Goal: Task Accomplishment & Management: Manage account settings

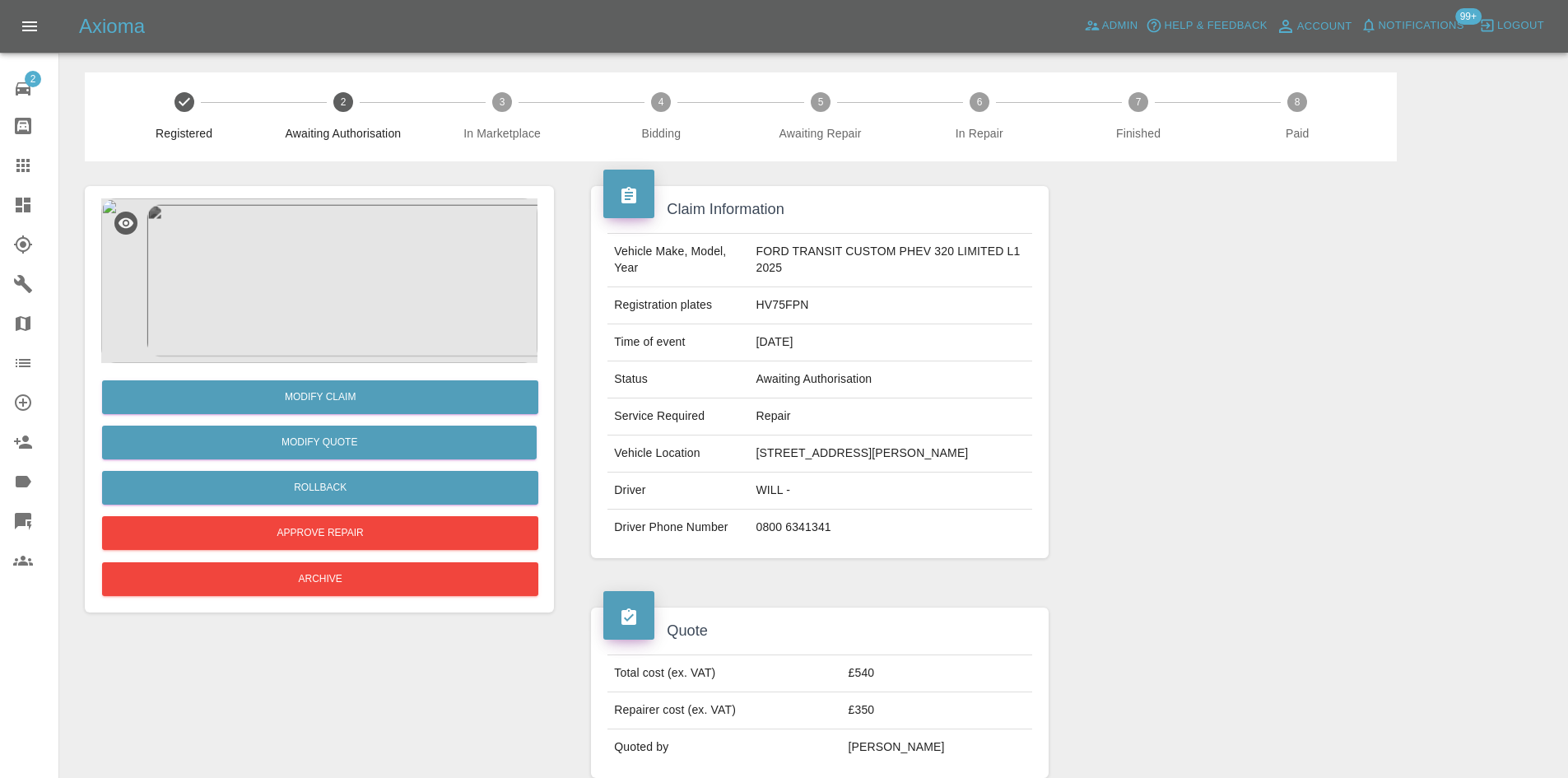
click at [0, 184] on link "Claims" at bounding box center [29, 165] width 59 height 40
click at [6, 200] on link "Dashboard" at bounding box center [29, 205] width 59 height 40
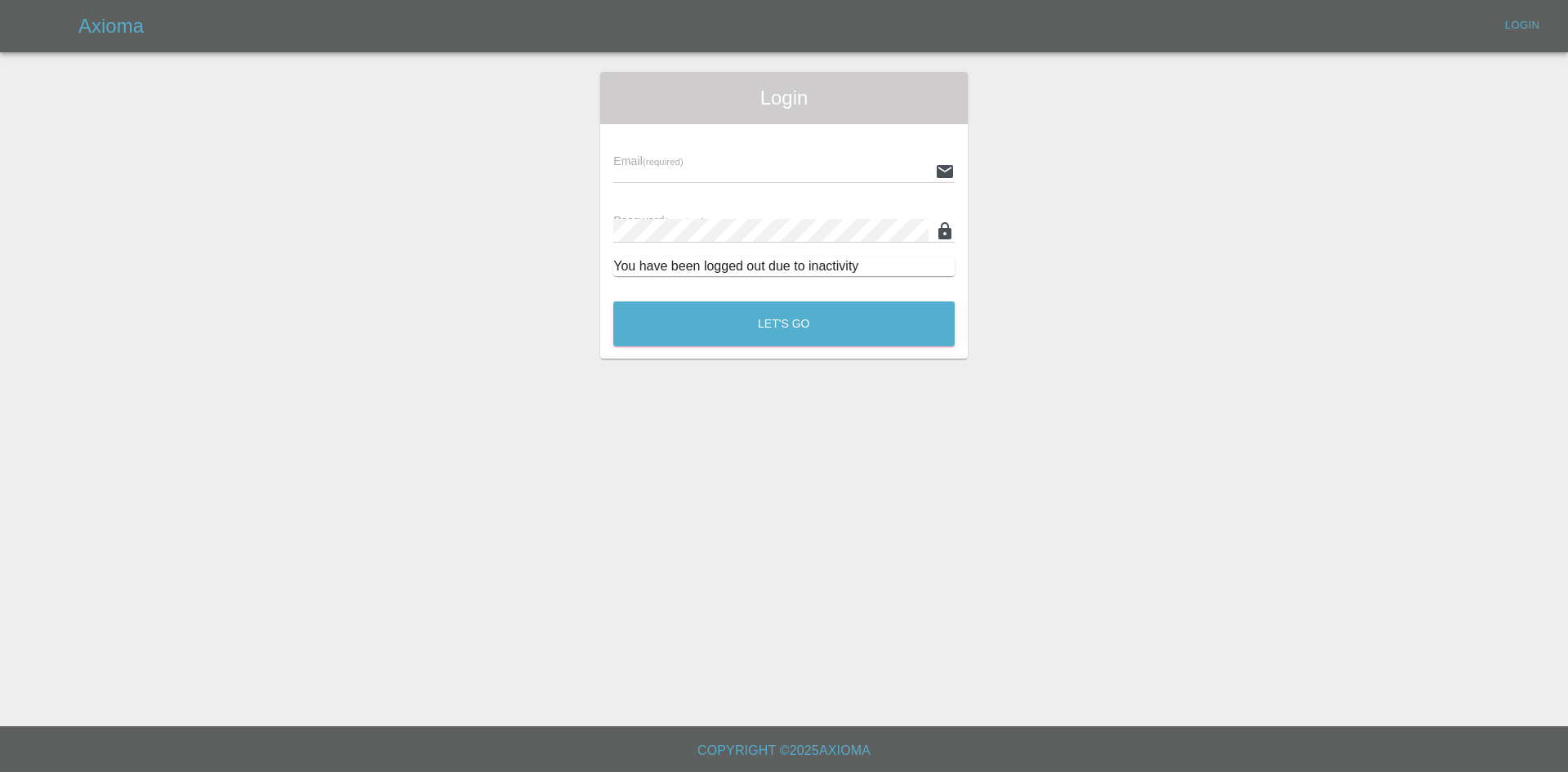
type input "alex.kennett@axioma.co.uk"
click at [851, 324] on button "Let's Go" at bounding box center [784, 324] width 341 height 45
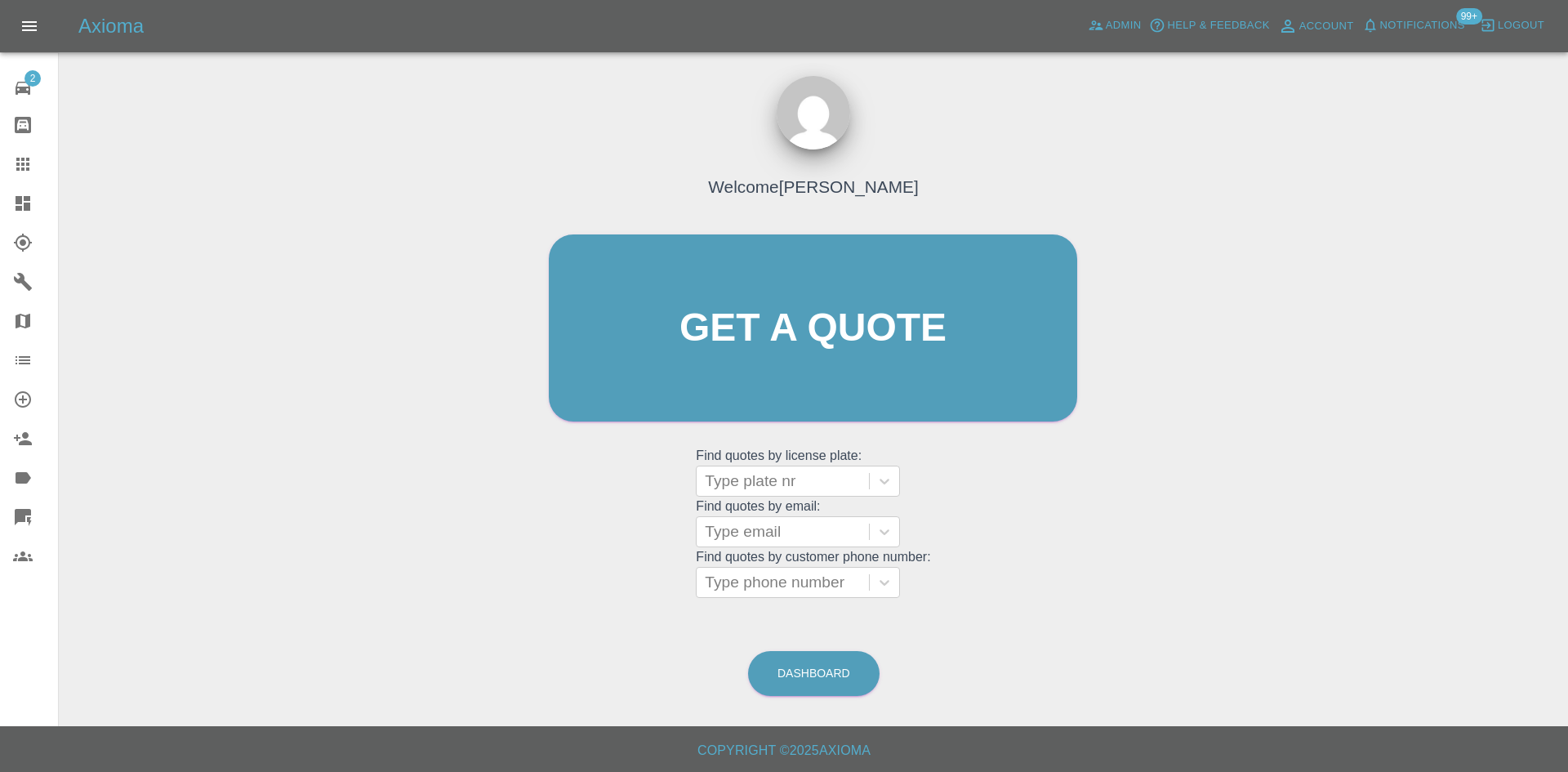
click at [13, 209] on icon at bounding box center [23, 203] width 20 height 20
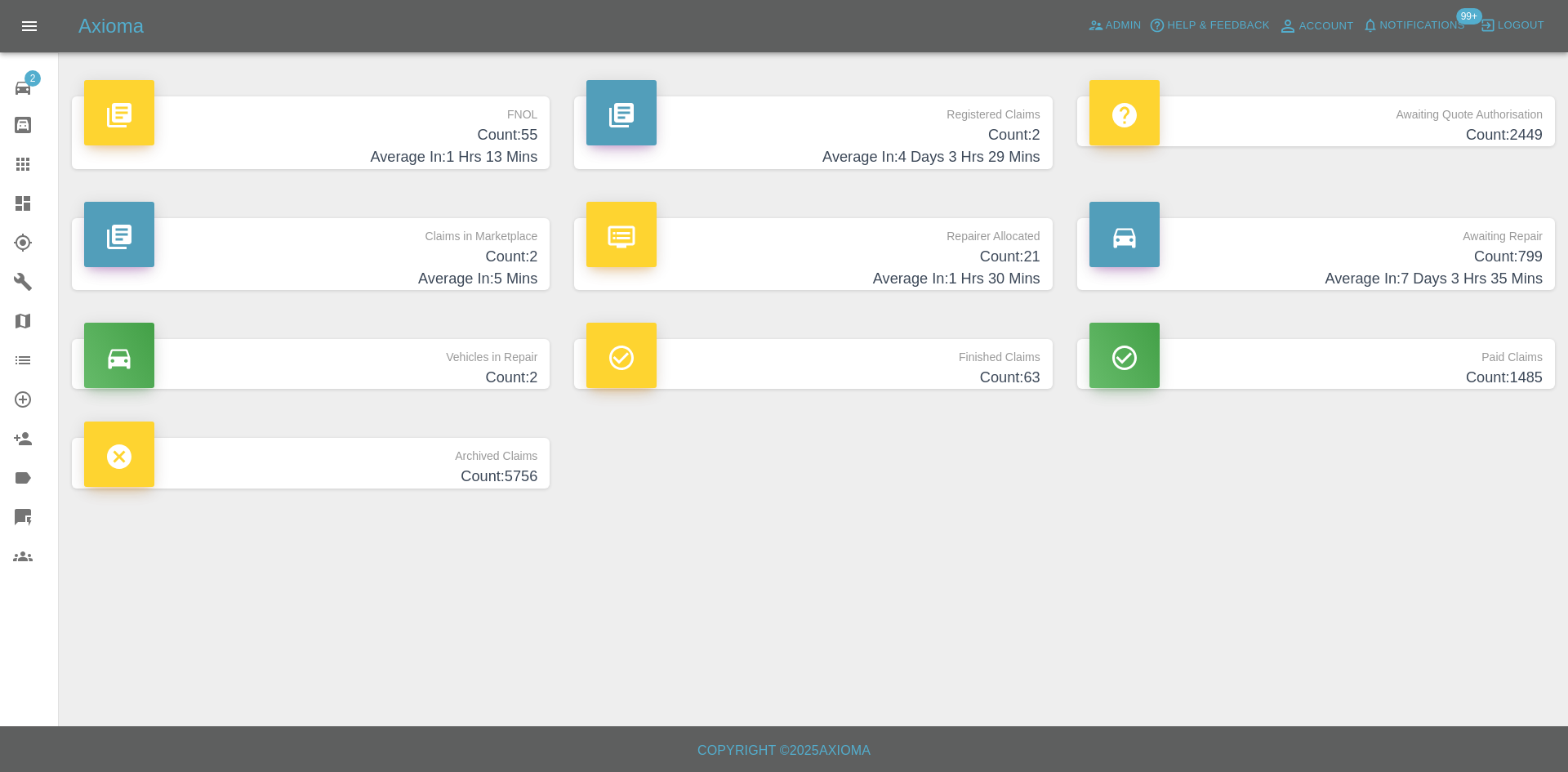
click at [832, 265] on h4 "Count: 21" at bounding box center [813, 256] width 453 height 22
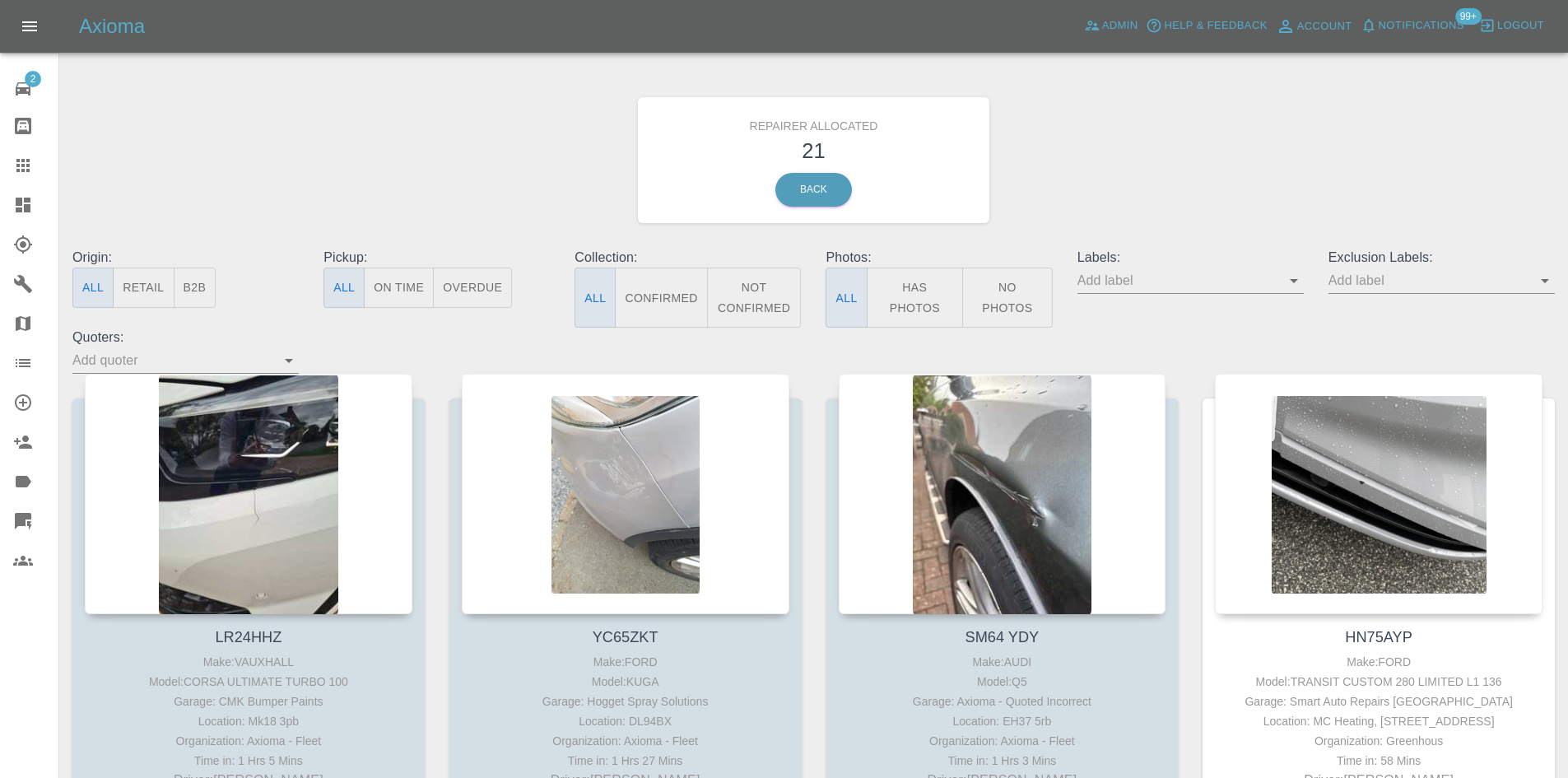
click at [200, 285] on button "B2B" at bounding box center [195, 287] width 43 height 40
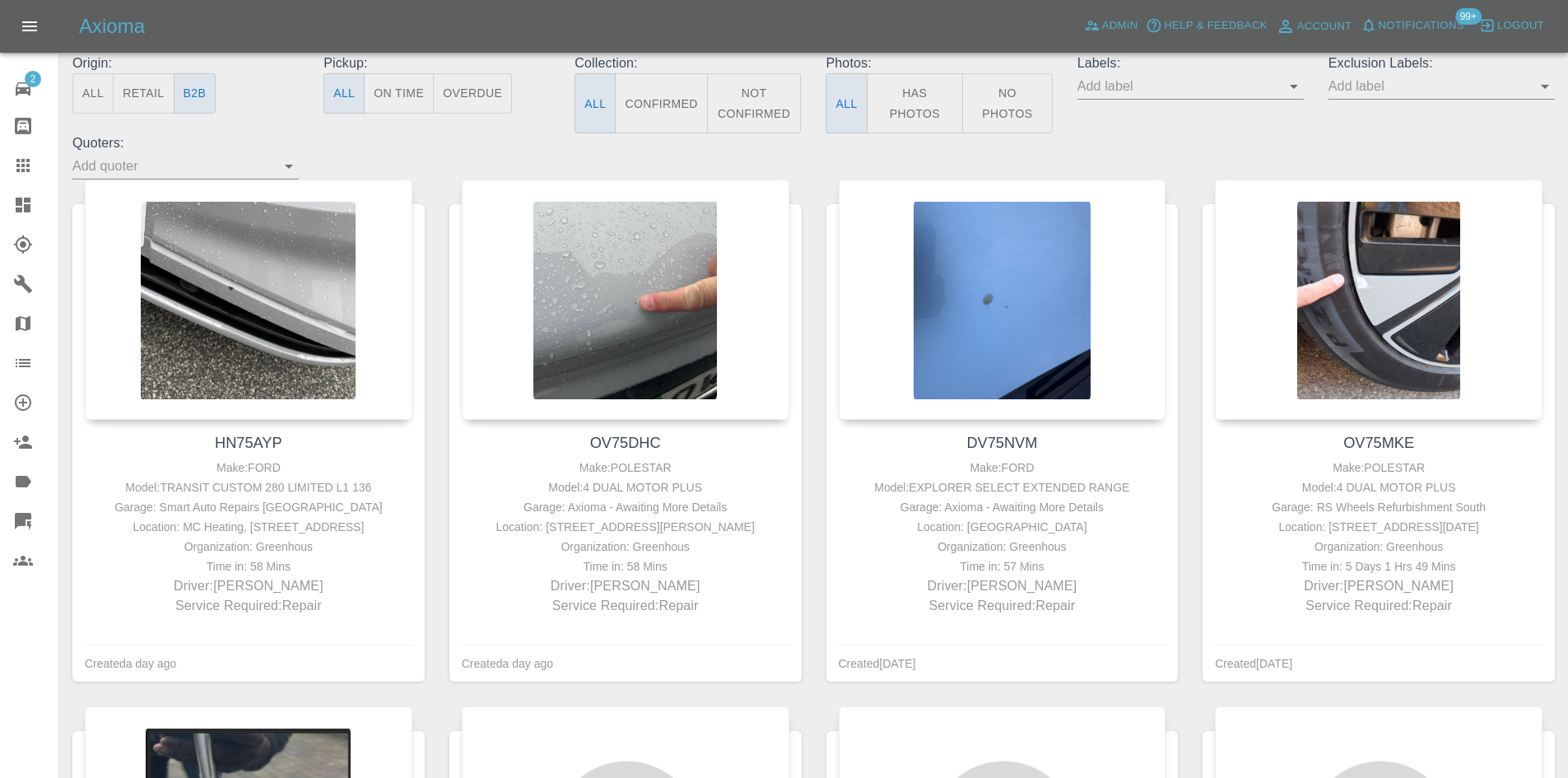
scroll to position [263, 0]
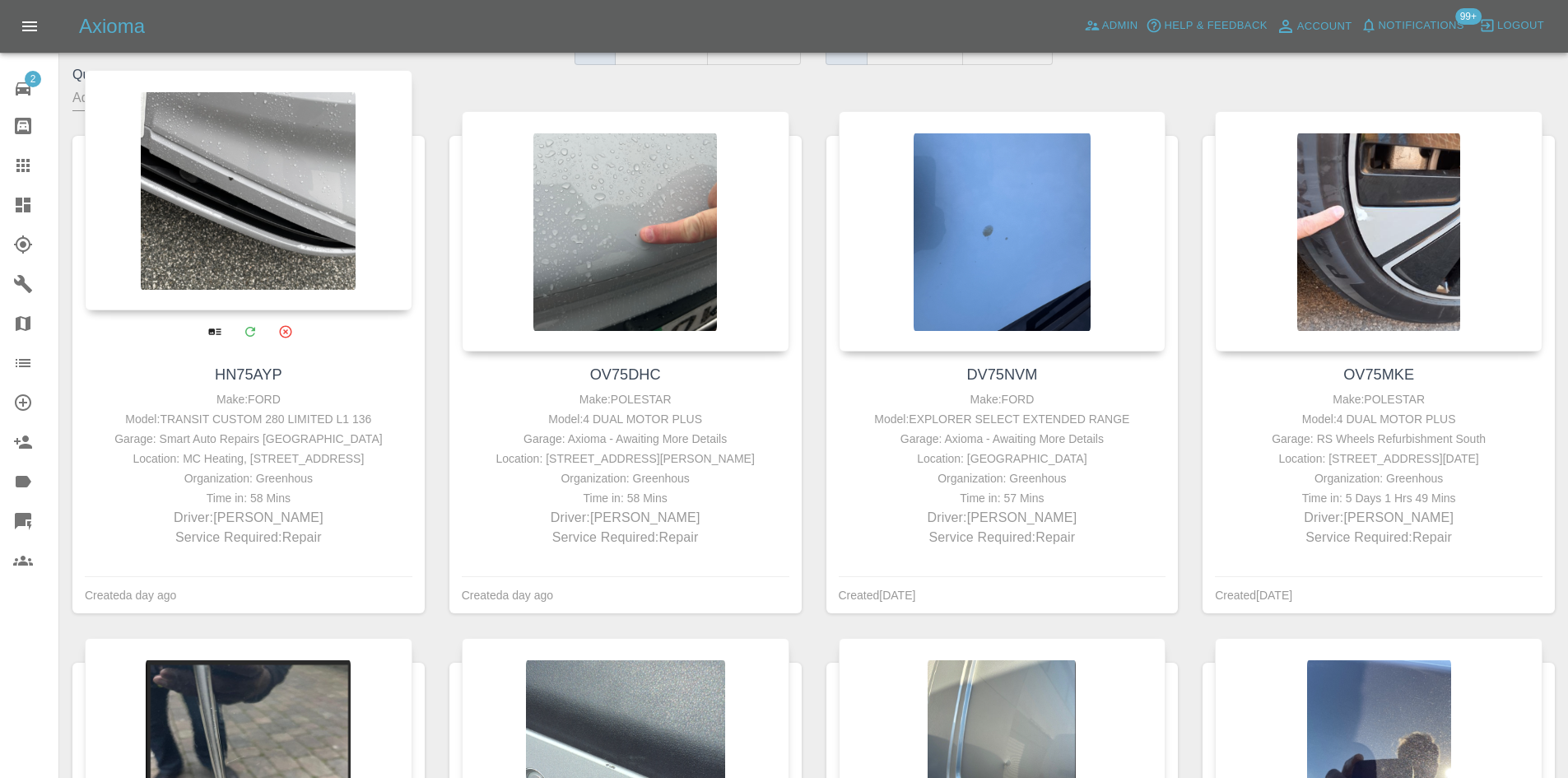
click at [238, 264] on div at bounding box center [248, 190] width 327 height 240
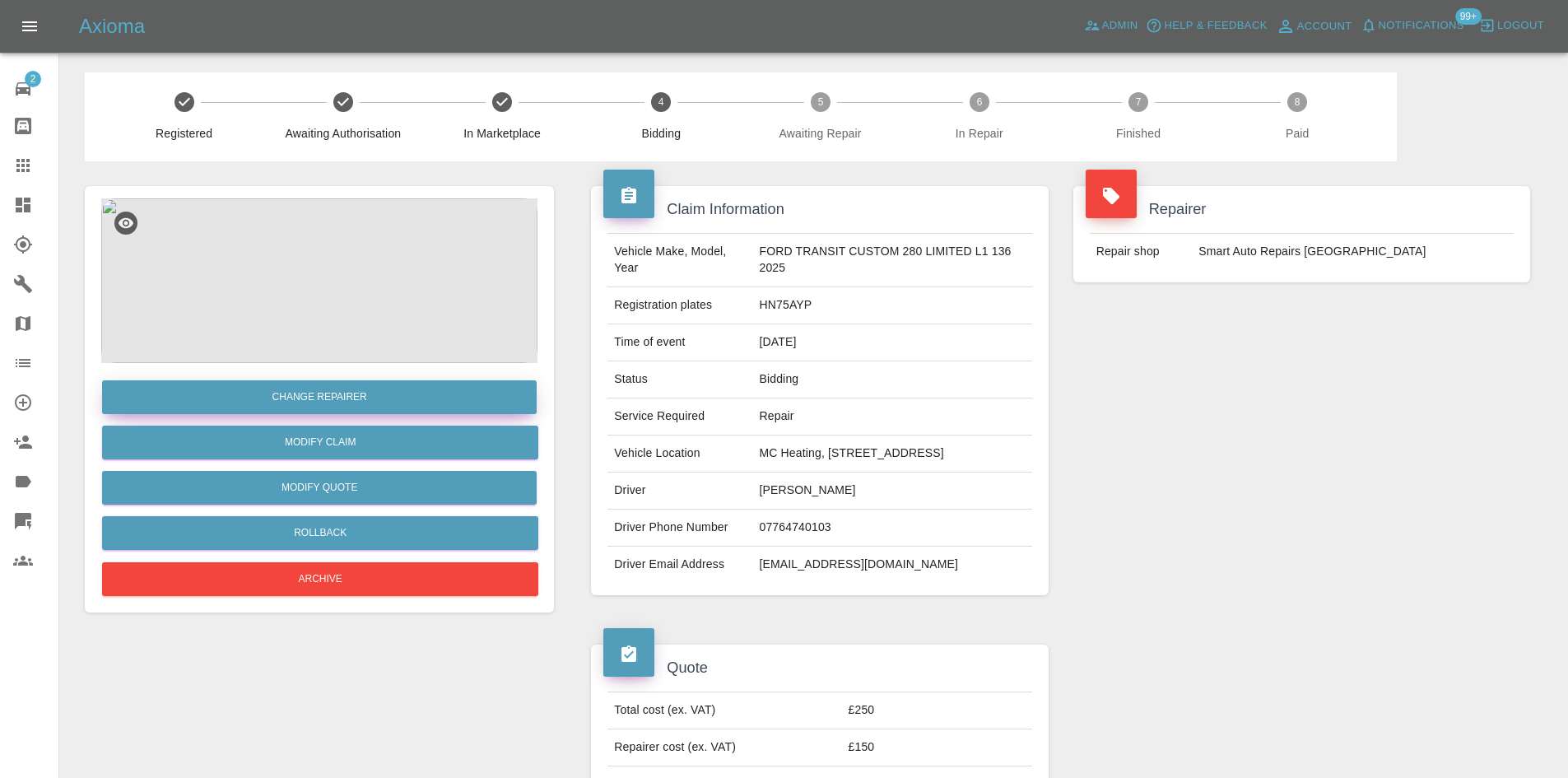
click at [319, 399] on button "Change Repairer" at bounding box center [320, 398] width 435 height 34
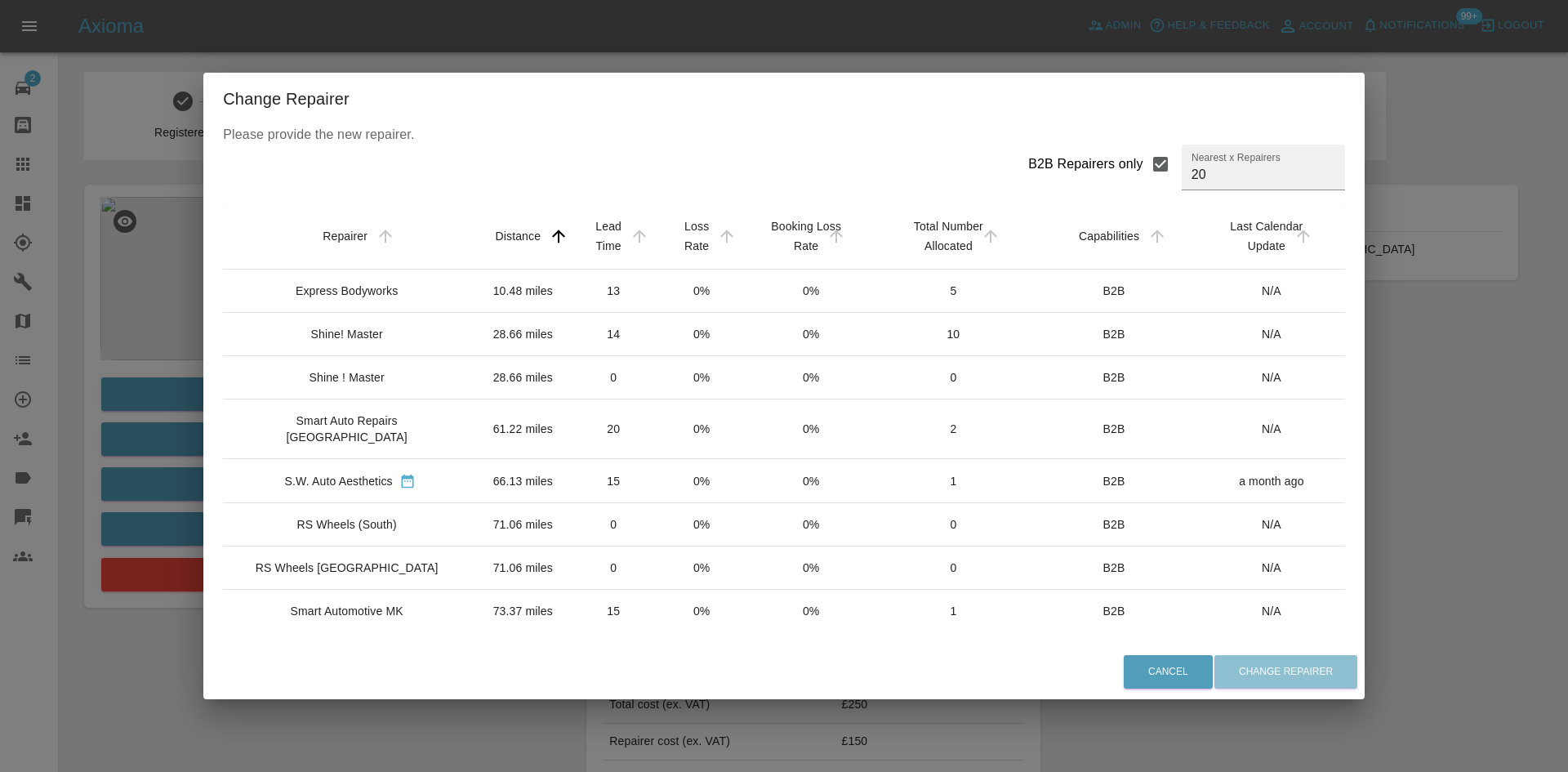
click at [346, 290] on div "Express Bodyworks" at bounding box center [347, 290] width 102 height 16
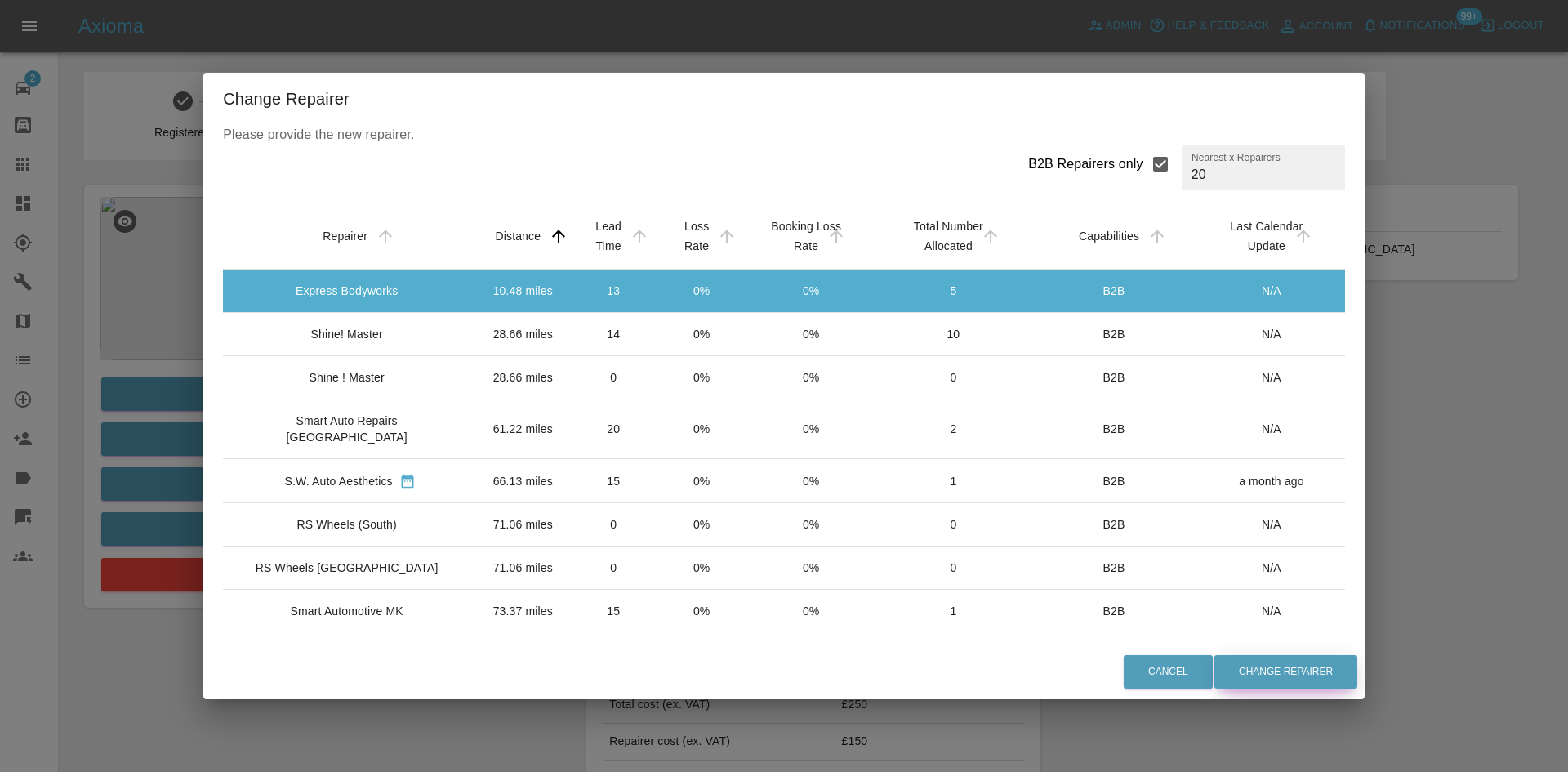
click at [1269, 684] on button "Change Repairer" at bounding box center [1286, 671] width 143 height 34
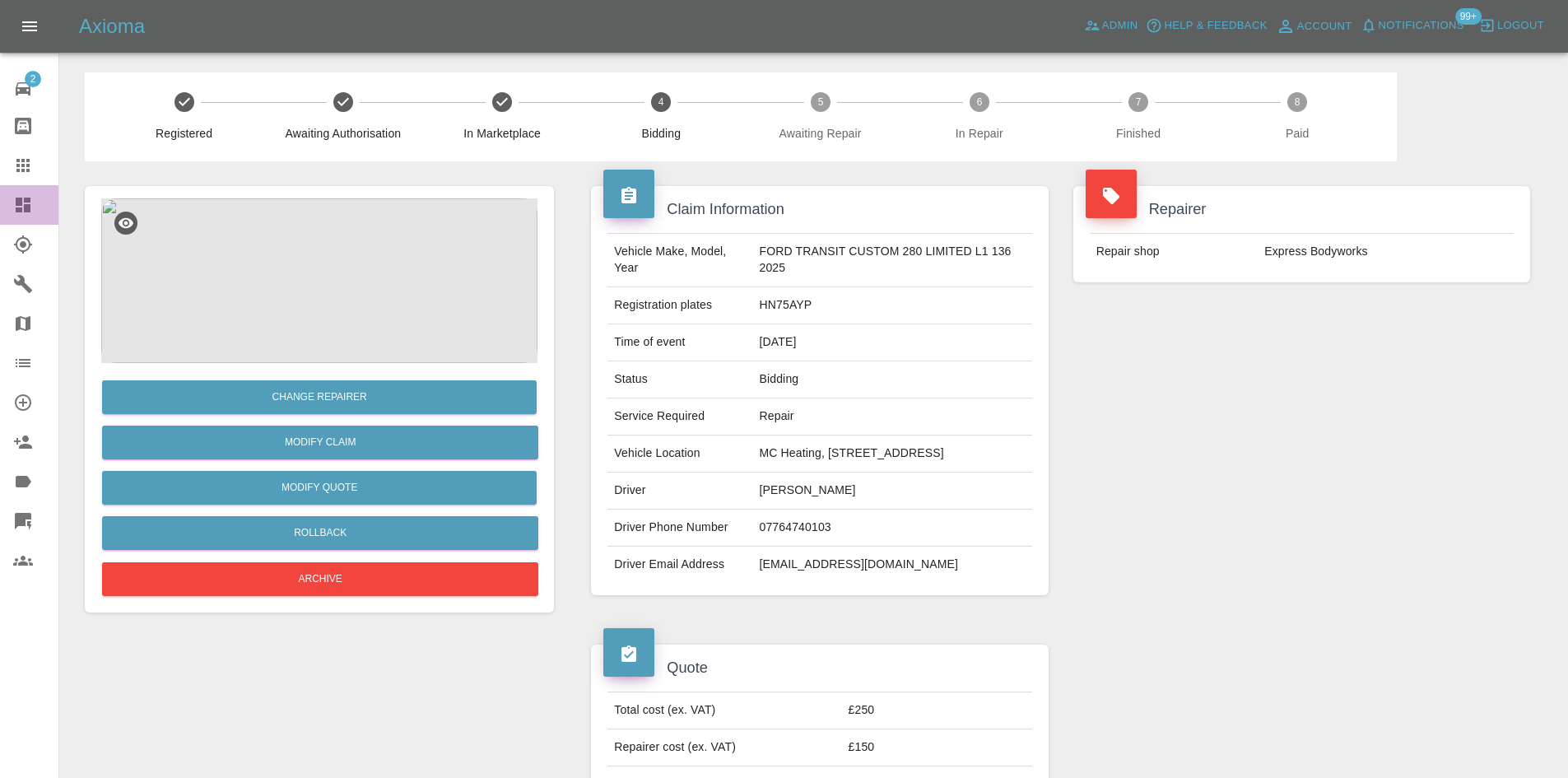
drag, startPoint x: 28, startPoint y: 206, endPoint x: 82, endPoint y: 209, distance: 54.1
click at [28, 206] on icon at bounding box center [23, 205] width 15 height 15
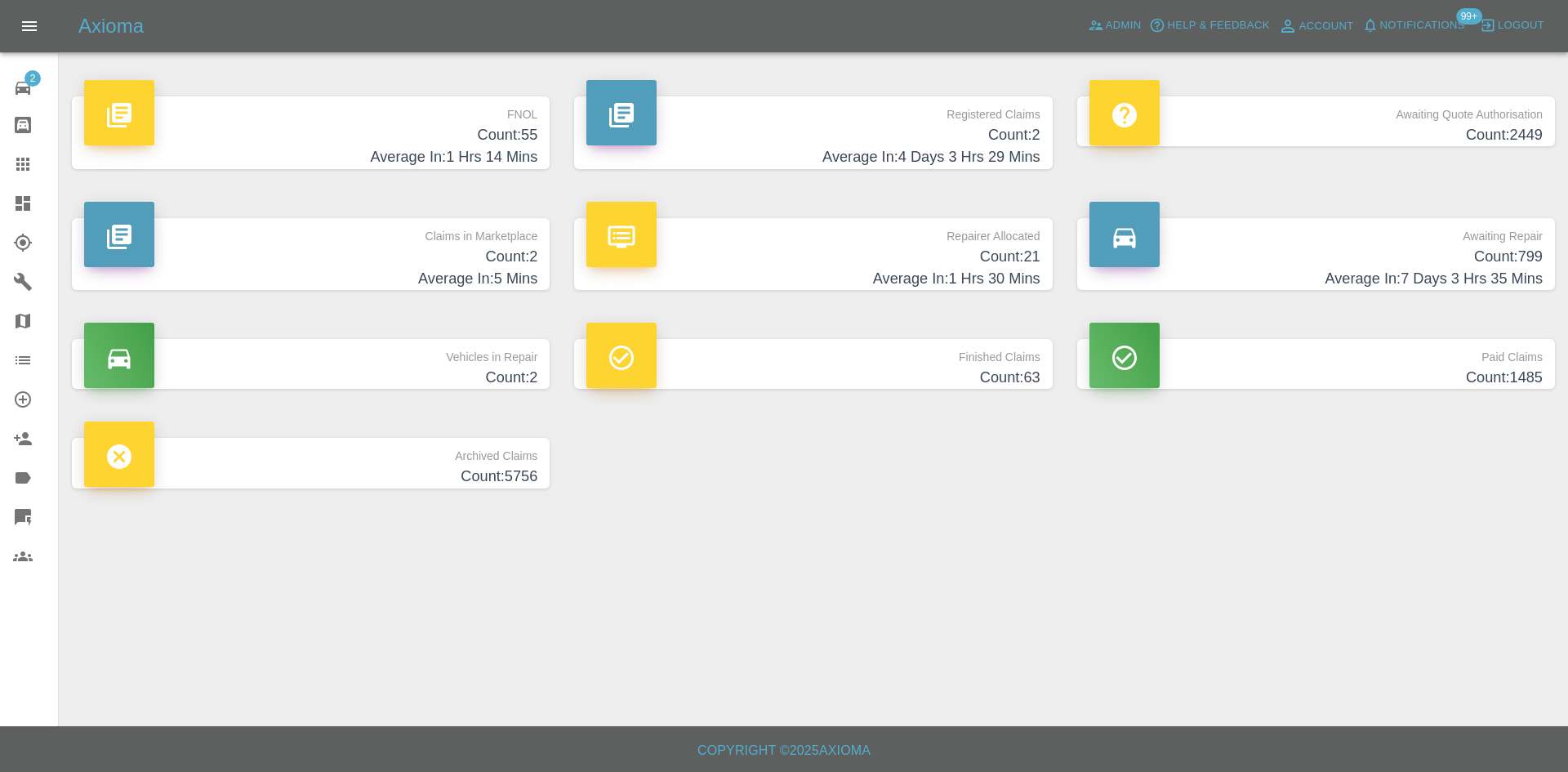
click at [688, 250] on h4 "Count: 21" at bounding box center [813, 256] width 453 height 22
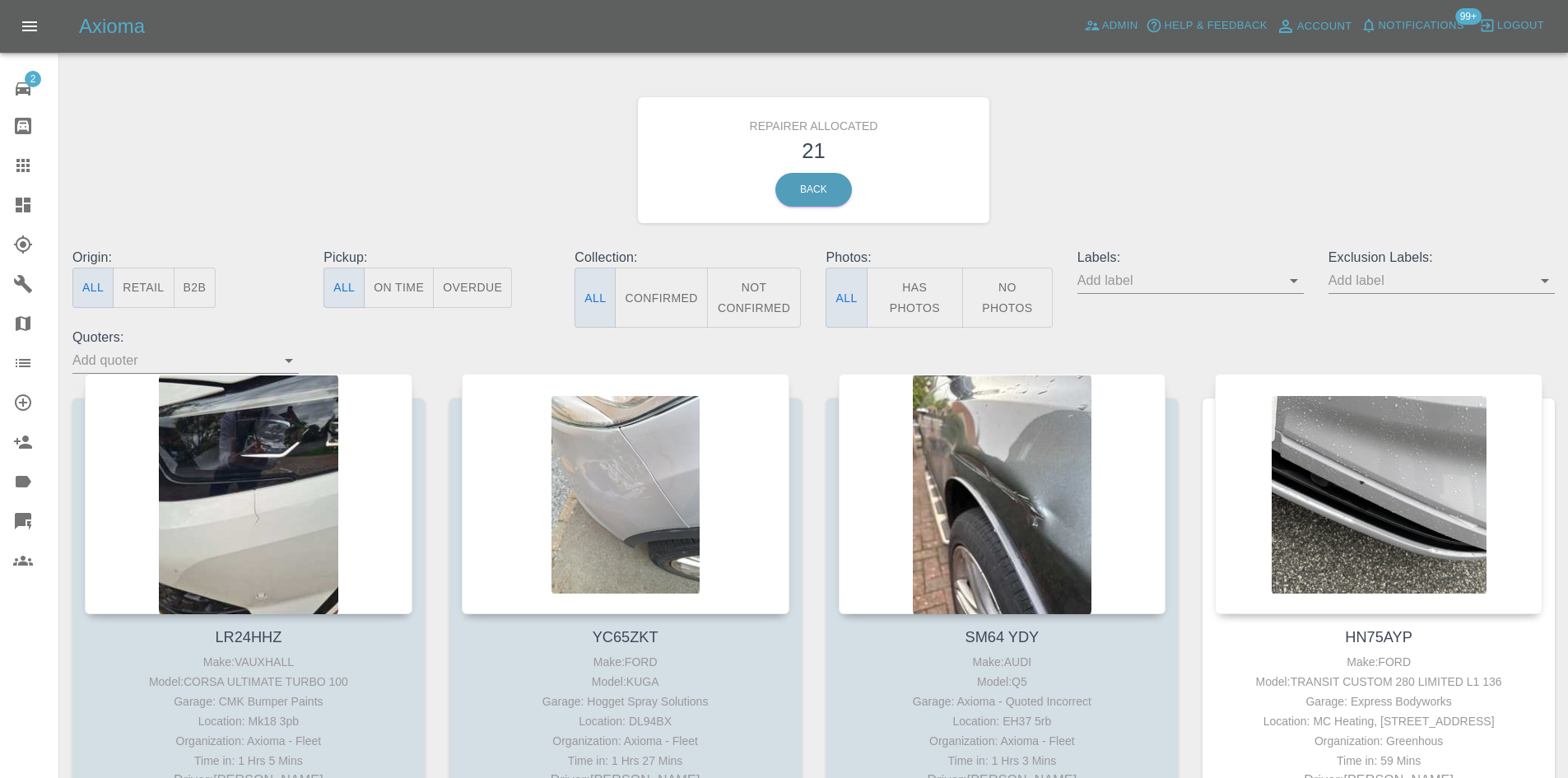
click at [185, 285] on button "B2B" at bounding box center [195, 287] width 43 height 40
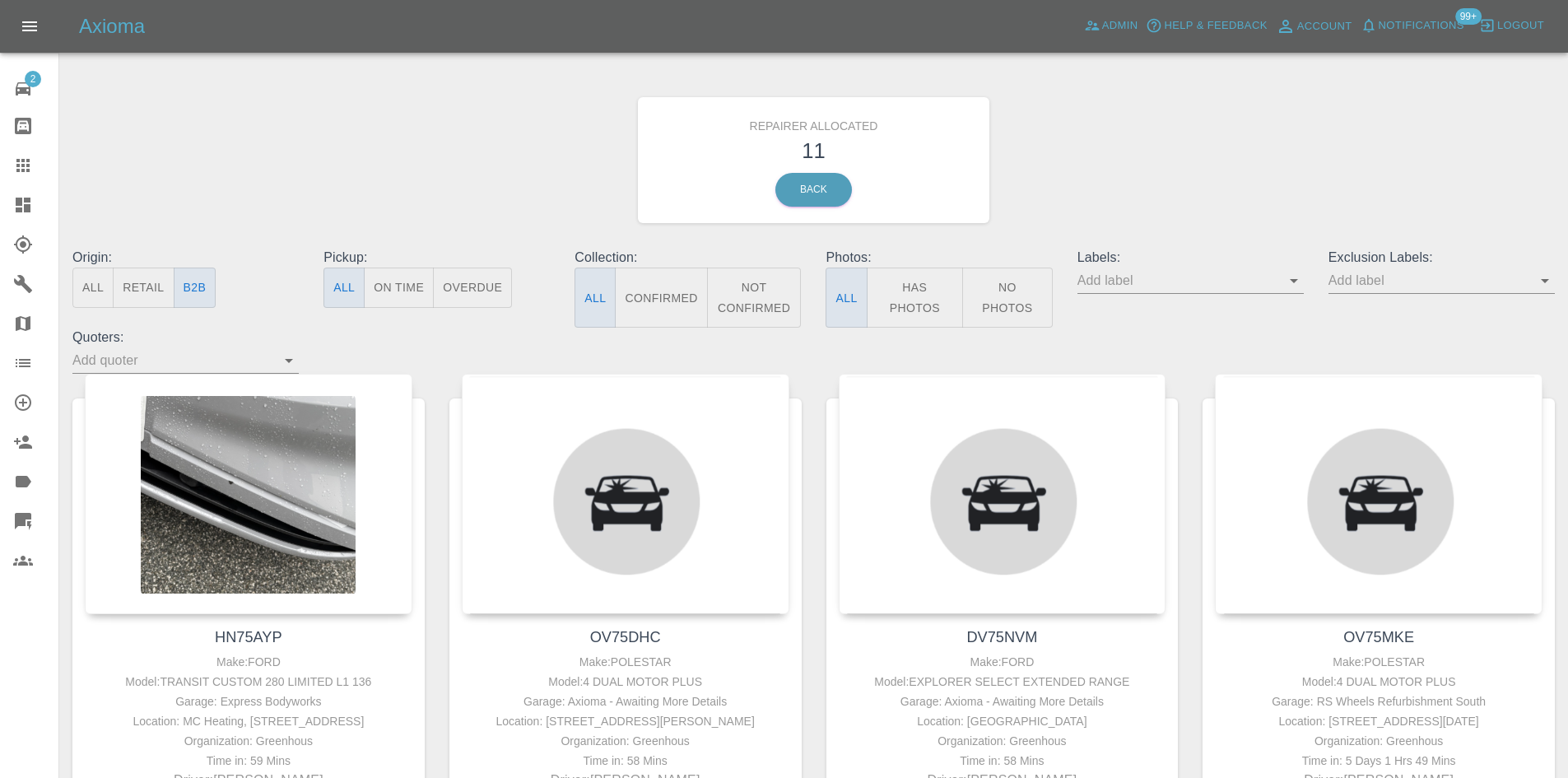
drag, startPoint x: 1369, startPoint y: 502, endPoint x: 470, endPoint y: 188, distance: 952.3
click at [470, 188] on div "Repairer Allocated 11 Back" at bounding box center [813, 159] width 1507 height 176
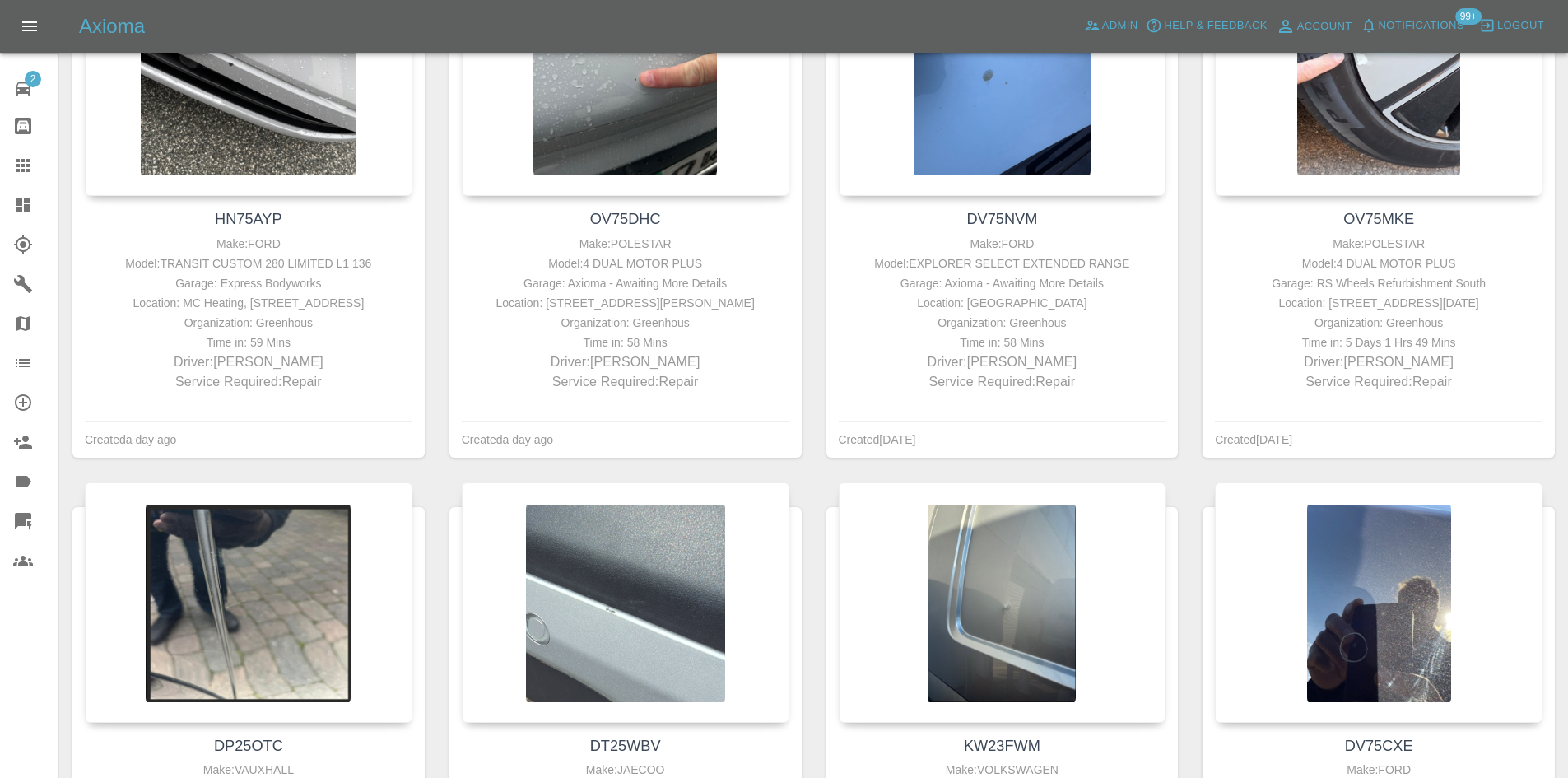
scroll to position [313, 0]
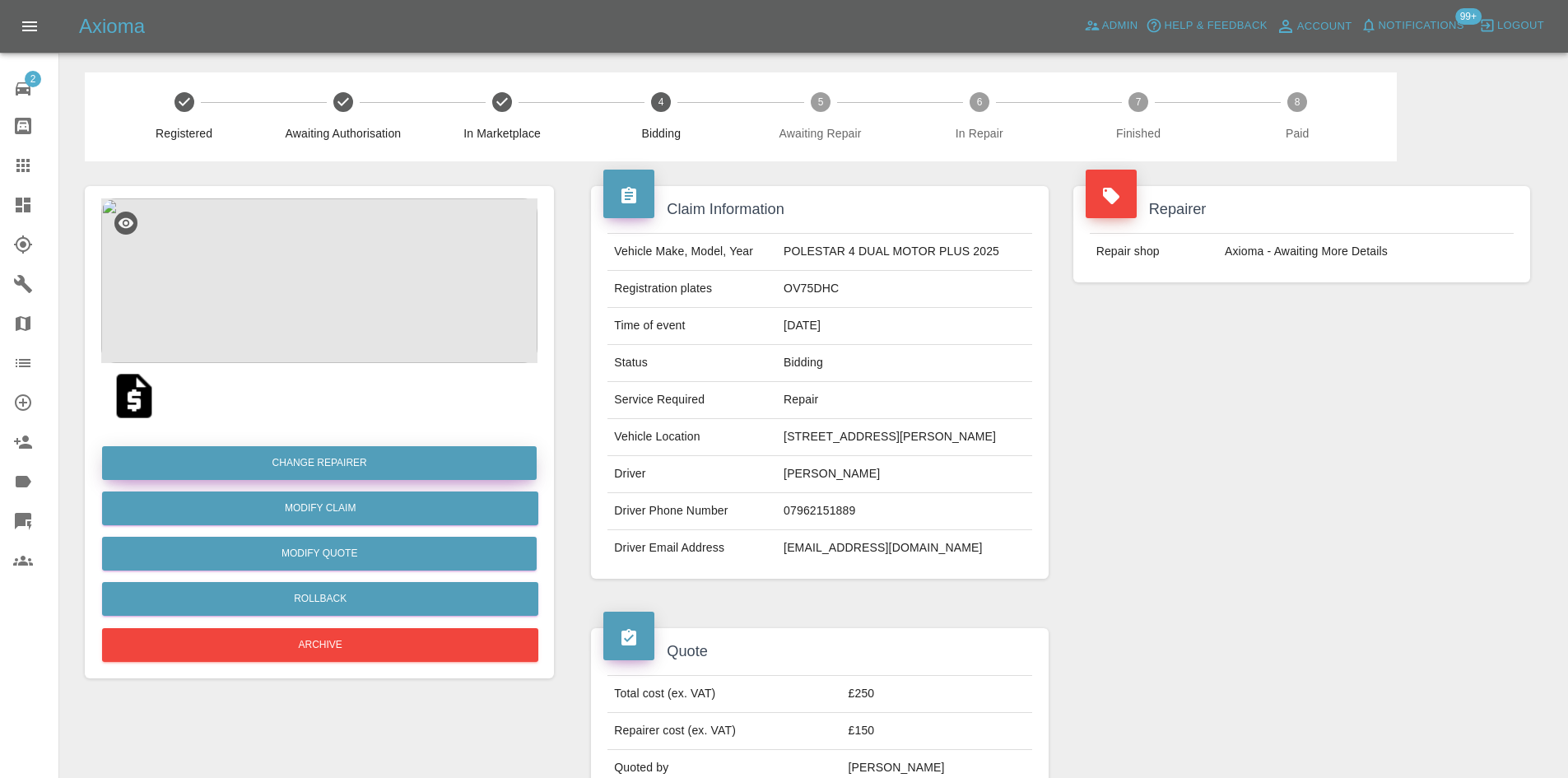
click at [351, 454] on button "Change Repairer" at bounding box center [320, 463] width 435 height 34
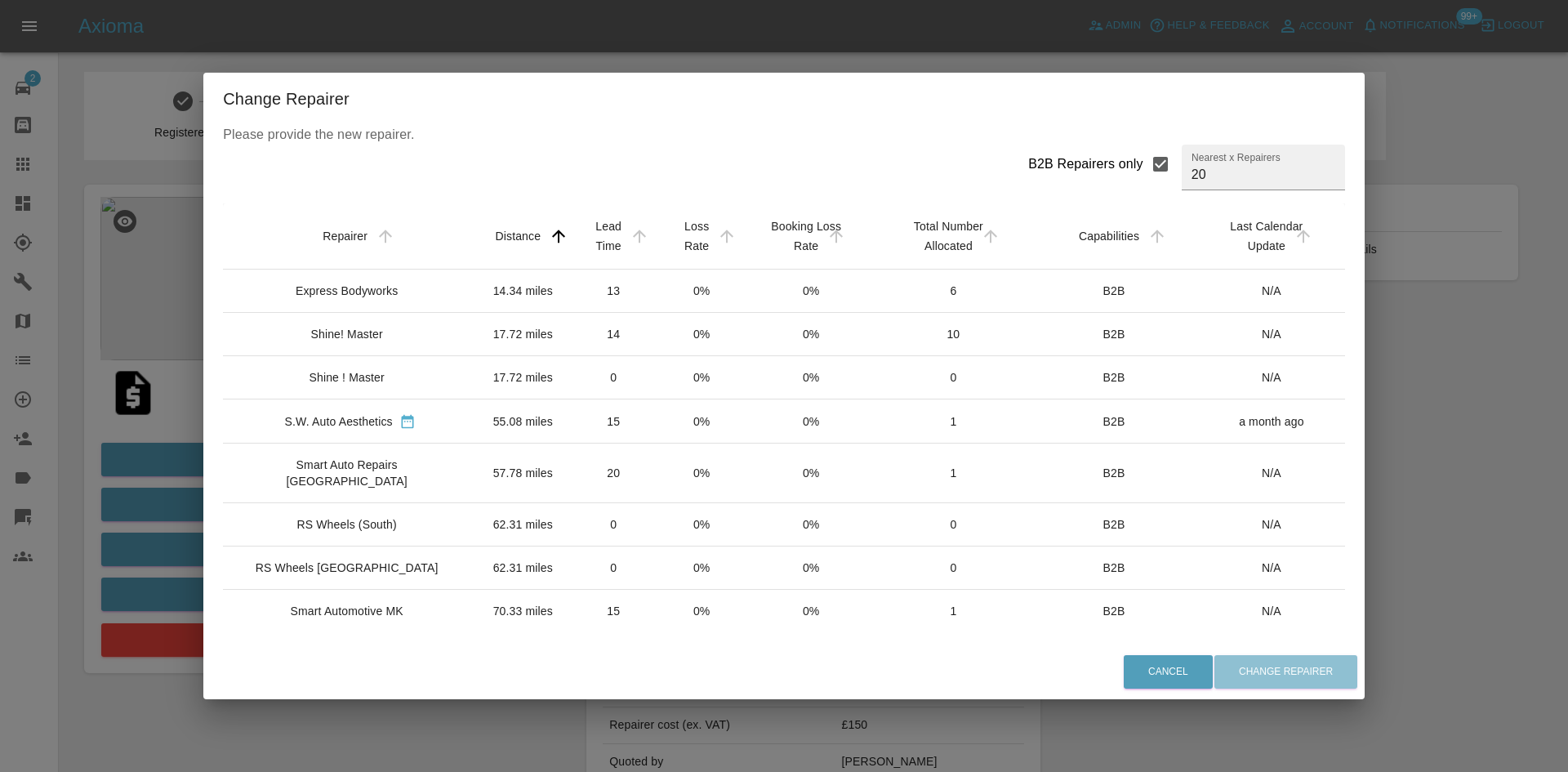
click at [365, 298] on div "Express Bodyworks" at bounding box center [347, 290] width 102 height 16
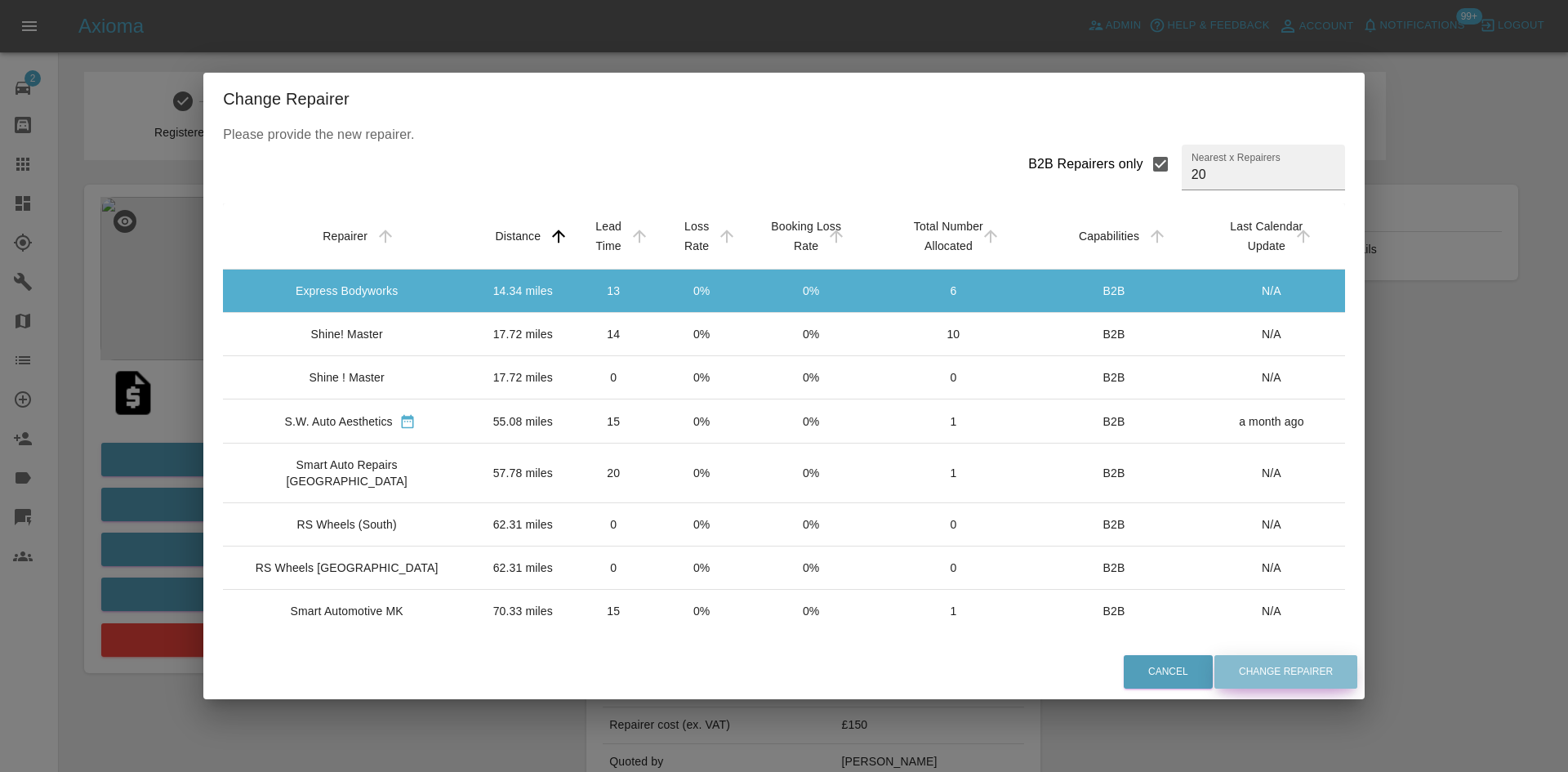
click at [1235, 657] on button "Change Repairer" at bounding box center [1286, 671] width 143 height 34
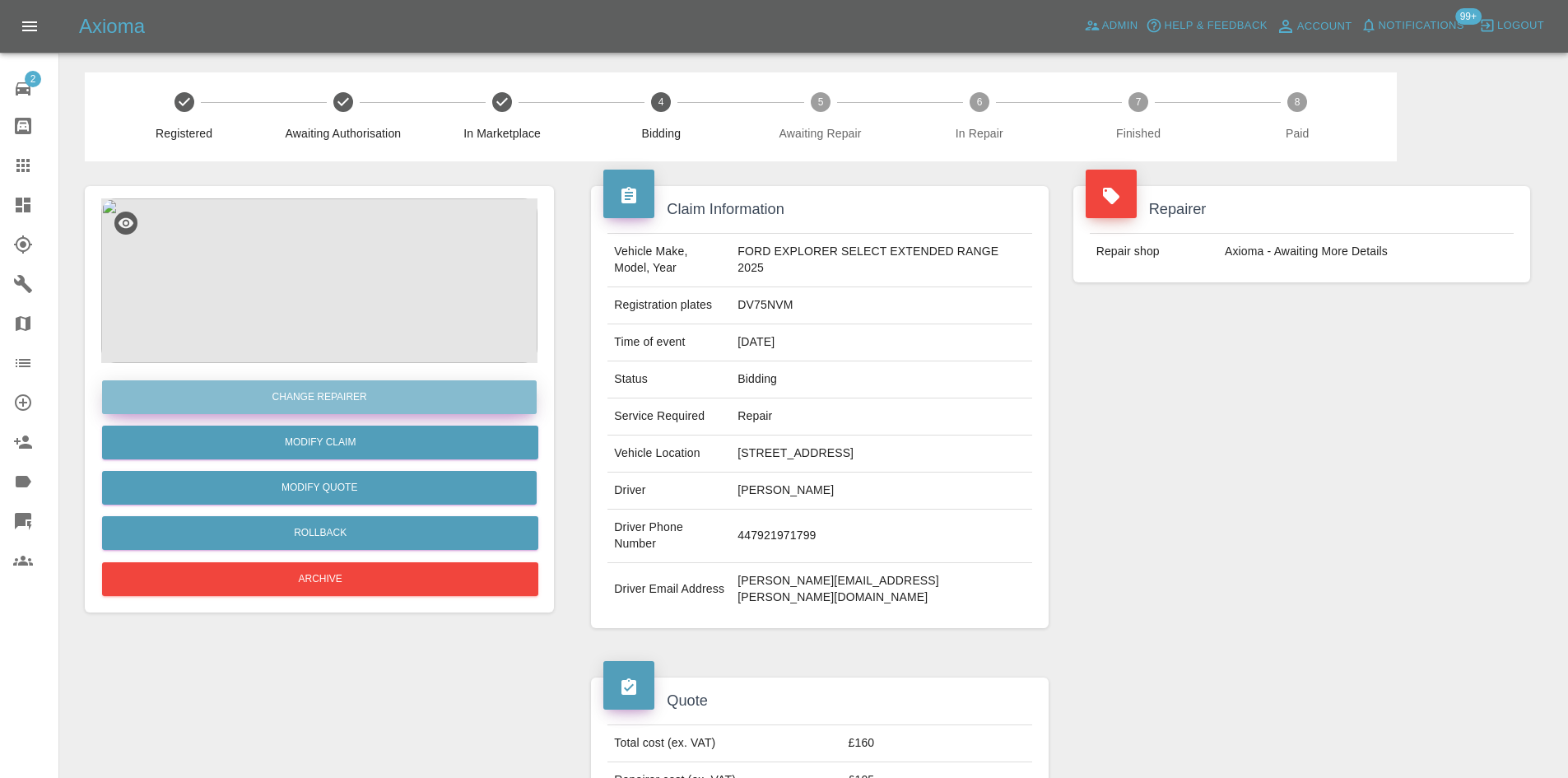
click at [393, 385] on button "Change Repairer" at bounding box center [320, 398] width 435 height 34
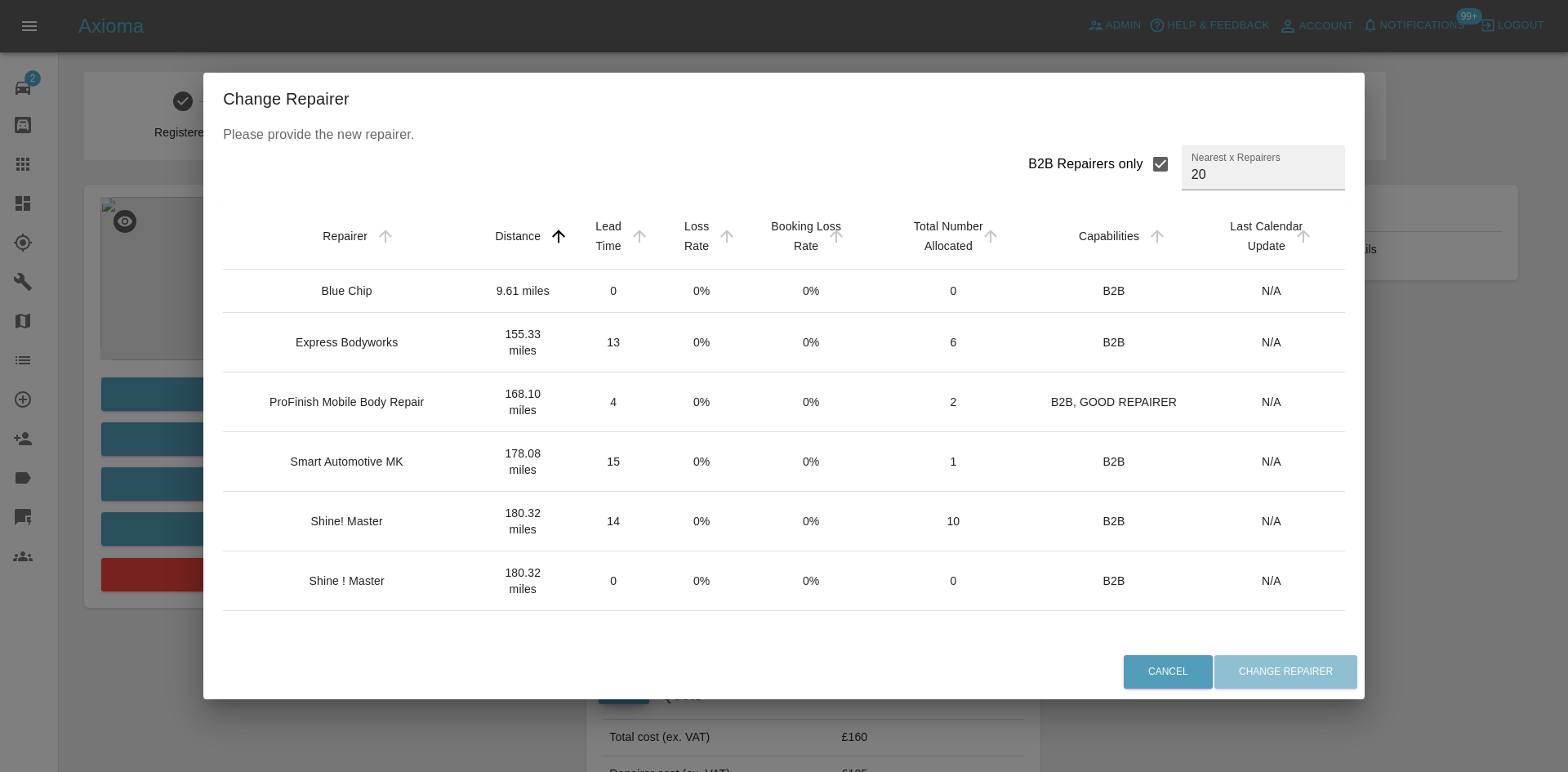
click at [1143, 167] on input "B2B Repairers only" at bounding box center [1160, 164] width 34 height 34
checkbox input "false"
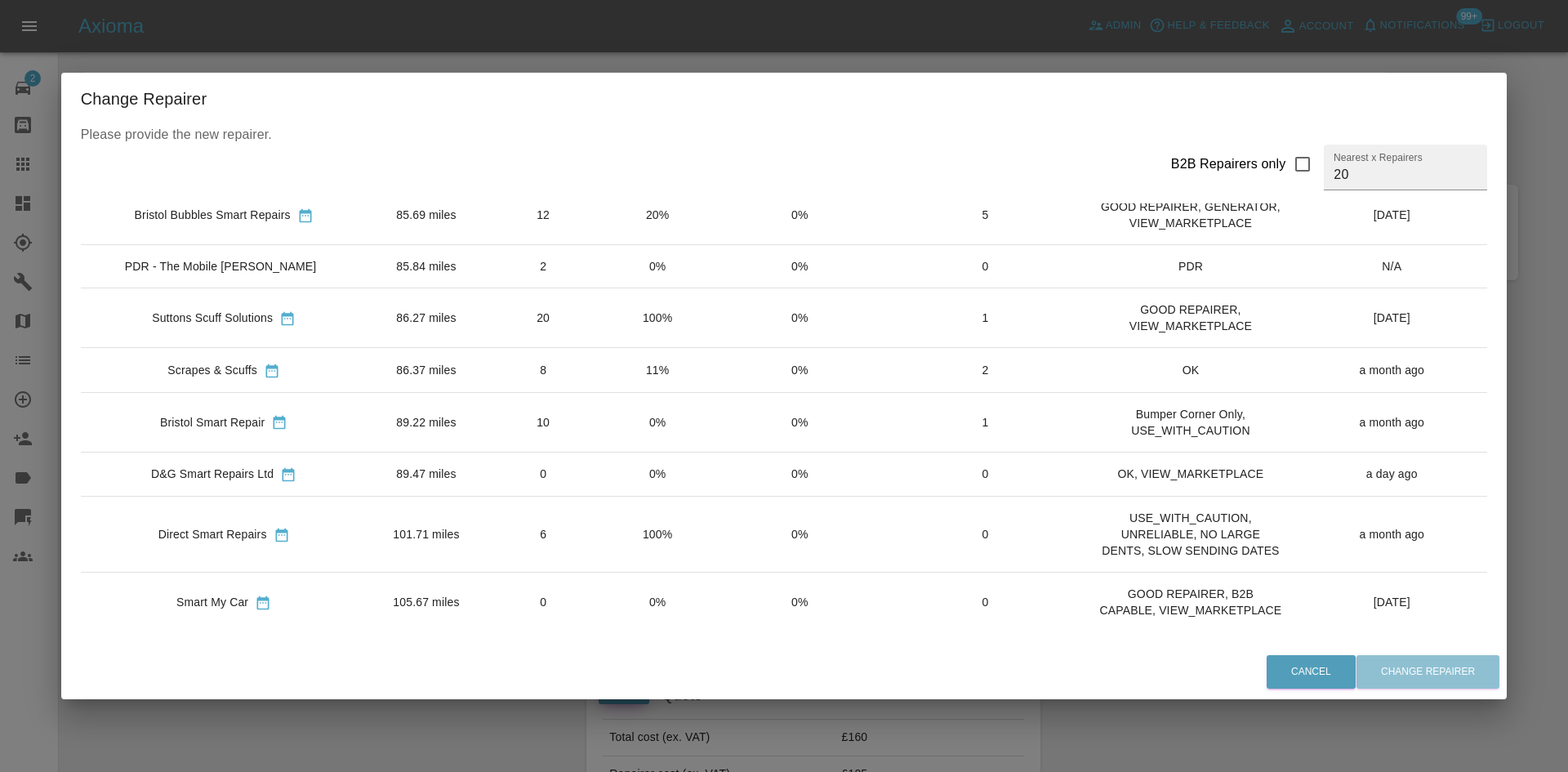
scroll to position [642, 0]
click at [1391, 179] on input "20" at bounding box center [1405, 167] width 163 height 46
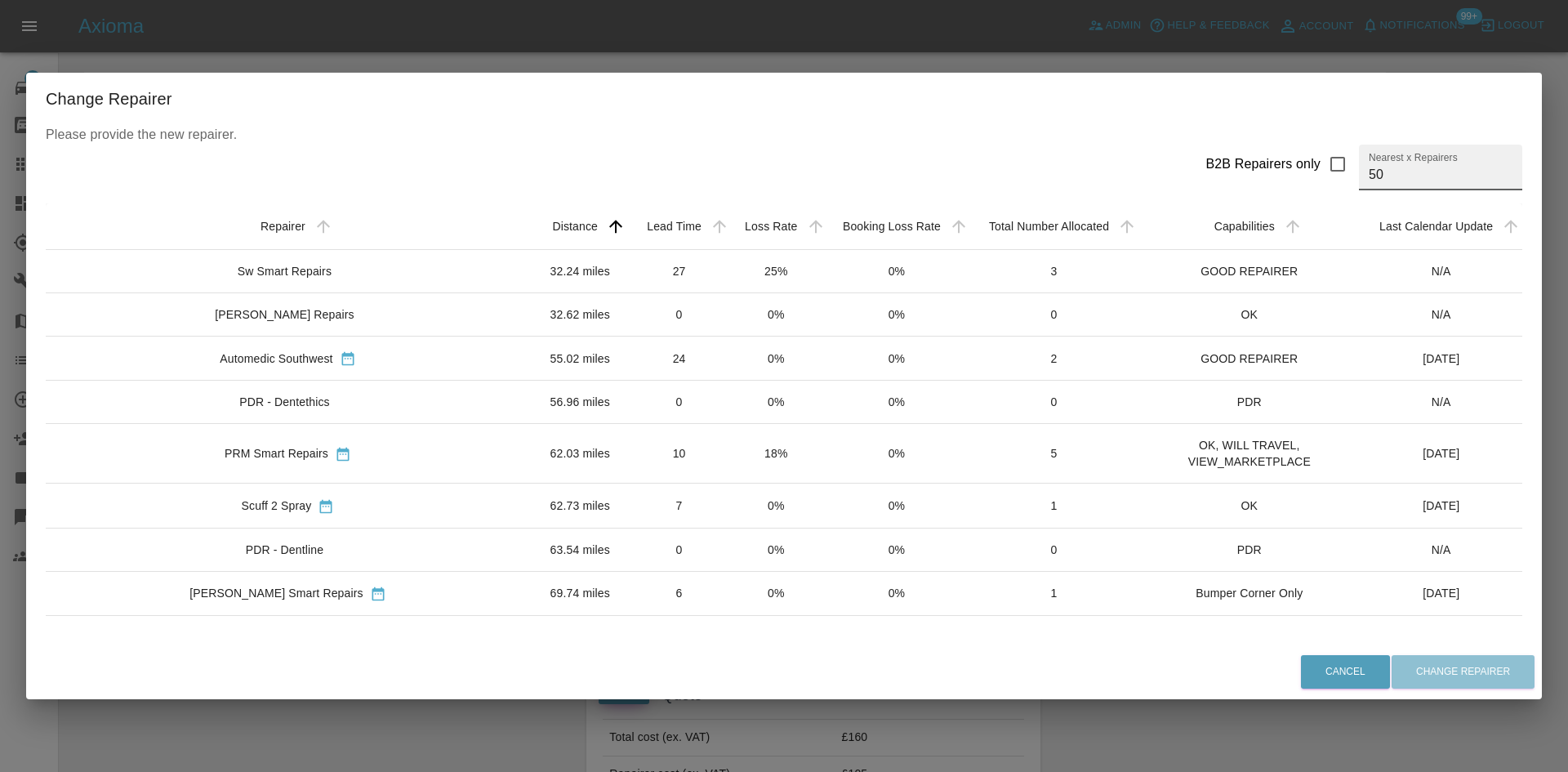
type input "50"
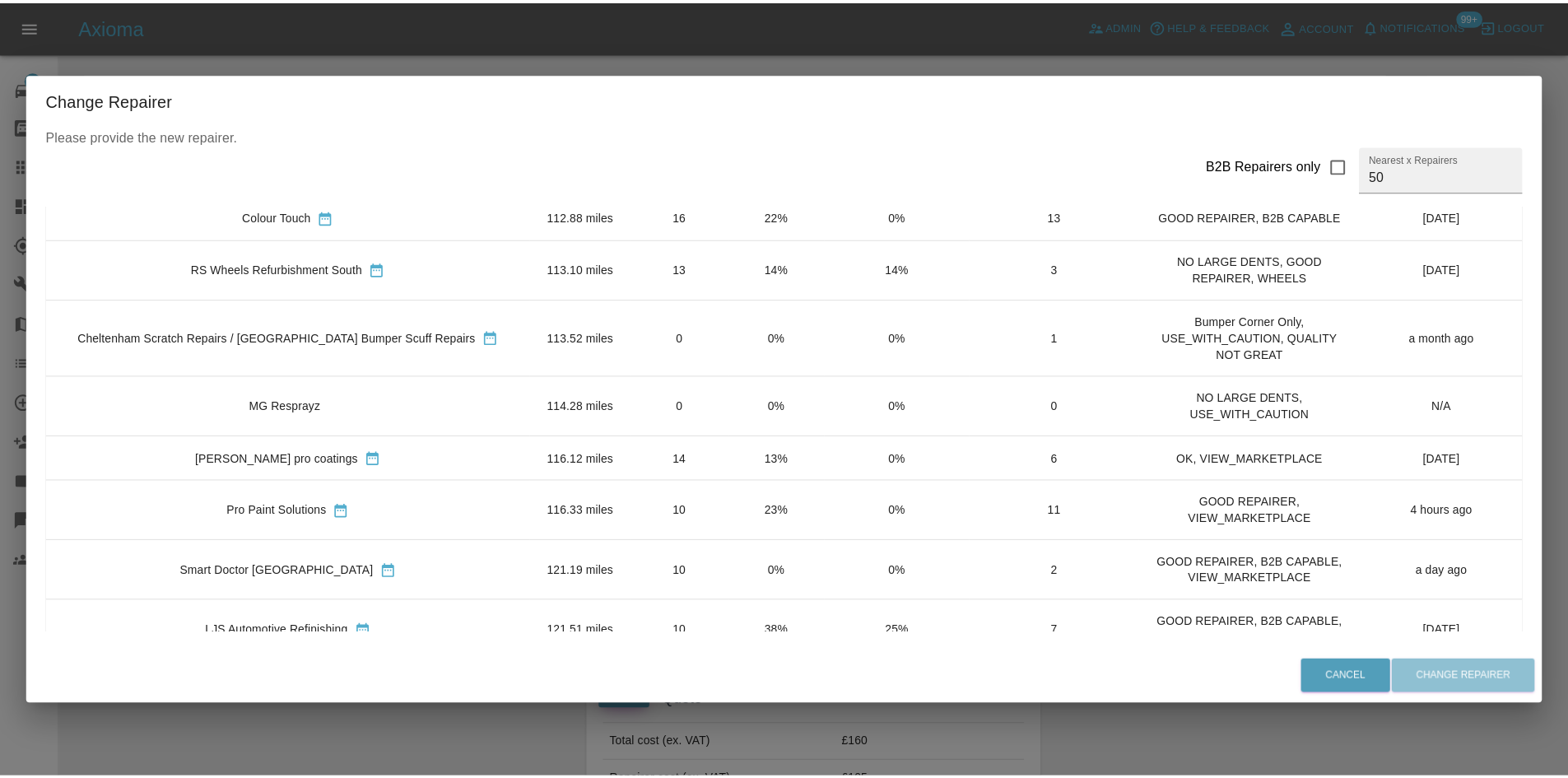
scroll to position [1123, 0]
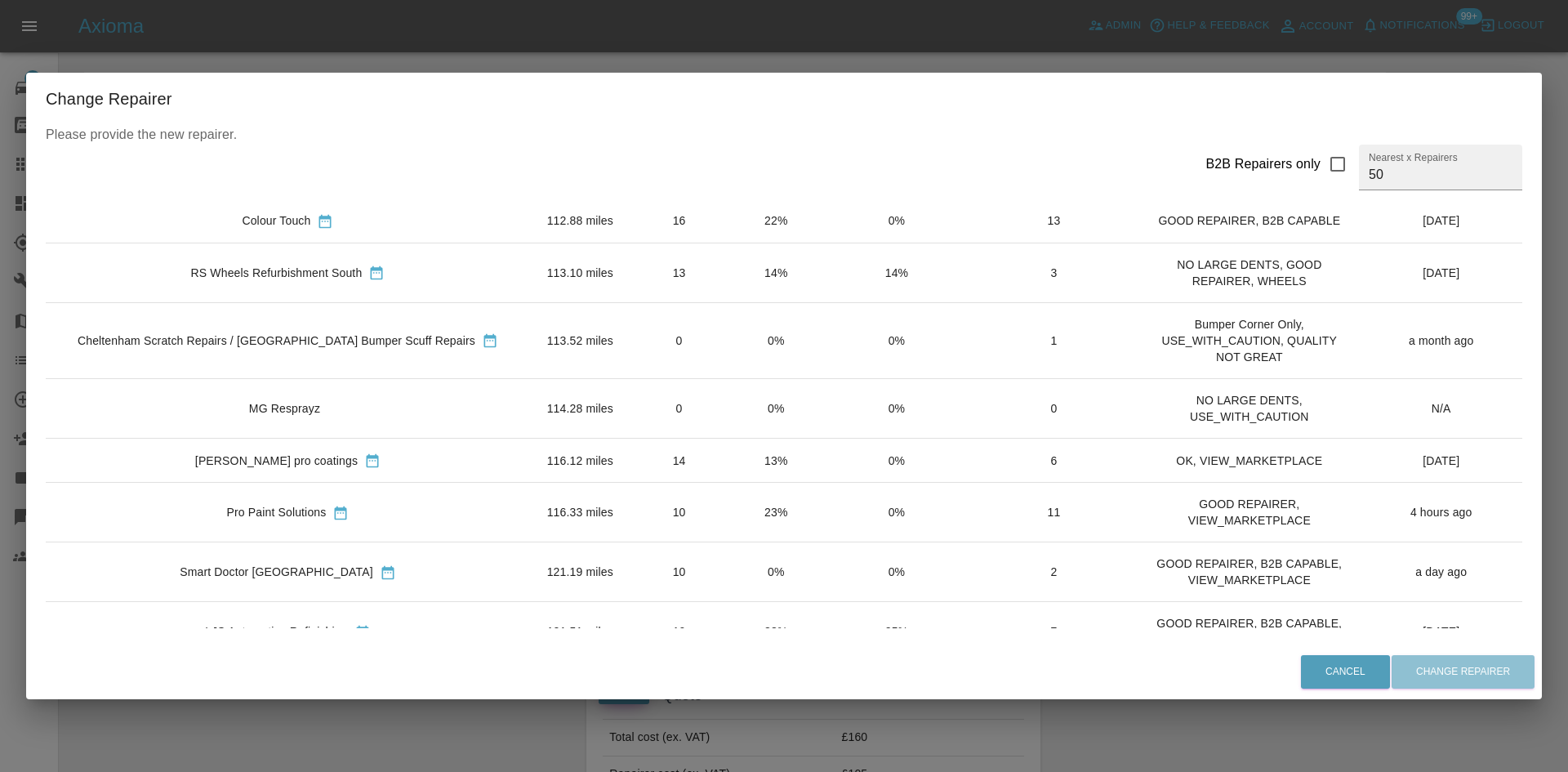
click at [630, 258] on td "13" at bounding box center [679, 272] width 98 height 59
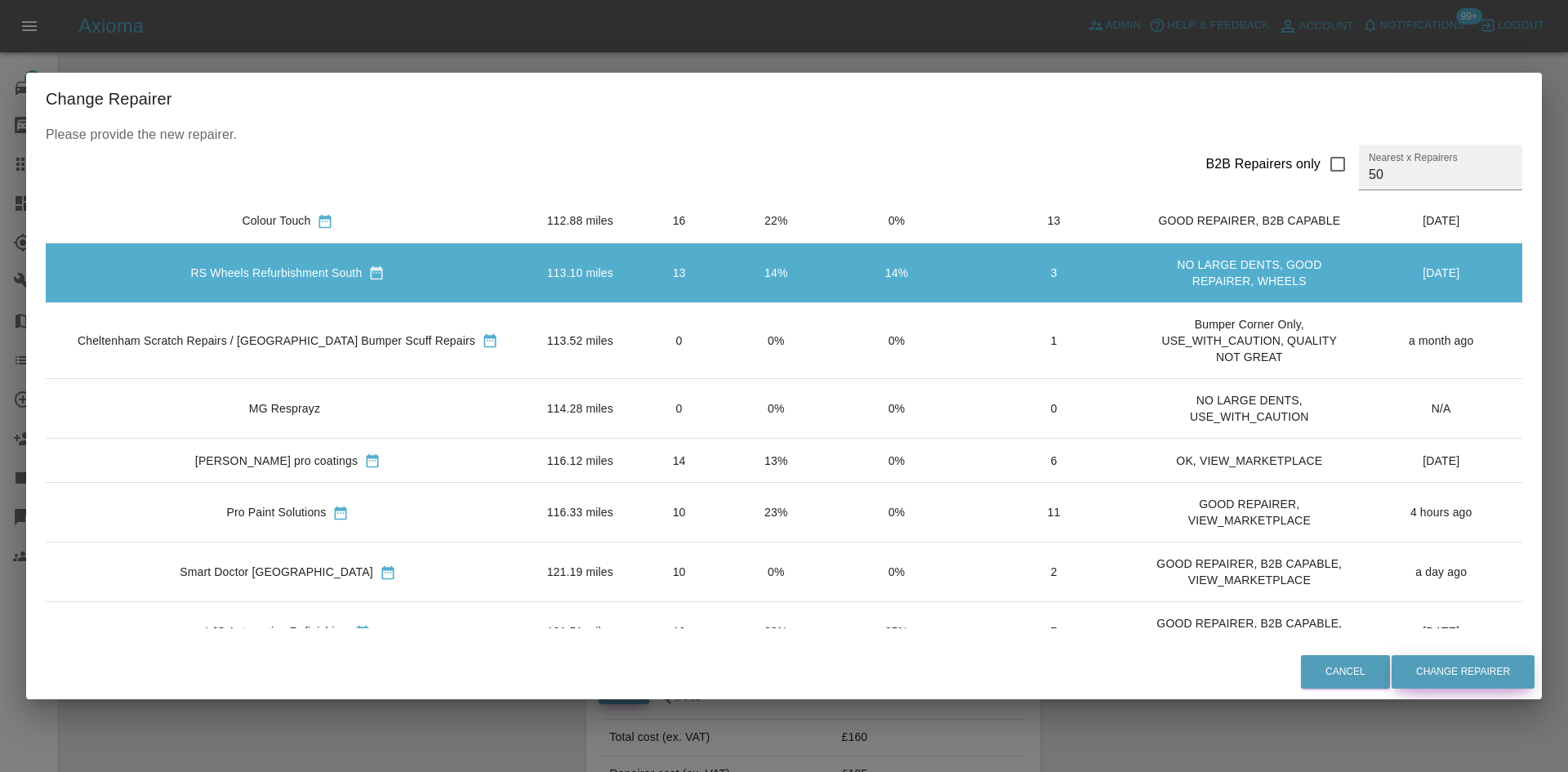
click at [1449, 663] on button "Change Repairer" at bounding box center [1463, 671] width 143 height 34
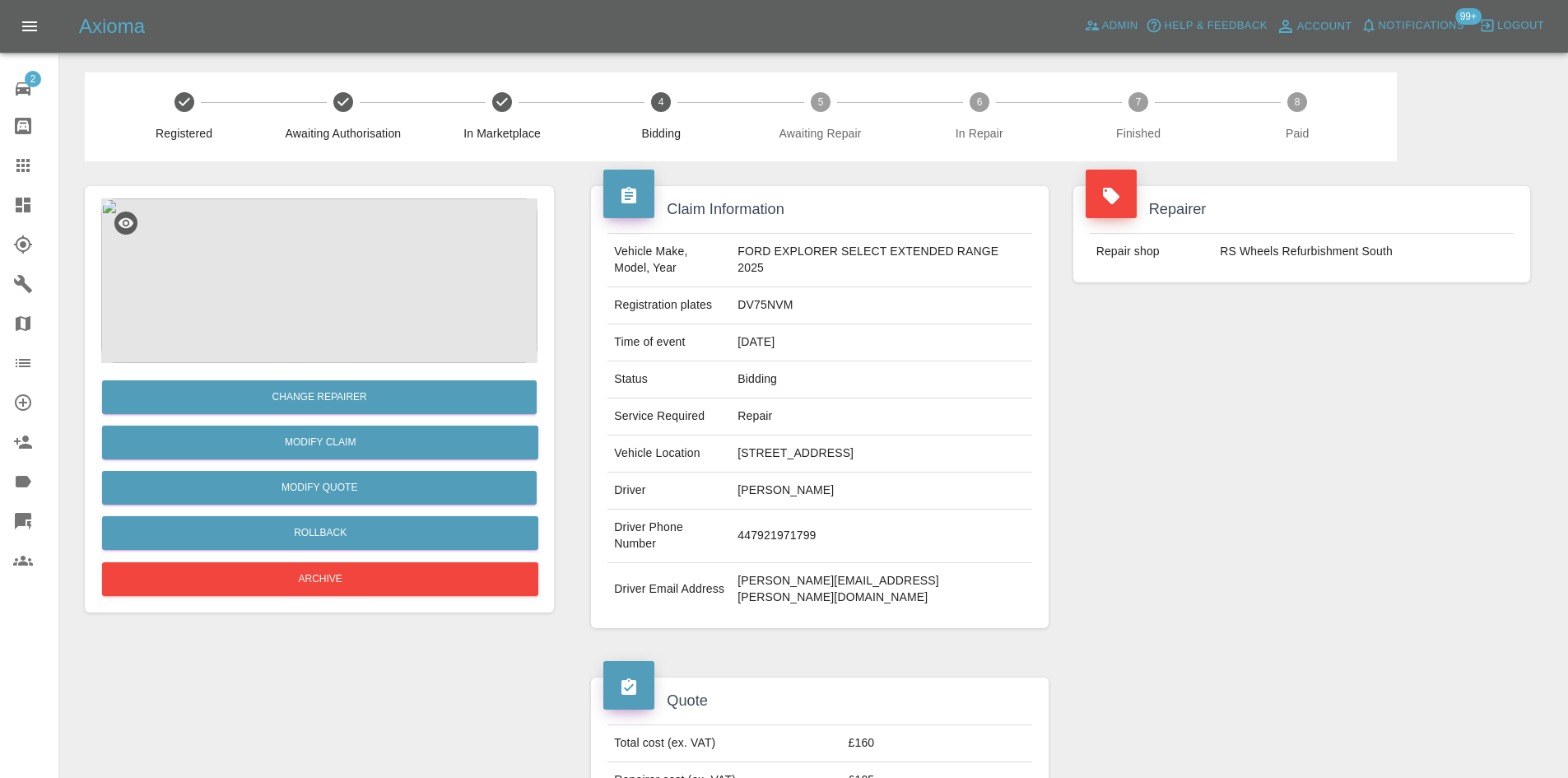
drag, startPoint x: 15, startPoint y: 201, endPoint x: 25, endPoint y: 204, distance: 10.4
click at [15, 201] on icon at bounding box center [23, 205] width 20 height 20
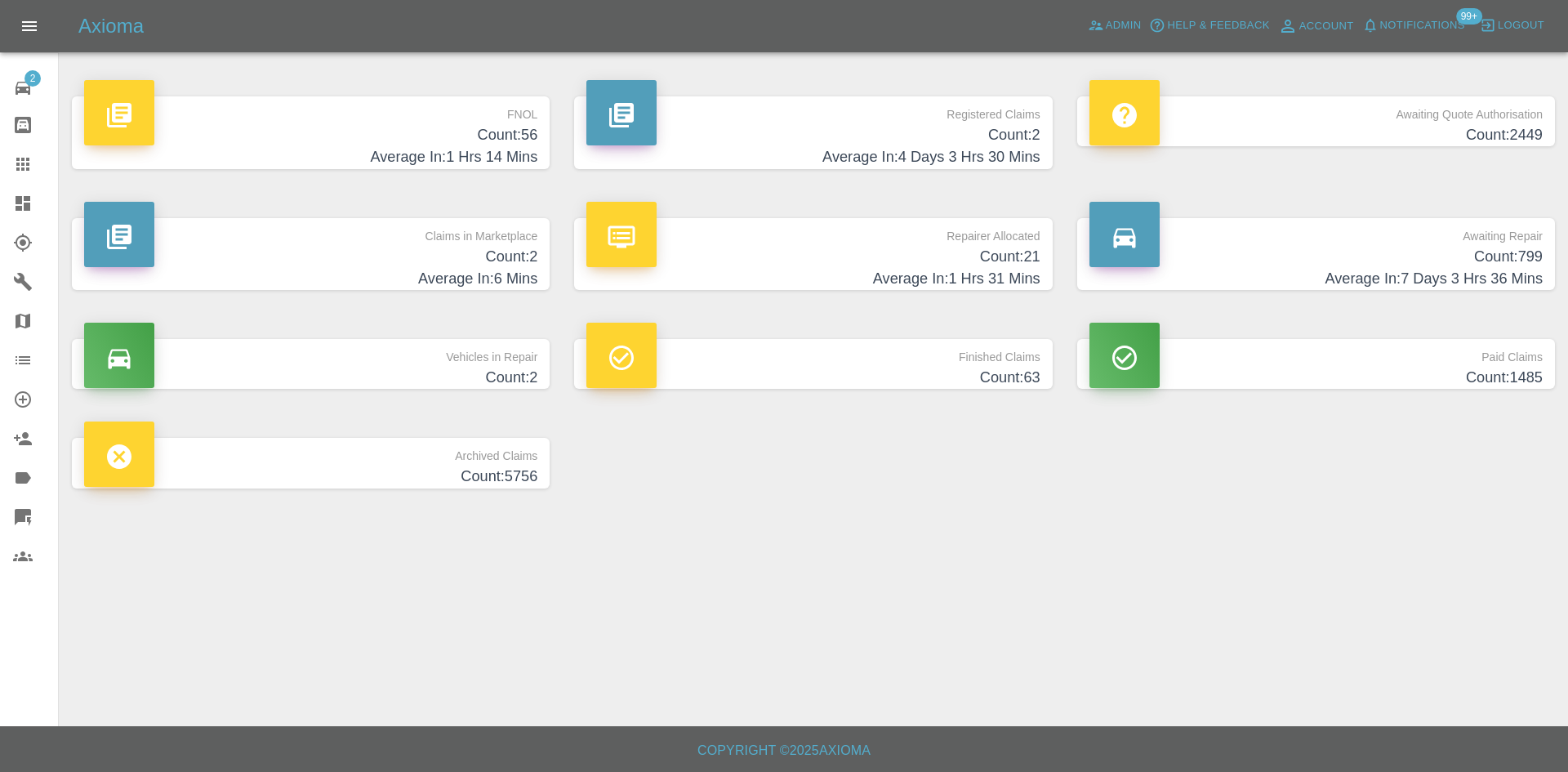
click at [831, 260] on h4 "Count: 21" at bounding box center [813, 256] width 453 height 22
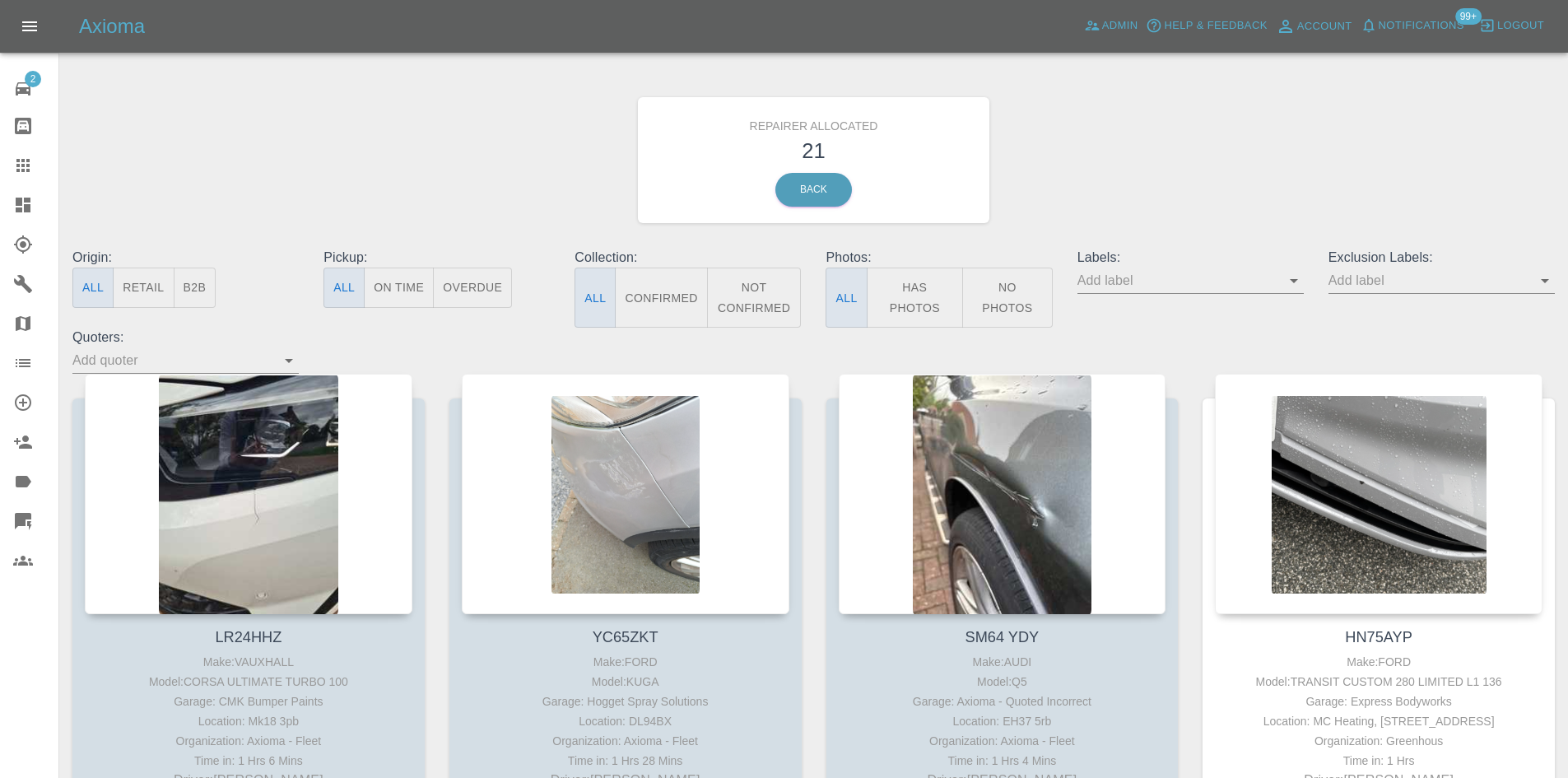
click at [201, 286] on button "B2B" at bounding box center [195, 287] width 43 height 40
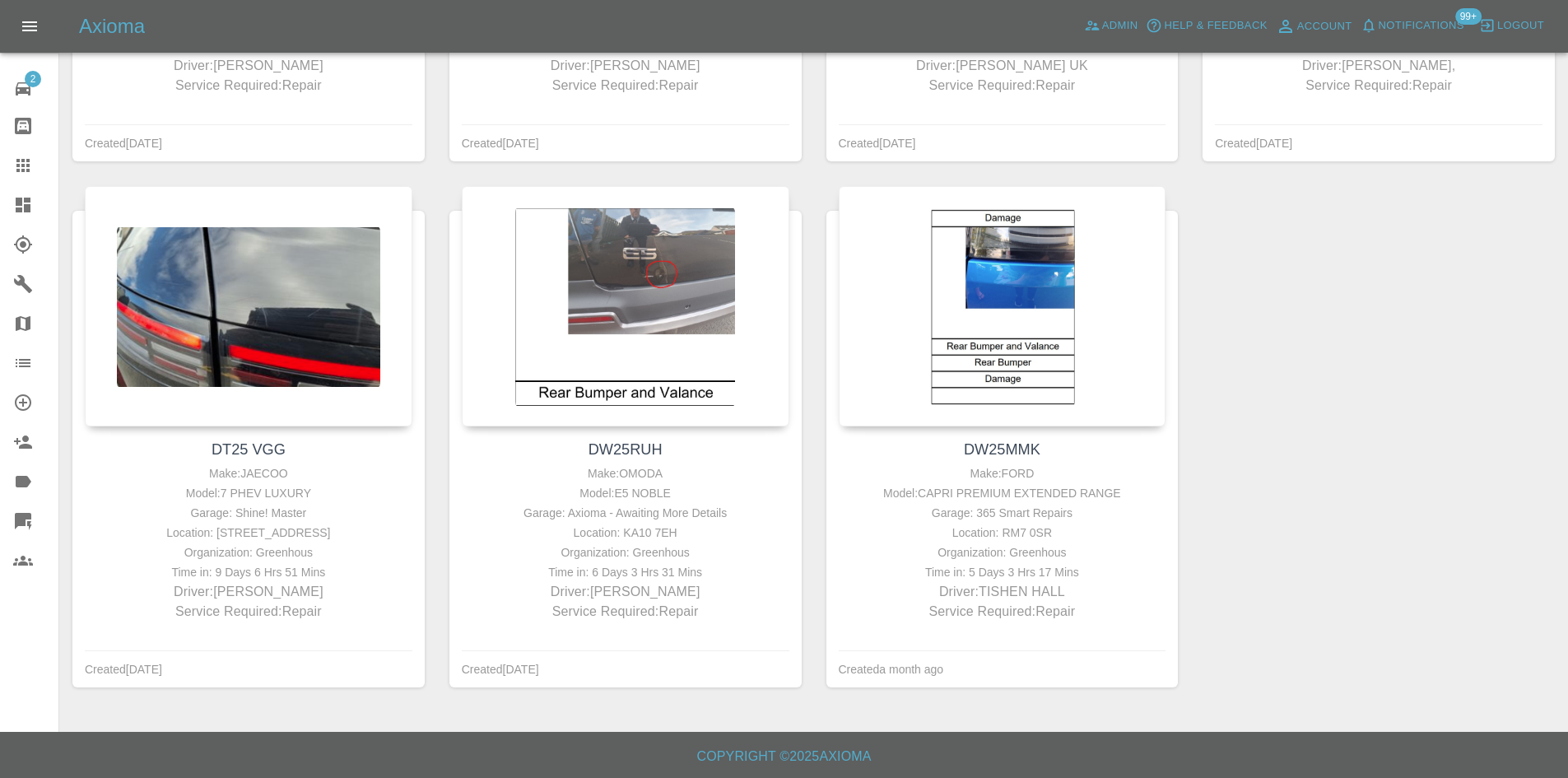
scroll to position [1299, 0]
click at [22, 207] on icon at bounding box center [23, 205] width 20 height 20
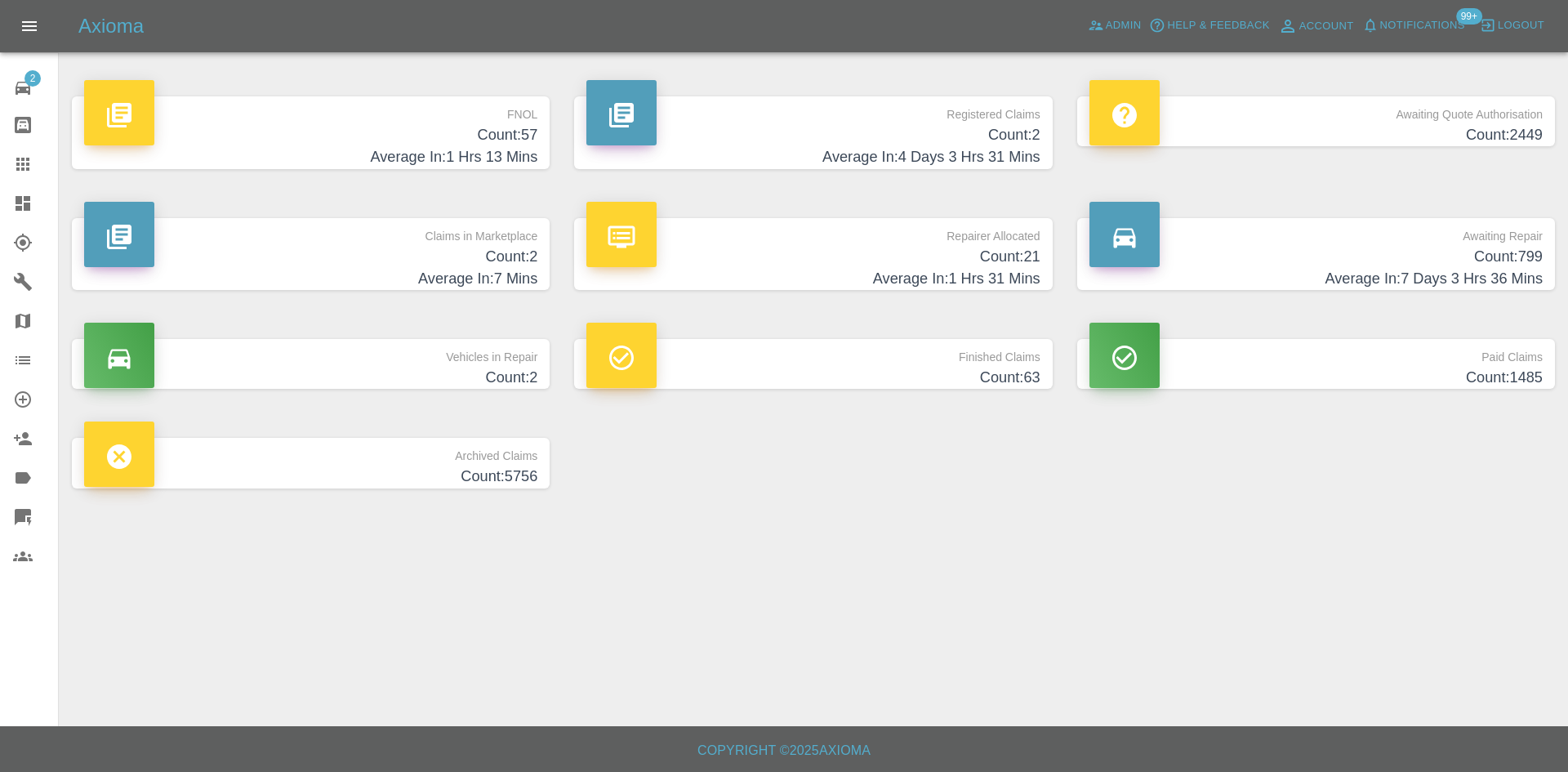
click at [755, 145] on h4 "Count: 2" at bounding box center [813, 135] width 453 height 22
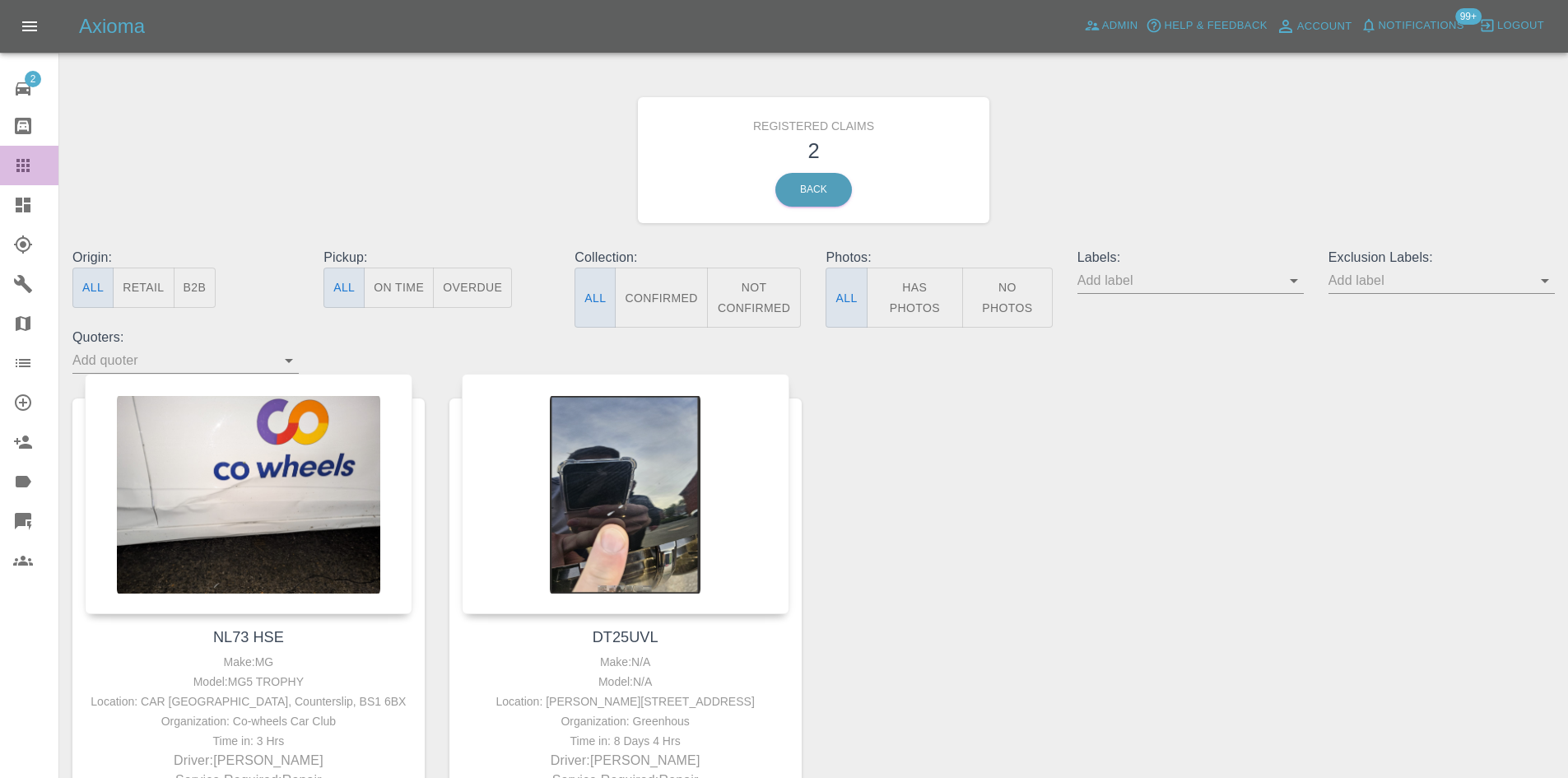
click at [9, 165] on link "Claims" at bounding box center [29, 165] width 59 height 40
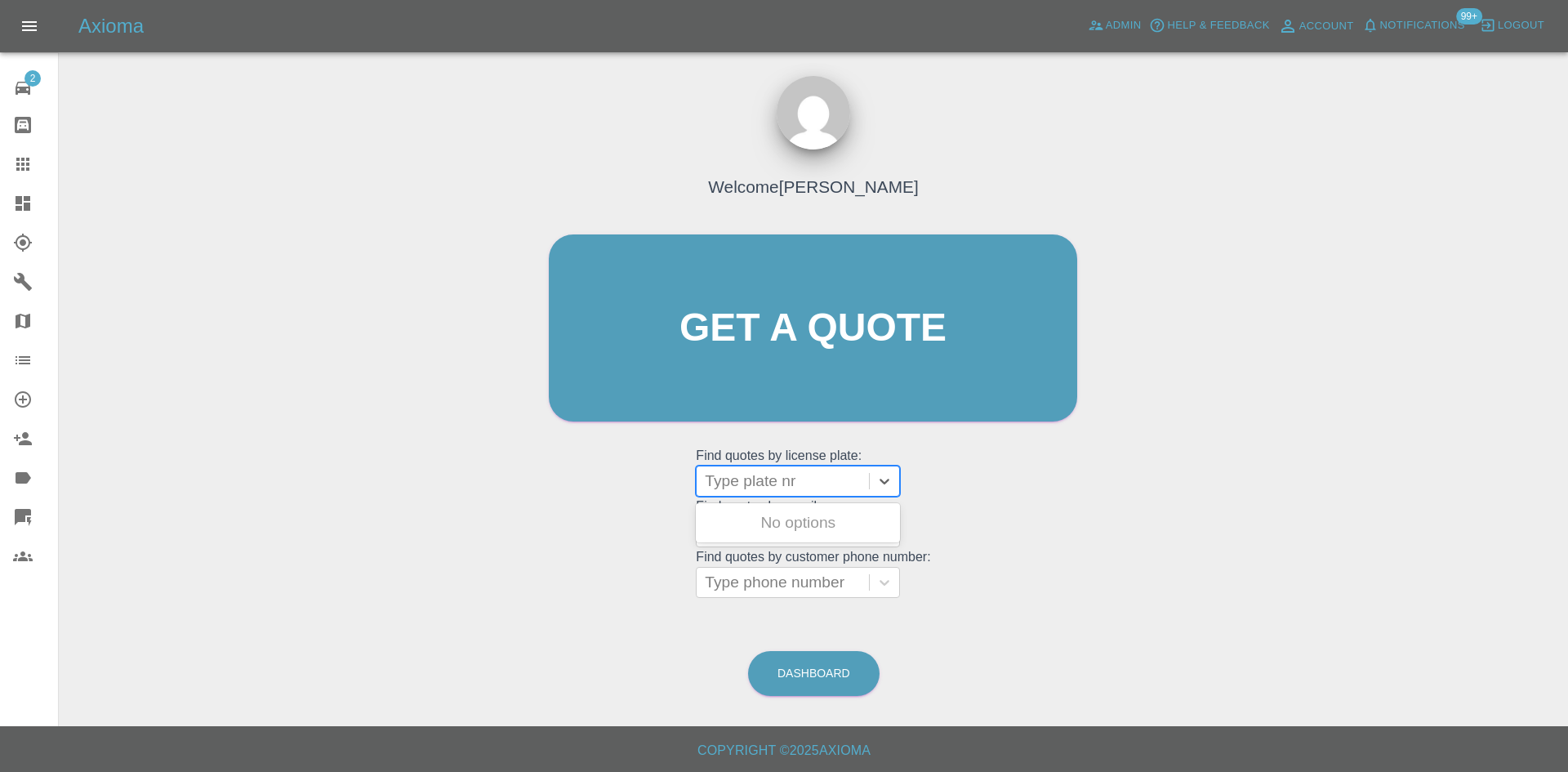
click at [770, 494] on div "Type plate nr" at bounding box center [783, 480] width 172 height 29
paste input "DV75XTA"
type input "DV75XTA"
click at [793, 513] on div "DV75XTA, Awaiting Authorisation" at bounding box center [798, 533] width 204 height 53
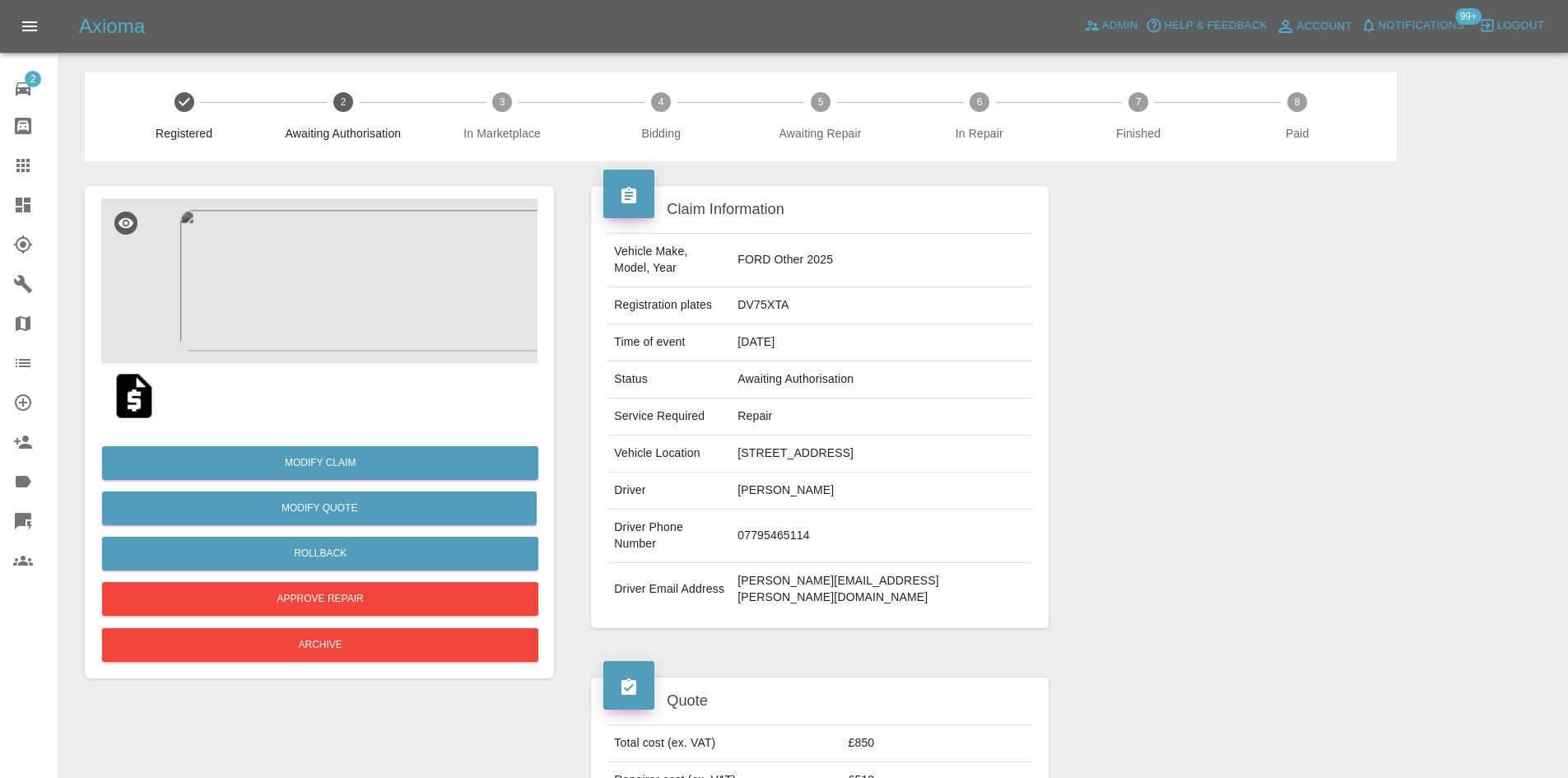
click at [329, 288] on img at bounding box center [320, 280] width 437 height 164
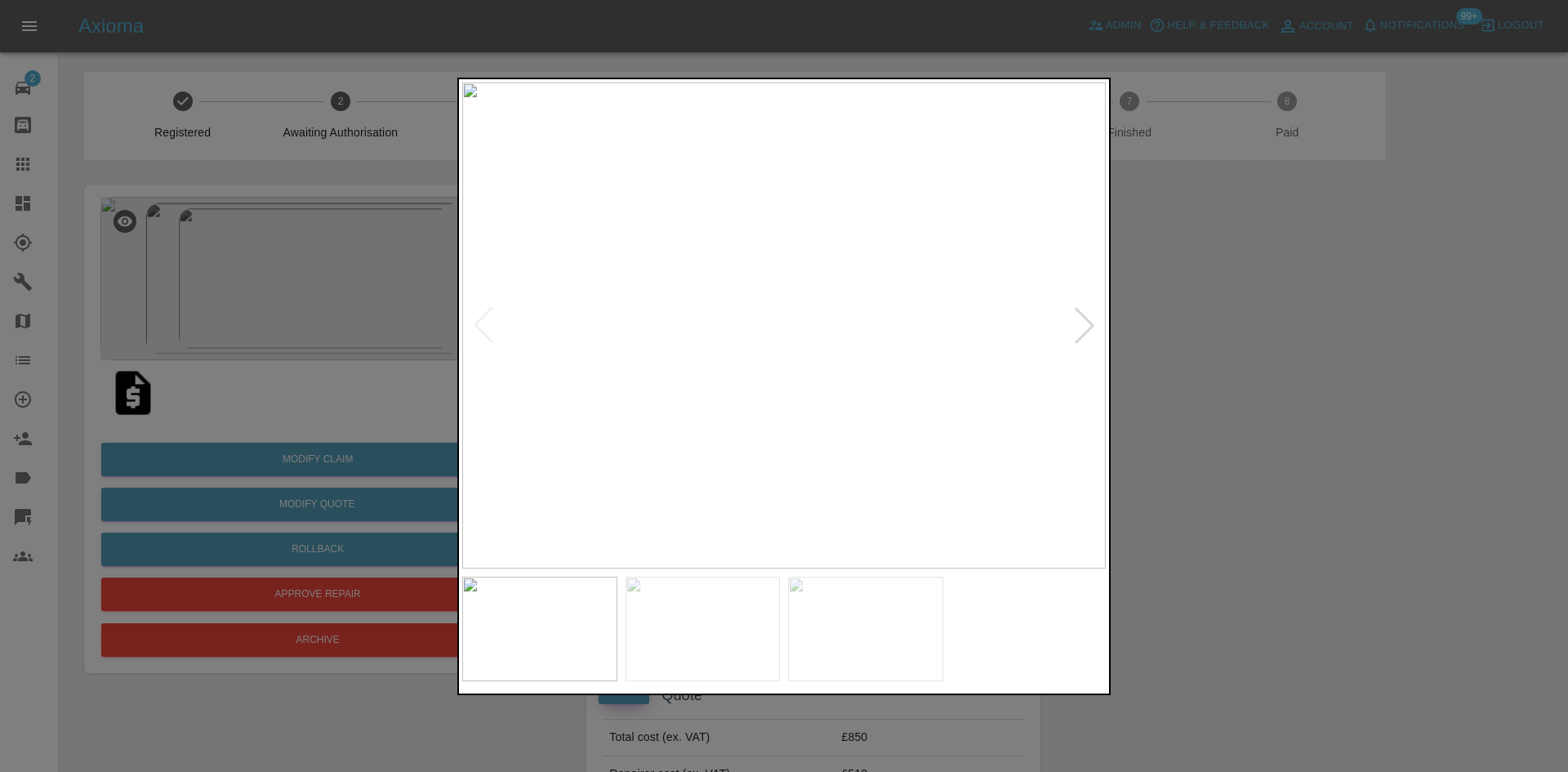
click at [1075, 329] on div at bounding box center [1085, 325] width 36 height 36
click at [1075, 329] on img at bounding box center [784, 326] width 643 height 486
drag, startPoint x: 1259, startPoint y: 375, endPoint x: 1102, endPoint y: 466, distance: 181.5
click at [1260, 375] on div at bounding box center [784, 386] width 1568 height 772
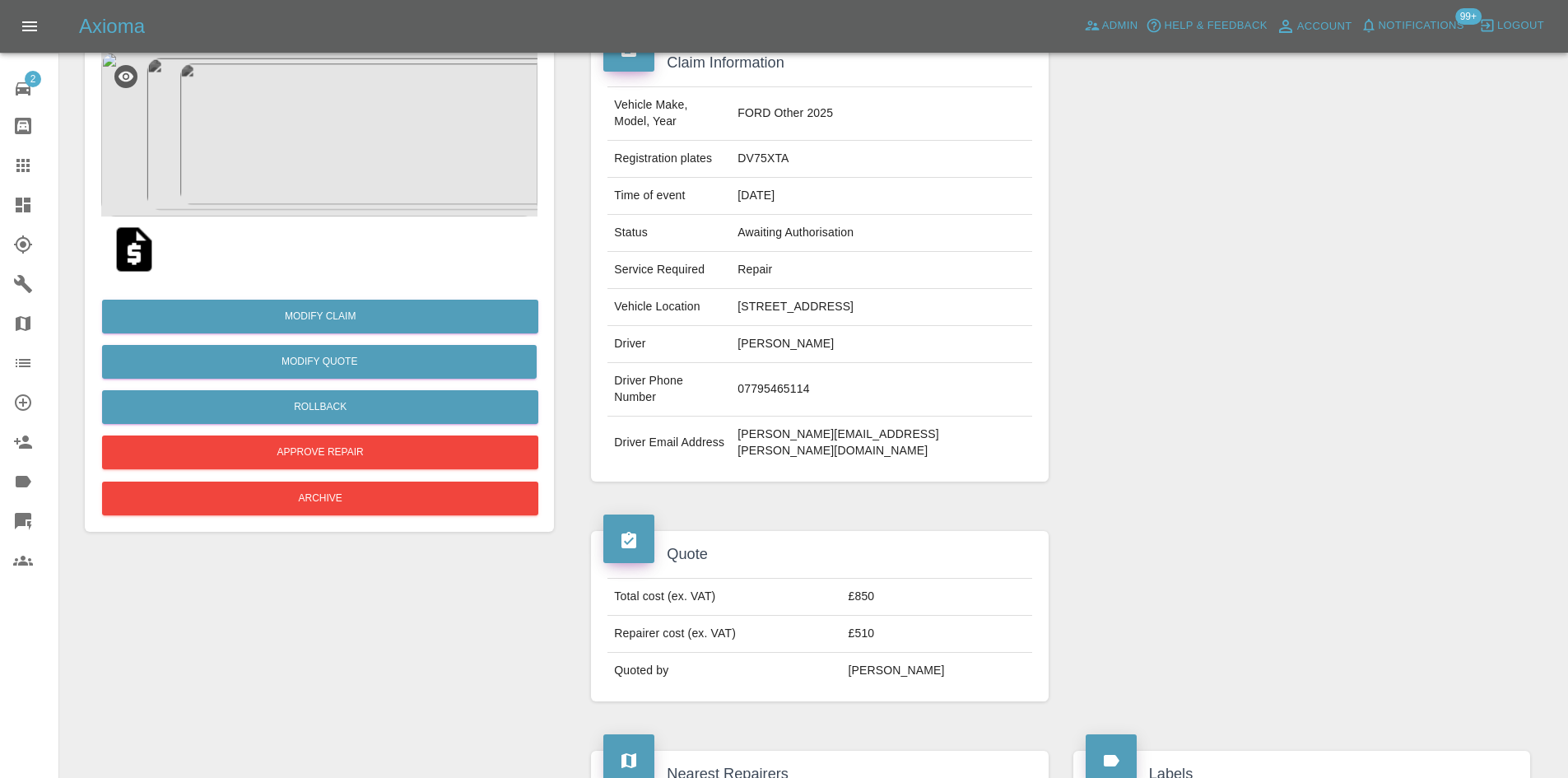
scroll to position [113, 0]
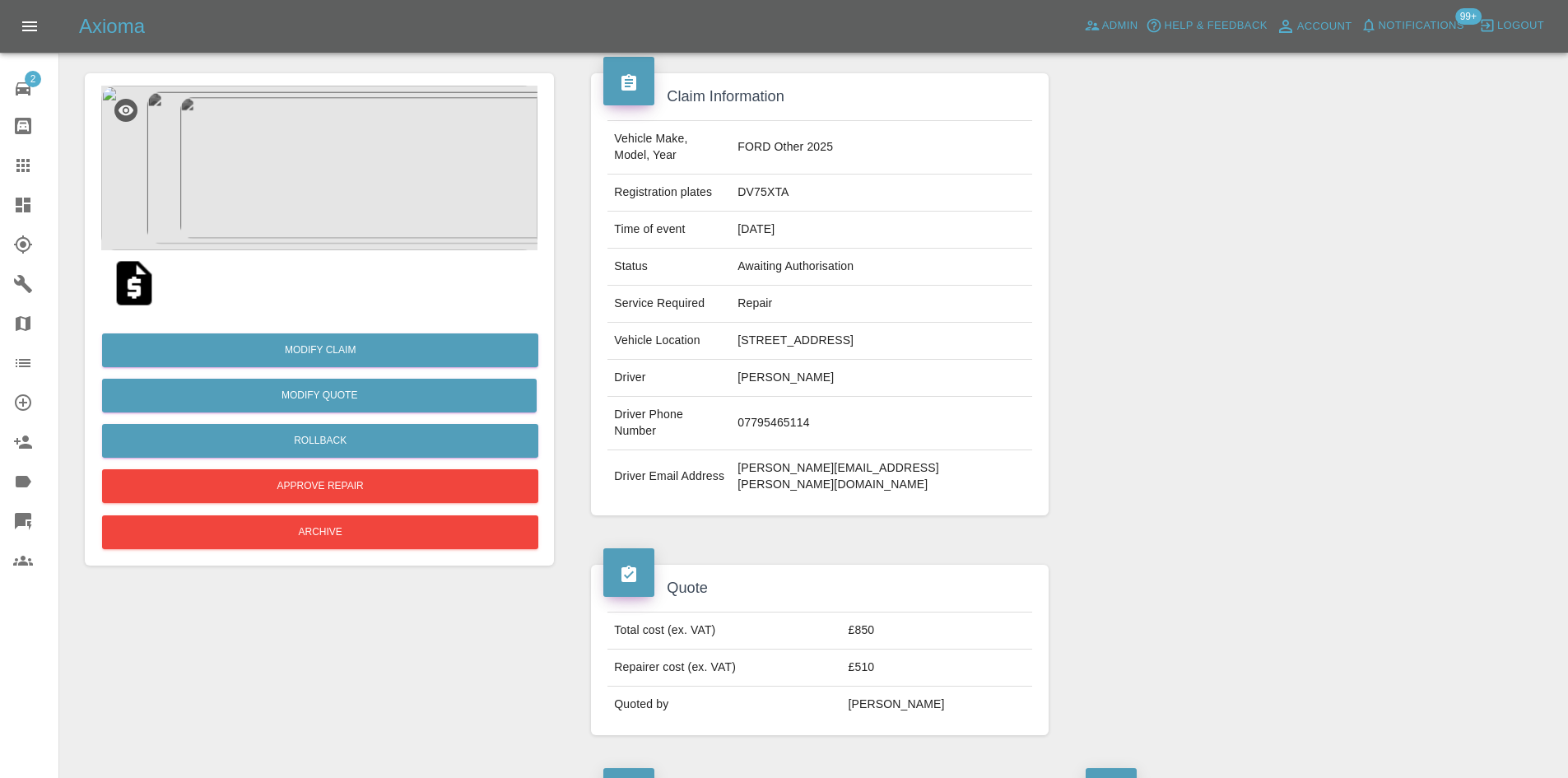
click at [389, 224] on img at bounding box center [320, 167] width 437 height 164
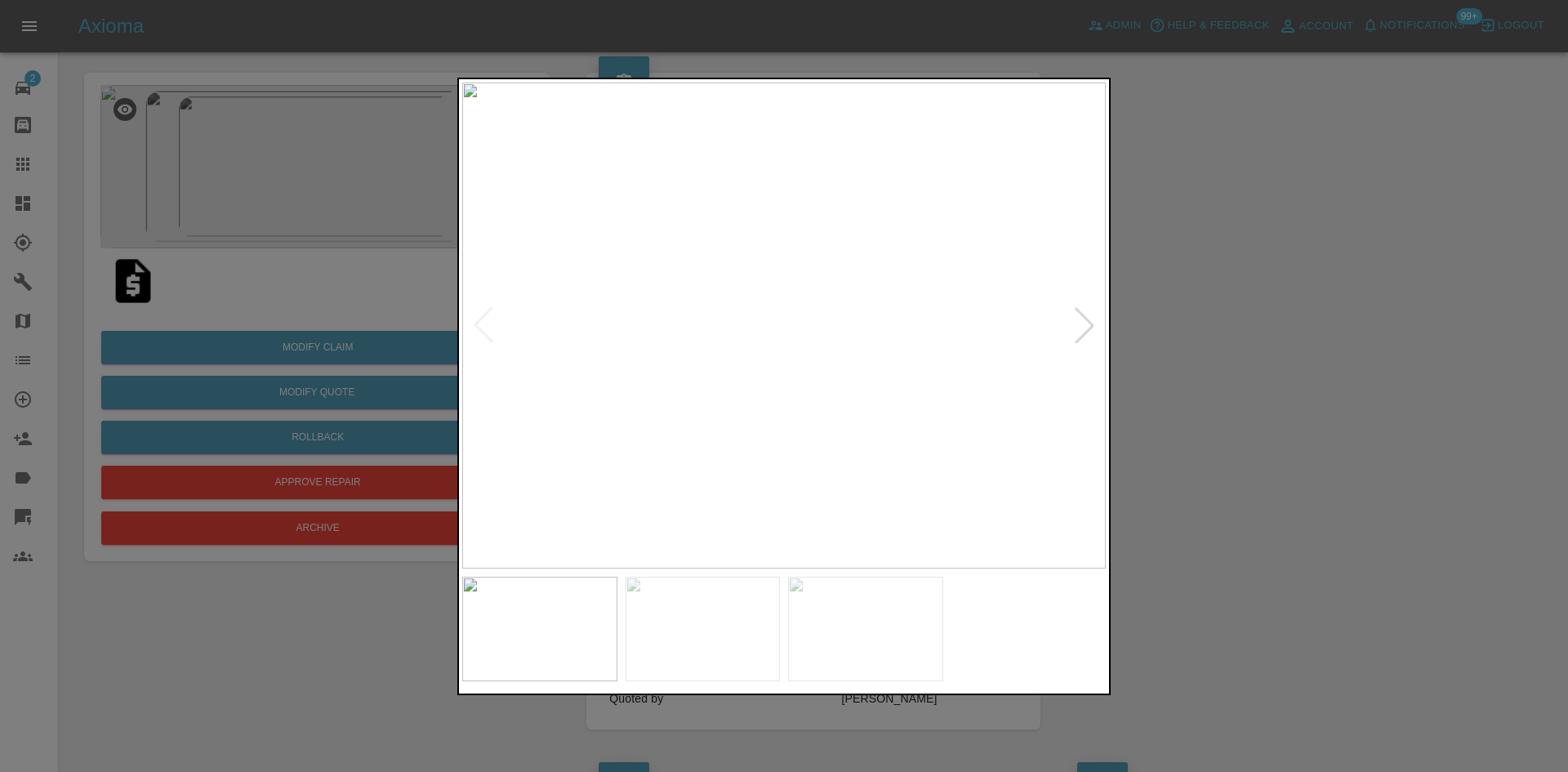
click at [1097, 327] on div at bounding box center [1085, 325] width 36 height 36
click at [1097, 327] on img at bounding box center [784, 326] width 643 height 486
click at [1202, 346] on div at bounding box center [784, 386] width 1568 height 772
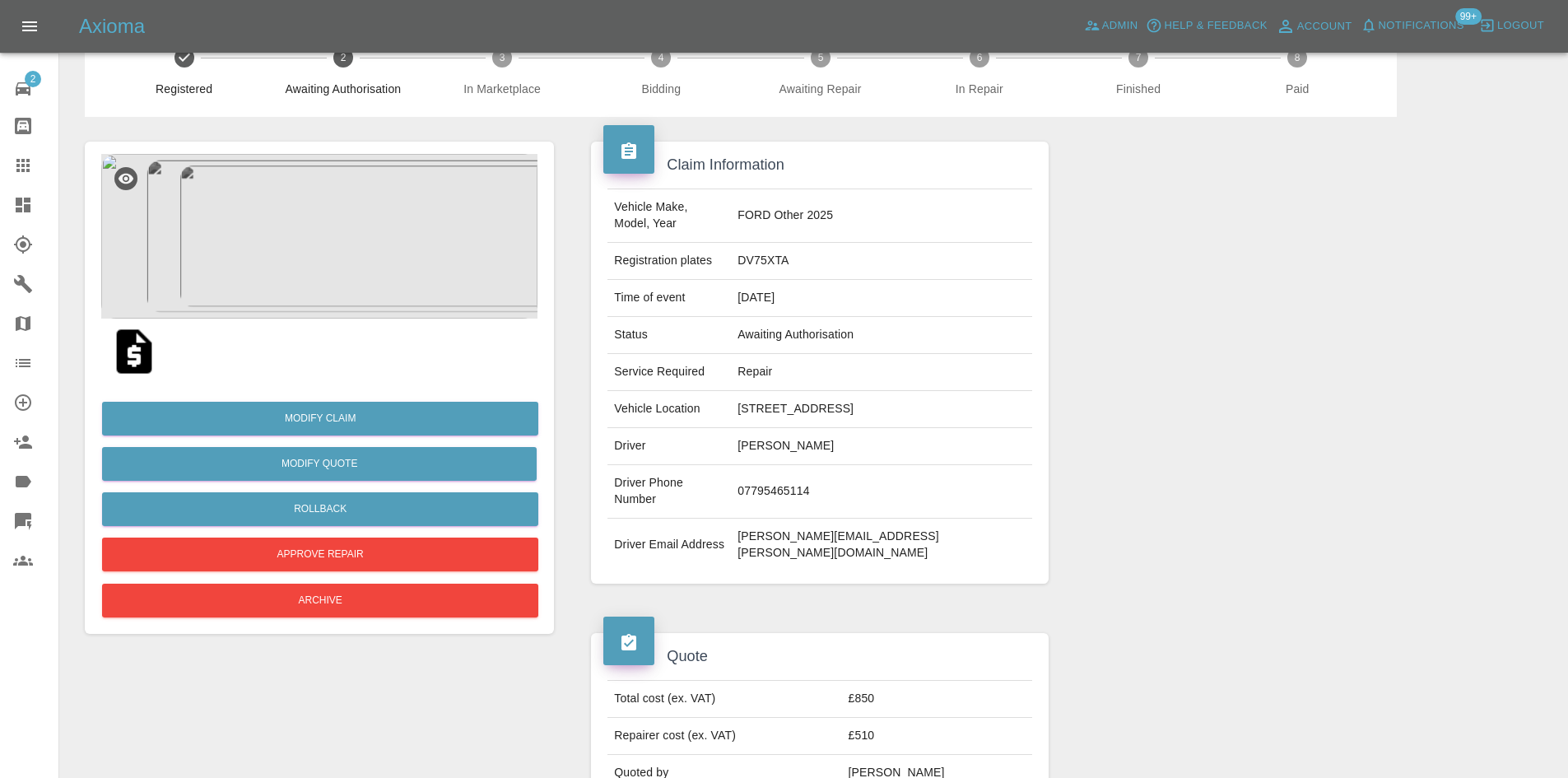
scroll to position [0, 0]
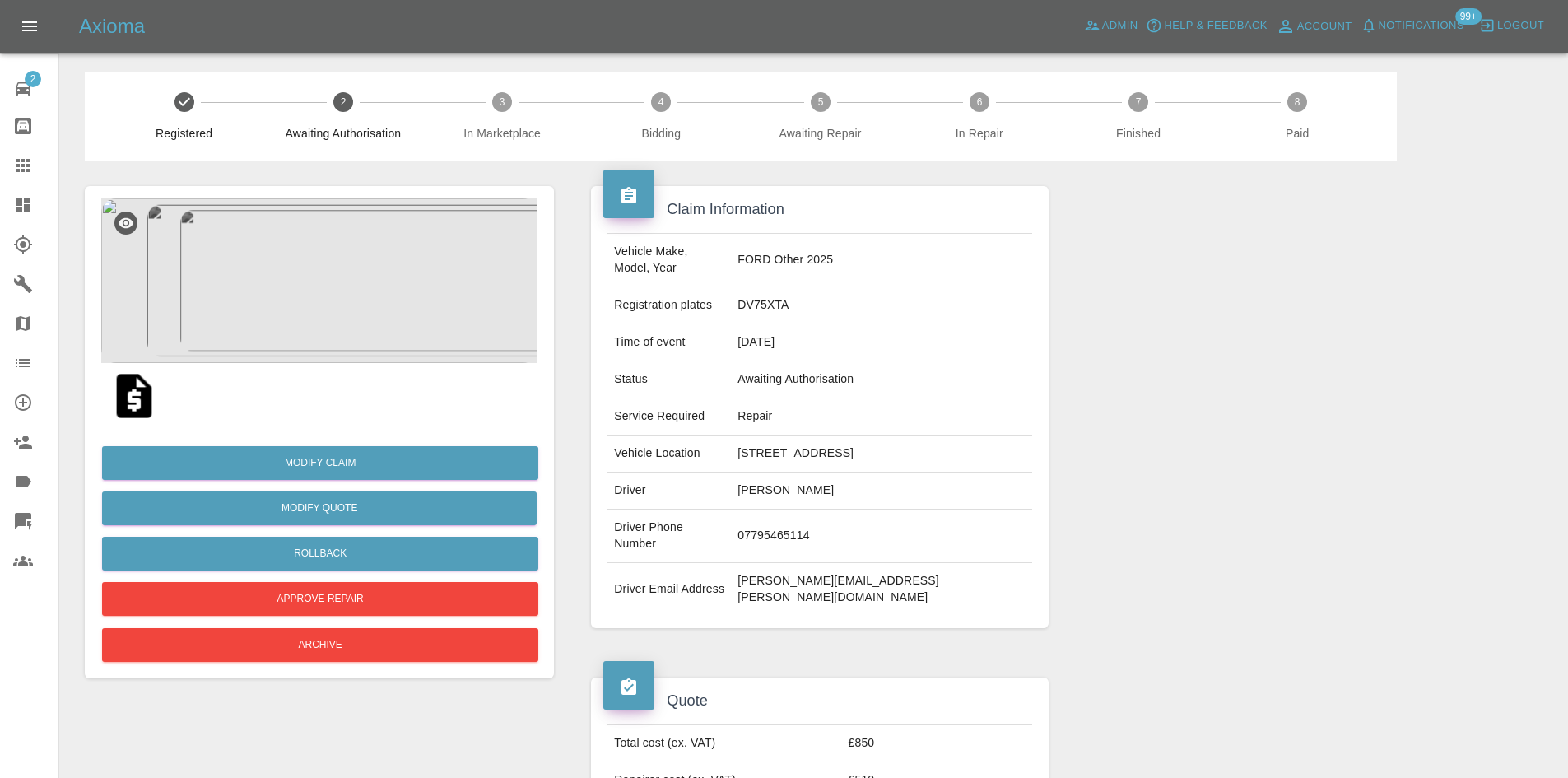
click at [133, 403] on img at bounding box center [135, 396] width 53 height 53
click at [30, 170] on icon at bounding box center [23, 165] width 20 height 20
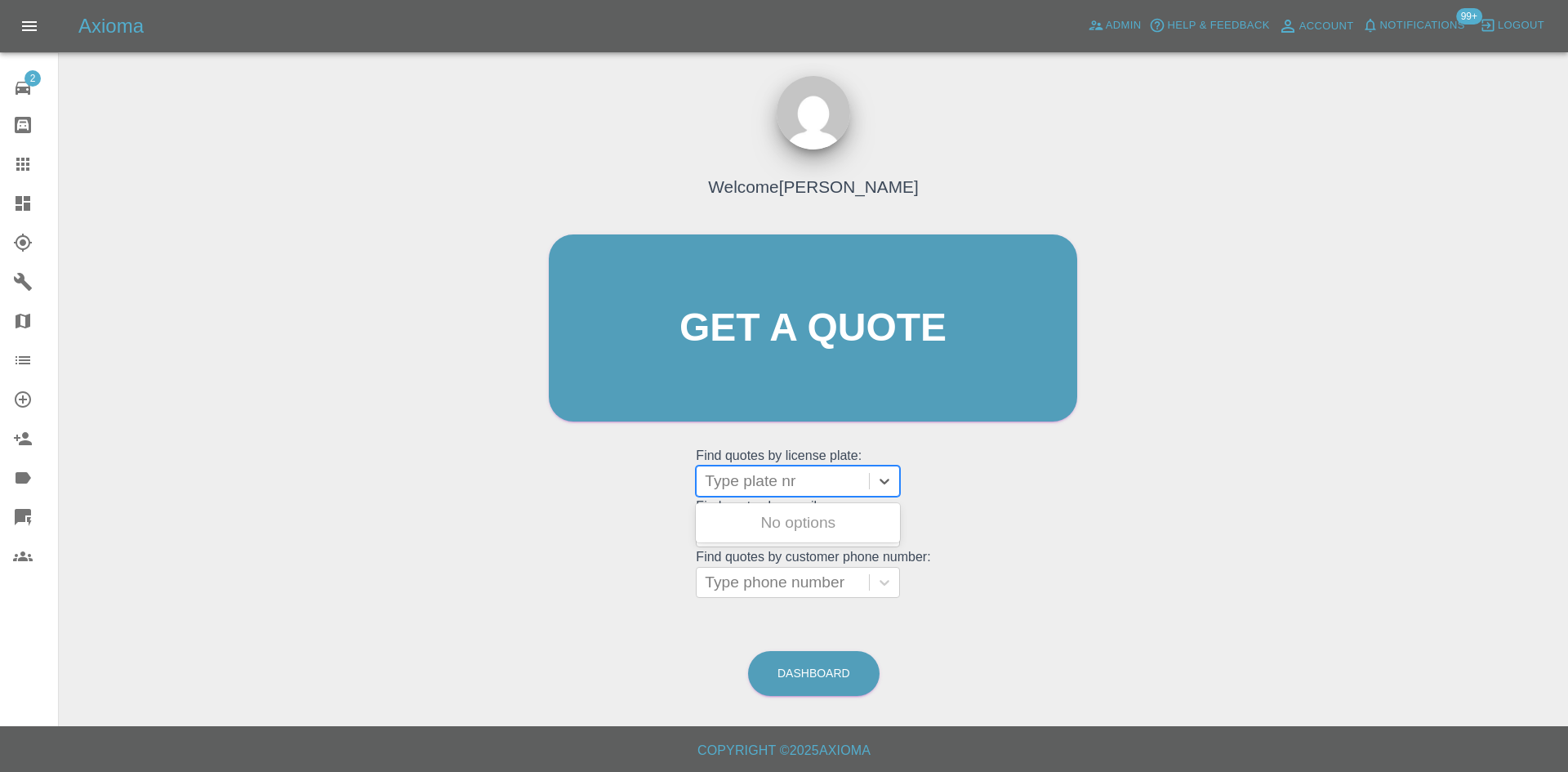
click at [737, 484] on div at bounding box center [783, 481] width 156 height 23
paste input "HV75FPN"
type input "HV75FPN"
click at [790, 516] on div "HV75FPN, Awaiting Authorisation" at bounding box center [798, 533] width 204 height 53
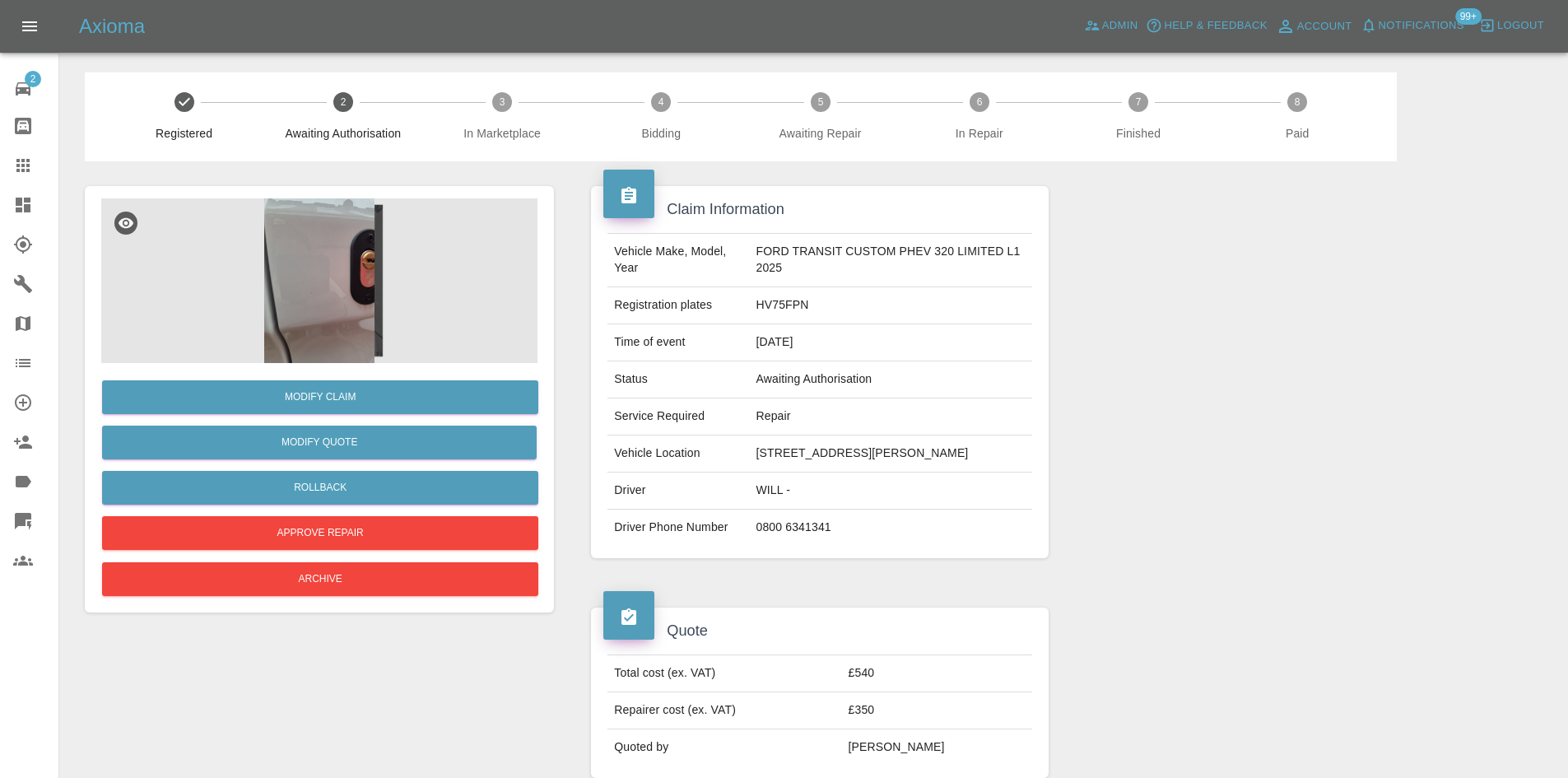
click at [778, 306] on td "HV75FPN" at bounding box center [889, 306] width 282 height 37
copy td "HV75FPN"
click at [781, 292] on td "HV75FPN" at bounding box center [889, 306] width 282 height 37
click at [781, 298] on td "HV75FPN" at bounding box center [889, 306] width 282 height 37
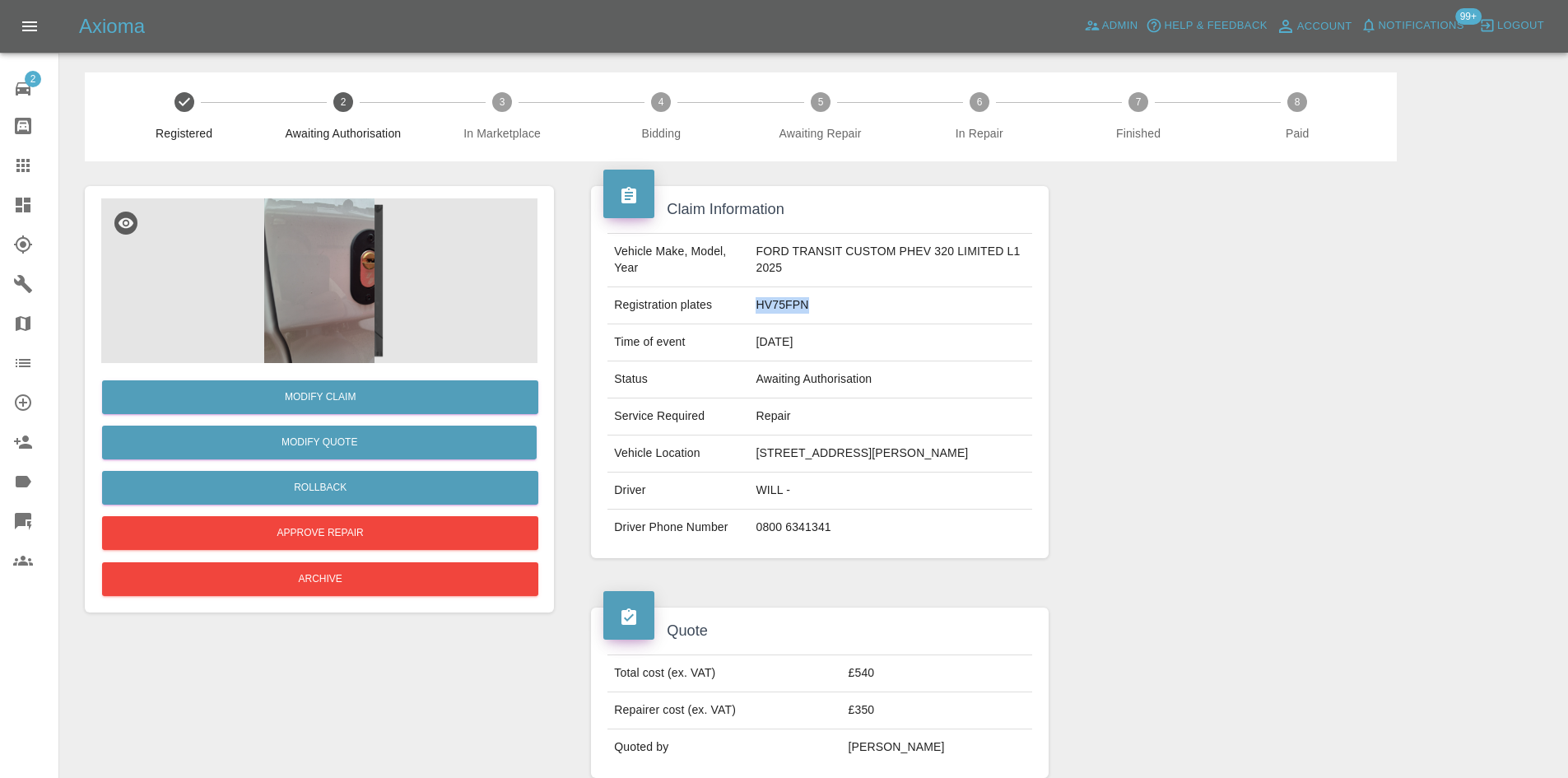
click at [781, 298] on td "HV75FPN" at bounding box center [889, 306] width 282 height 37
copy td "HV75FPN"
click at [328, 399] on link "Modify Claim" at bounding box center [321, 398] width 437 height 34
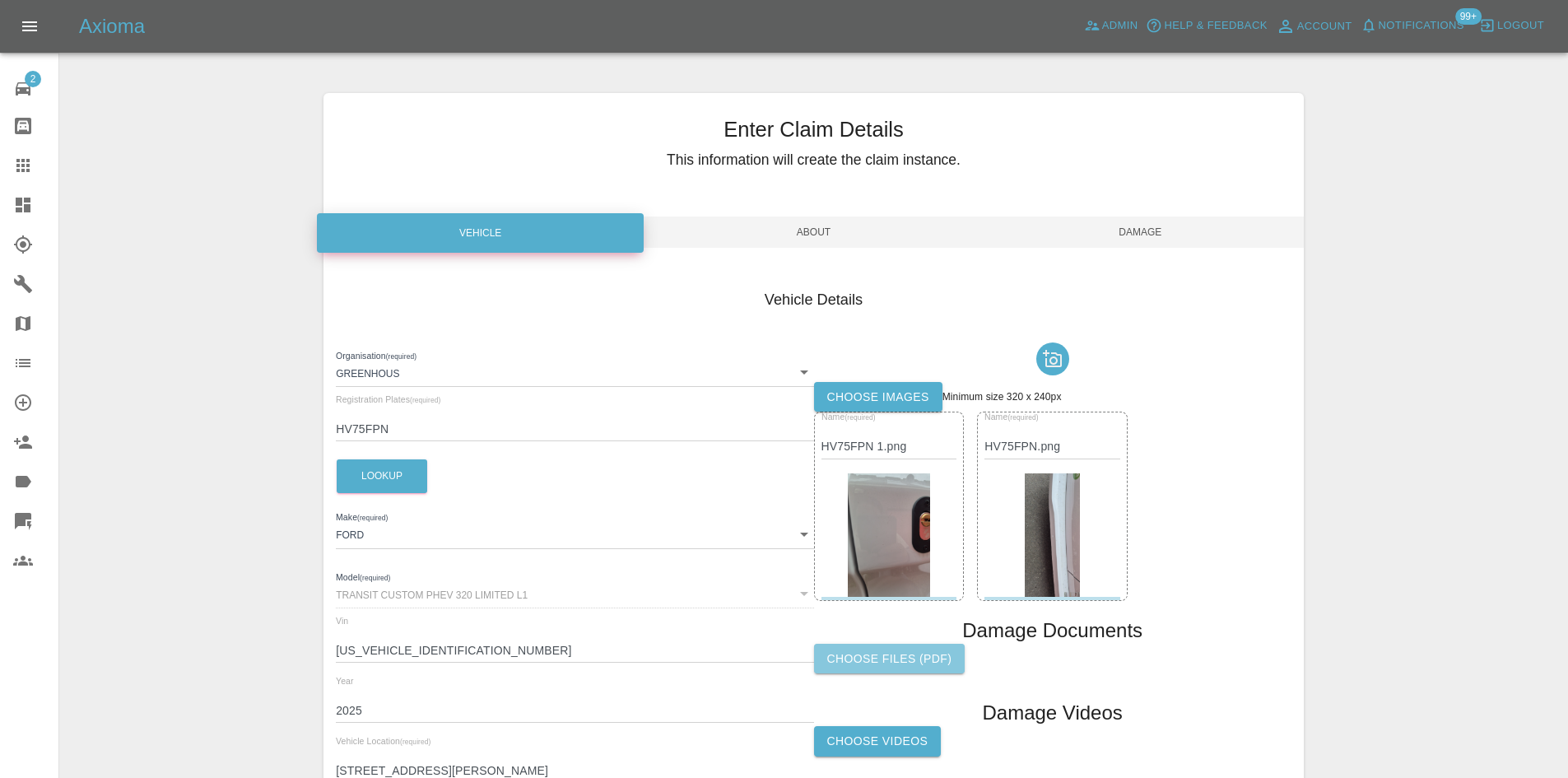
click at [873, 656] on label "Choose files (pdf)" at bounding box center [890, 658] width 152 height 30
click at [0, 0] on input "Choose files (pdf)" at bounding box center [0, 0] width 0 height 0
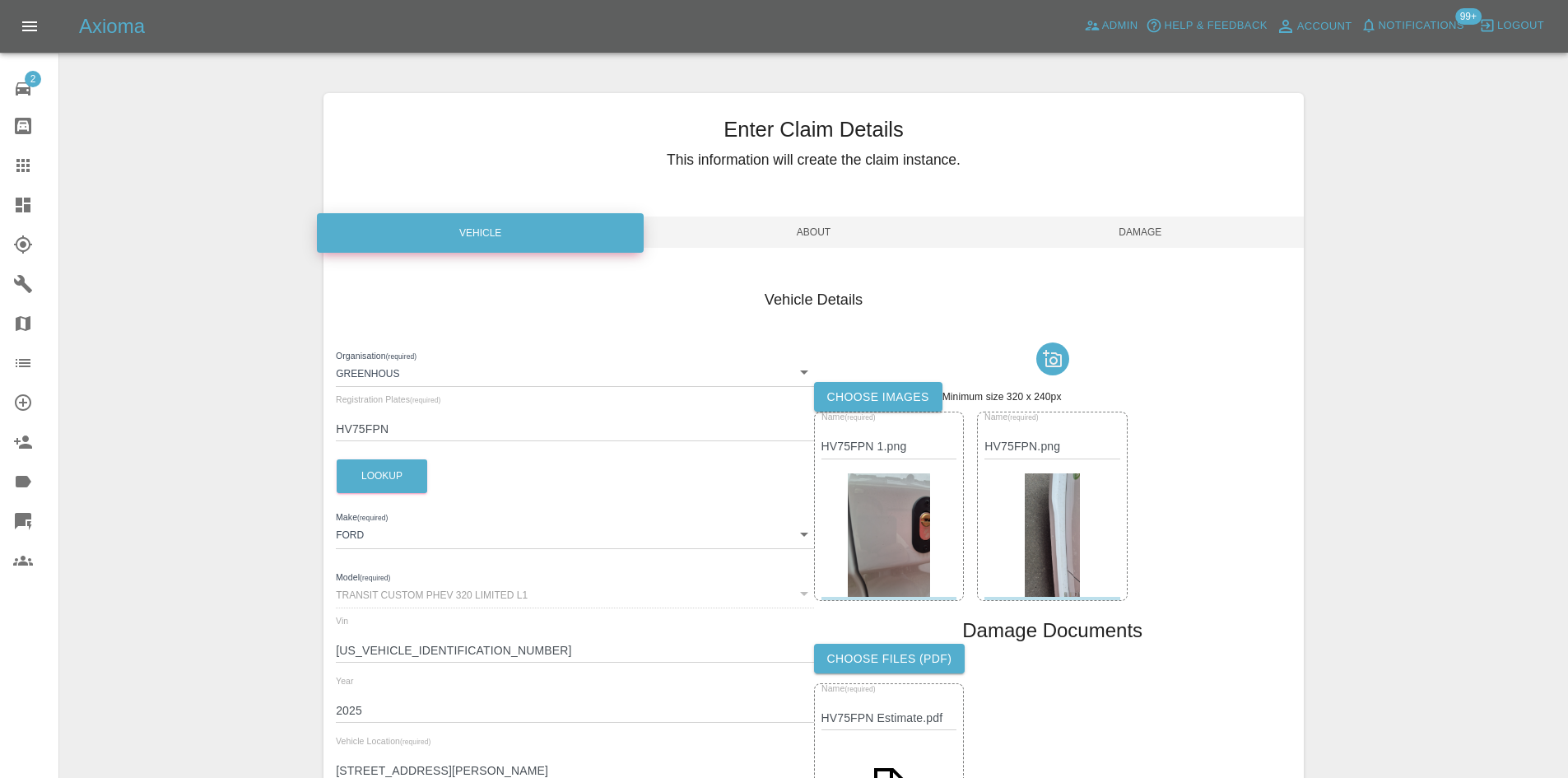
click at [1158, 244] on span "Damage" at bounding box center [1140, 232] width 327 height 31
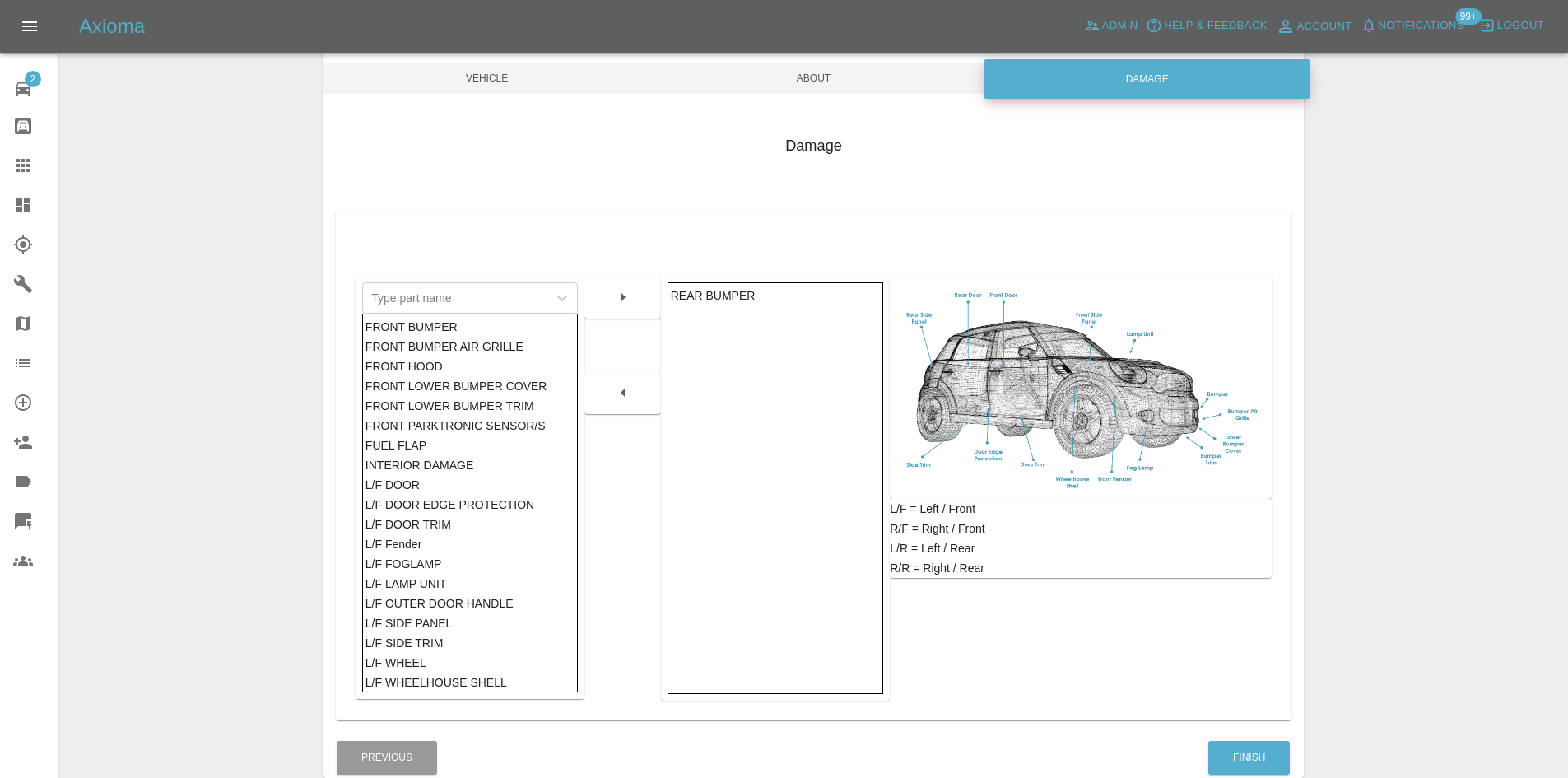
scroll to position [241, 0]
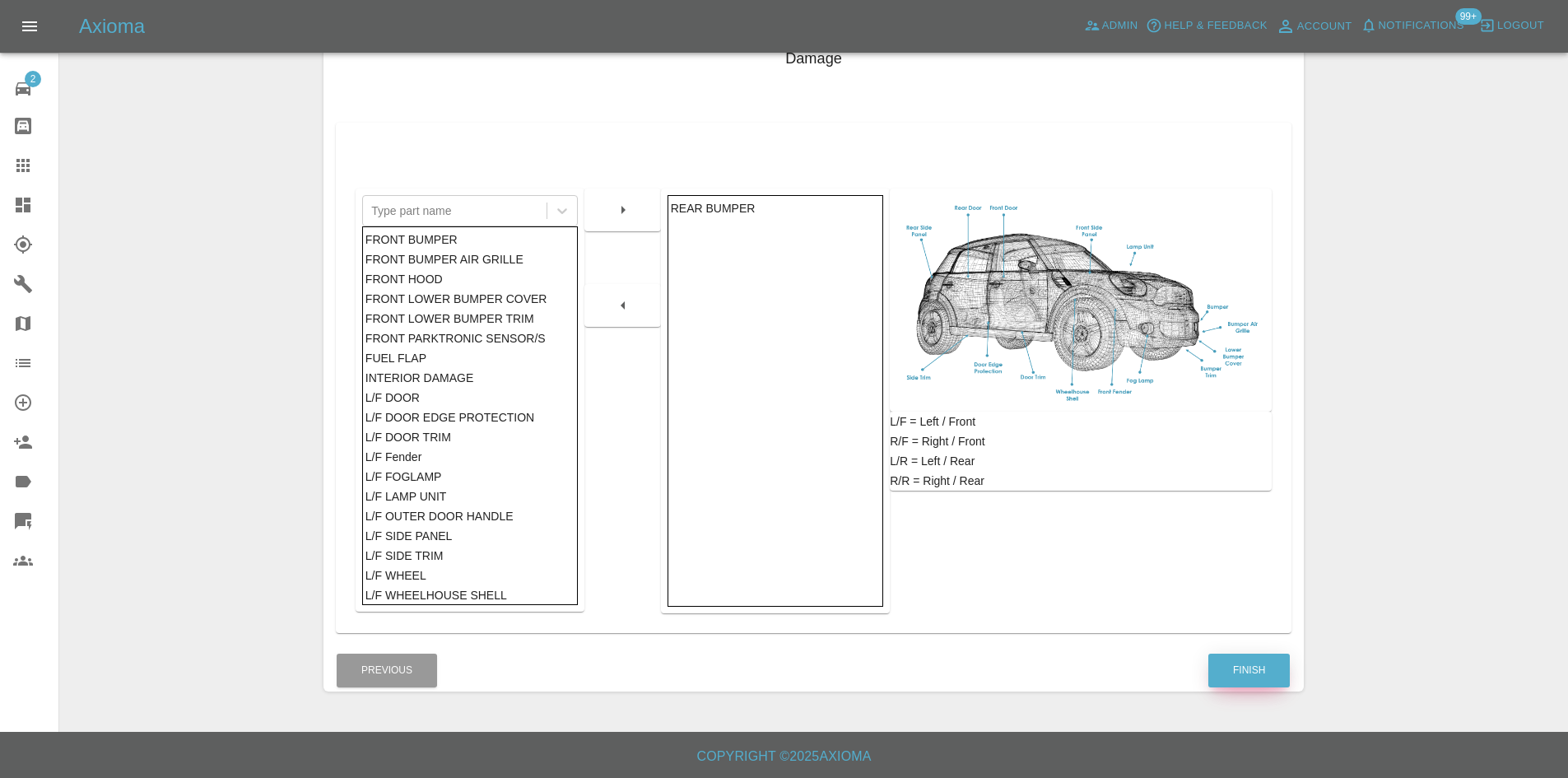
click at [1262, 656] on button "Finish" at bounding box center [1249, 671] width 82 height 34
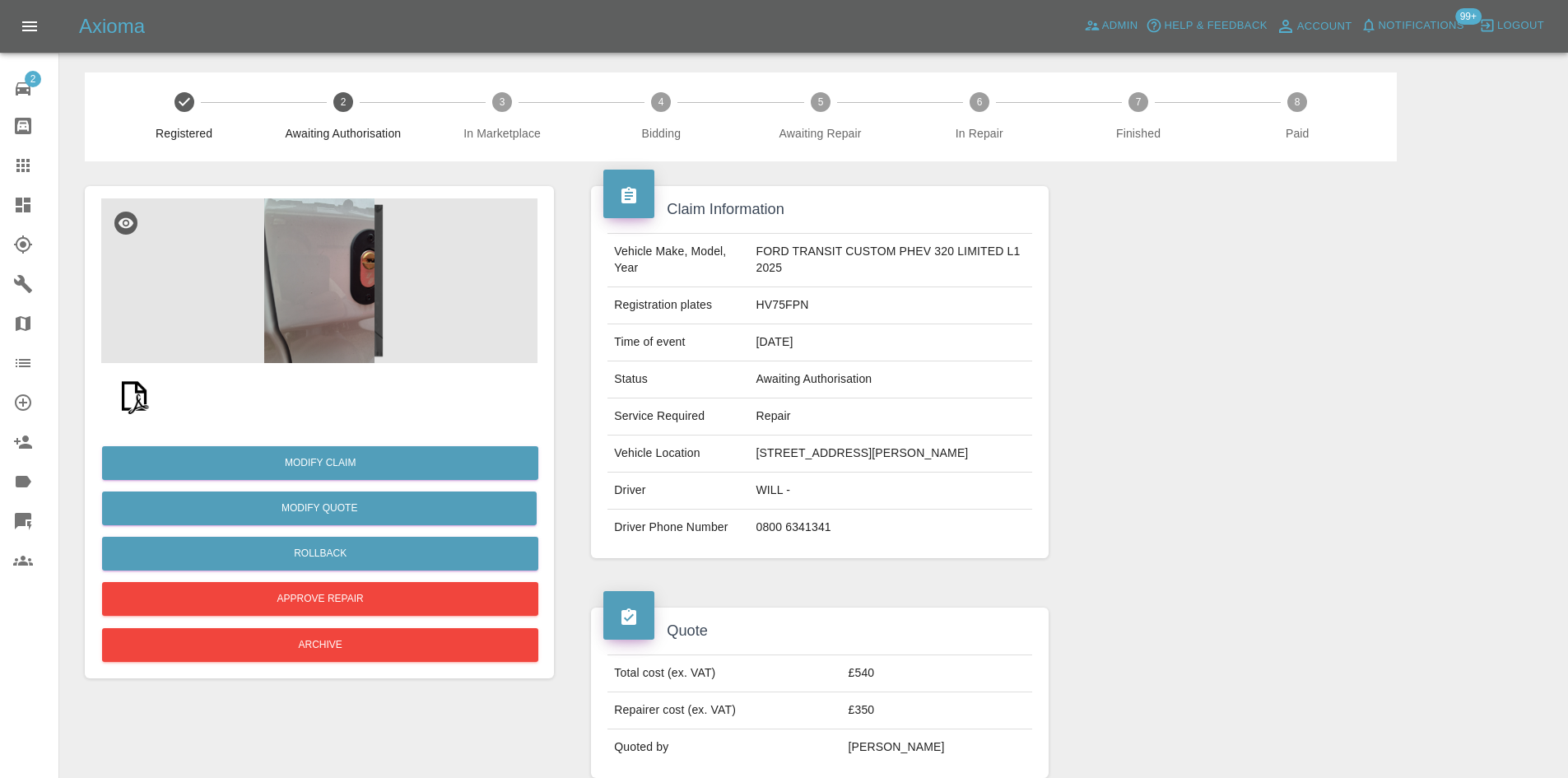
click at [29, 176] on link "Claims" at bounding box center [29, 165] width 59 height 40
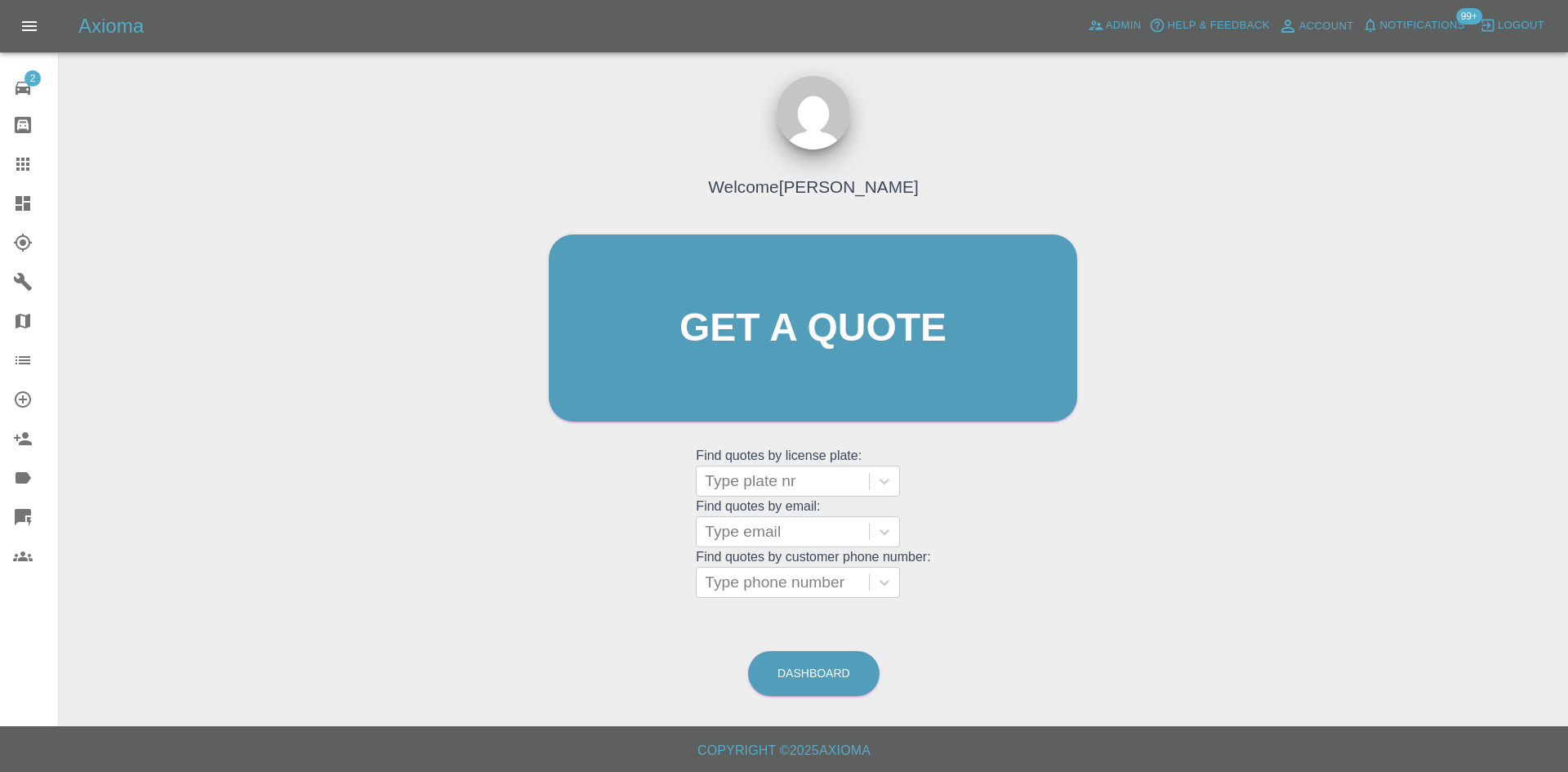
click at [819, 496] on grid "Find quotes by license plate: Type plate nr Find quotes by email: Type email Fi…" at bounding box center [813, 521] width 234 height 152
click at [819, 492] on div "Type plate nr" at bounding box center [783, 480] width 172 height 29
paste input "DV75JMO"
type input "DV75JMO"
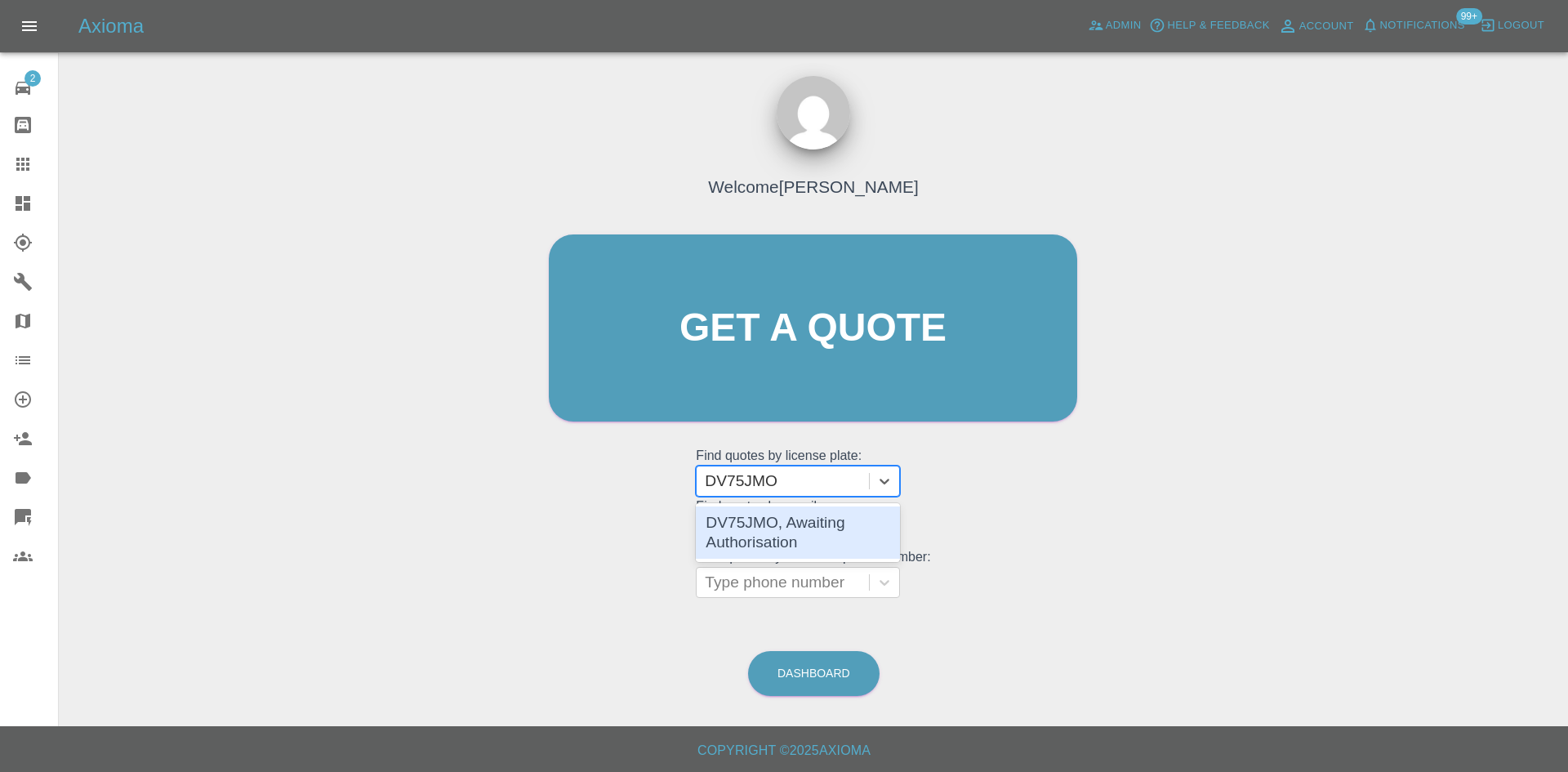
click at [818, 527] on div "DV75JMO, Awaiting Authorisation" at bounding box center [798, 533] width 204 height 53
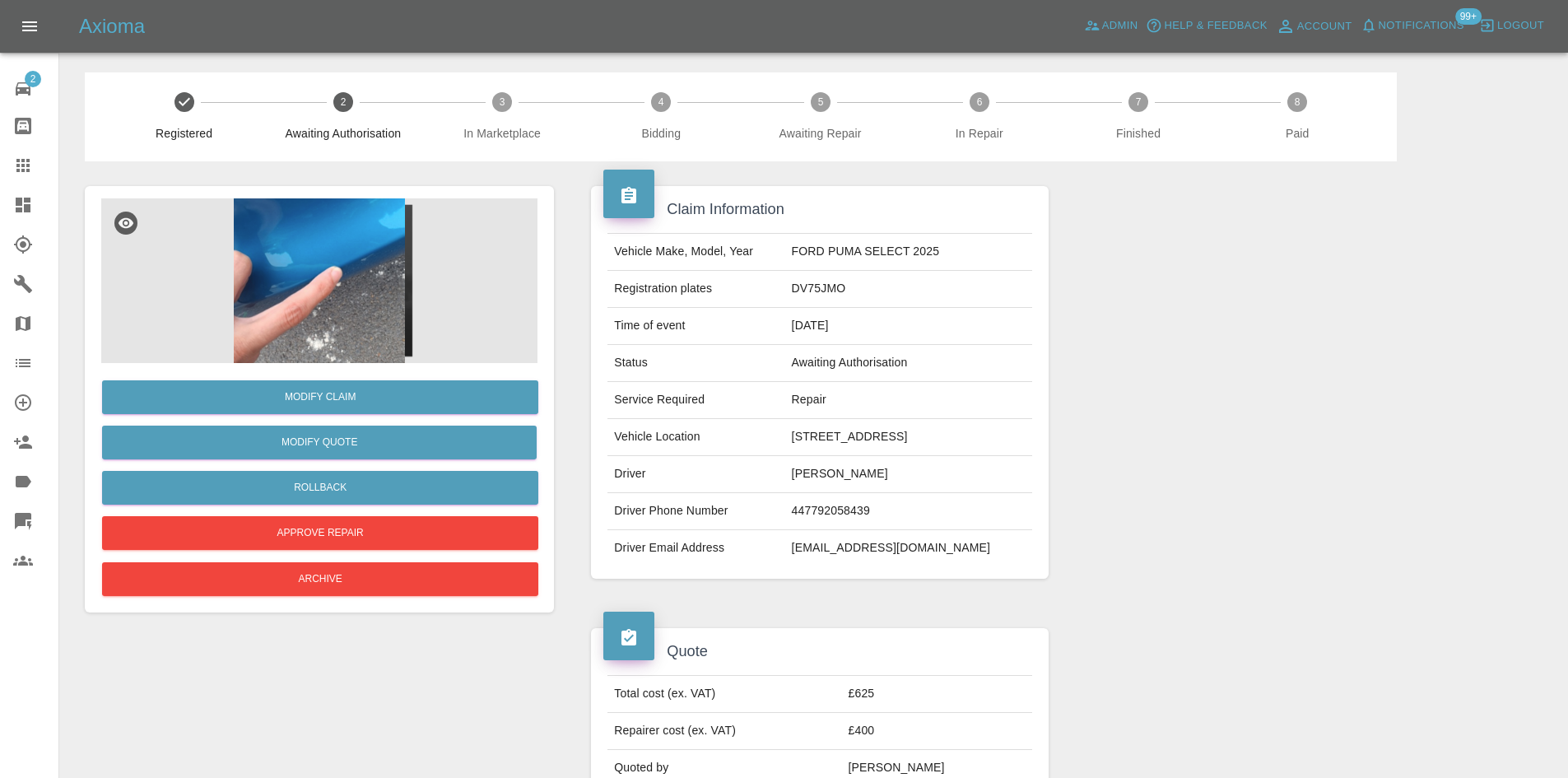
click at [885, 669] on div "Total cost (ex. VAT) £625 Repairer cost (ex. VAT) £400 Quoted by Alex Kennett" at bounding box center [819, 730] width 457 height 136
click at [896, 692] on td "£625" at bounding box center [937, 694] width 190 height 37
copy td "£625"
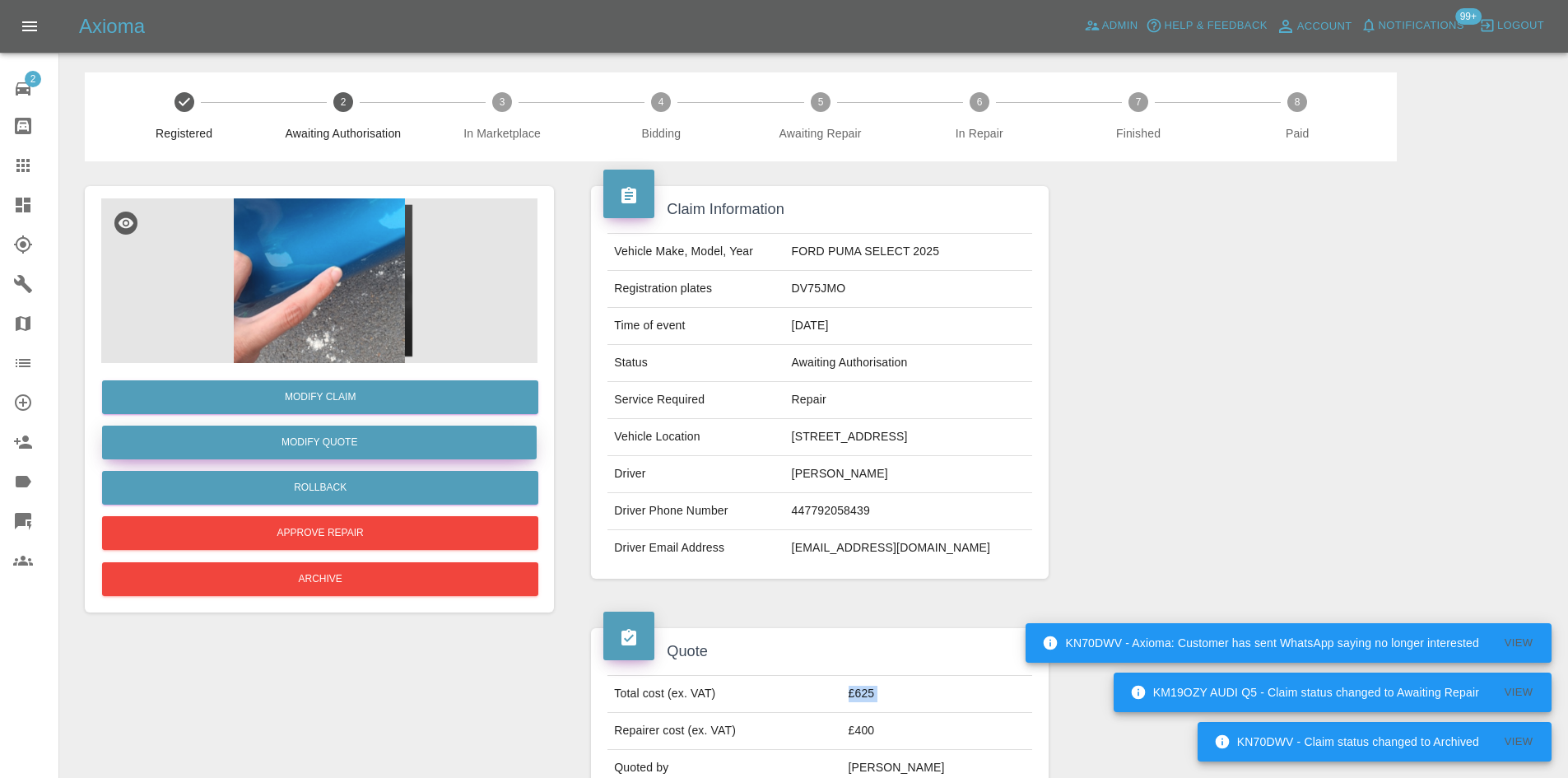
click at [372, 446] on button "Modify Quote" at bounding box center [320, 442] width 435 height 34
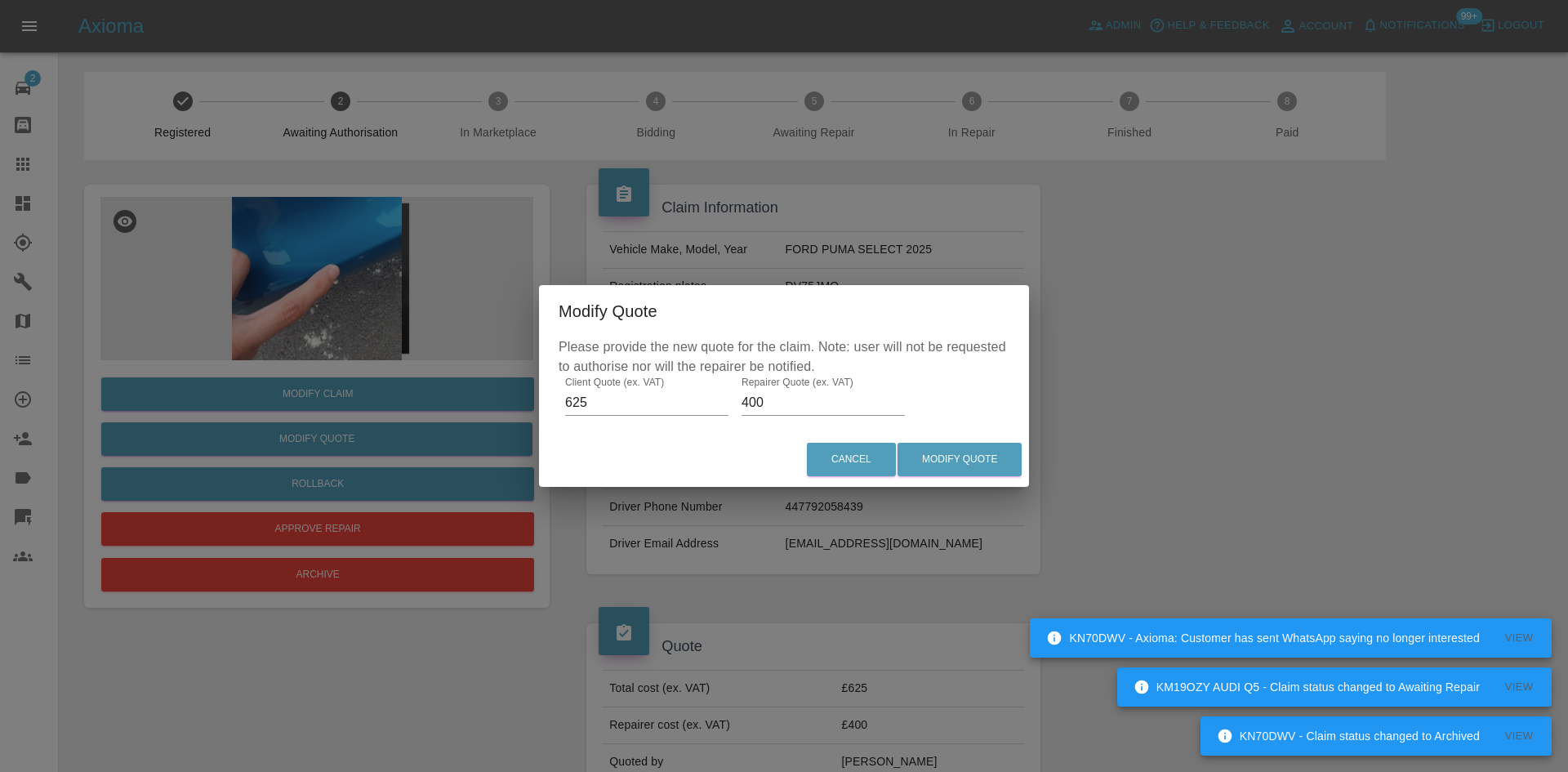
click at [670, 403] on input "625" at bounding box center [646, 403] width 163 height 26
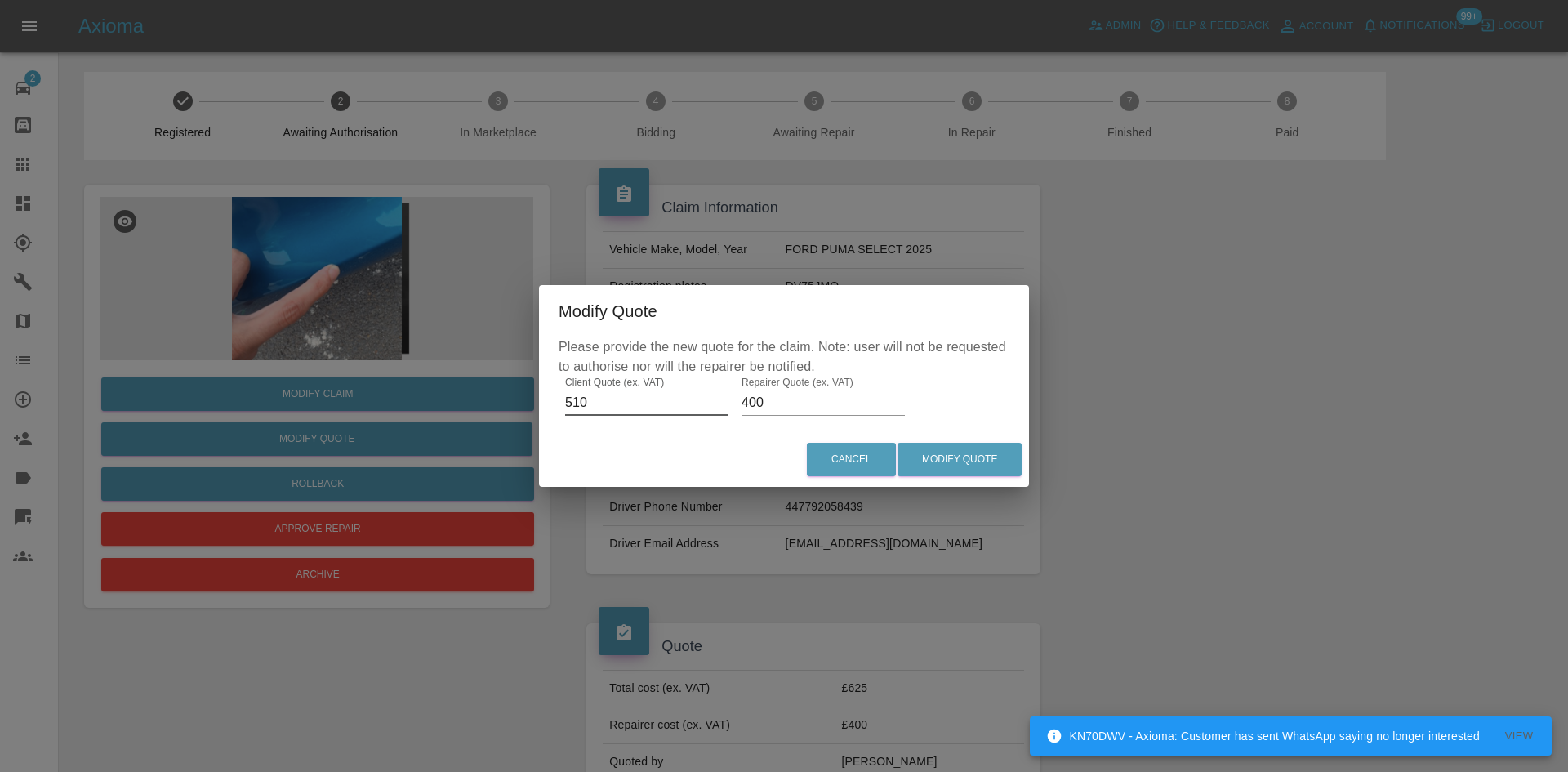
type input "510"
click at [797, 410] on input "400" at bounding box center [822, 403] width 163 height 26
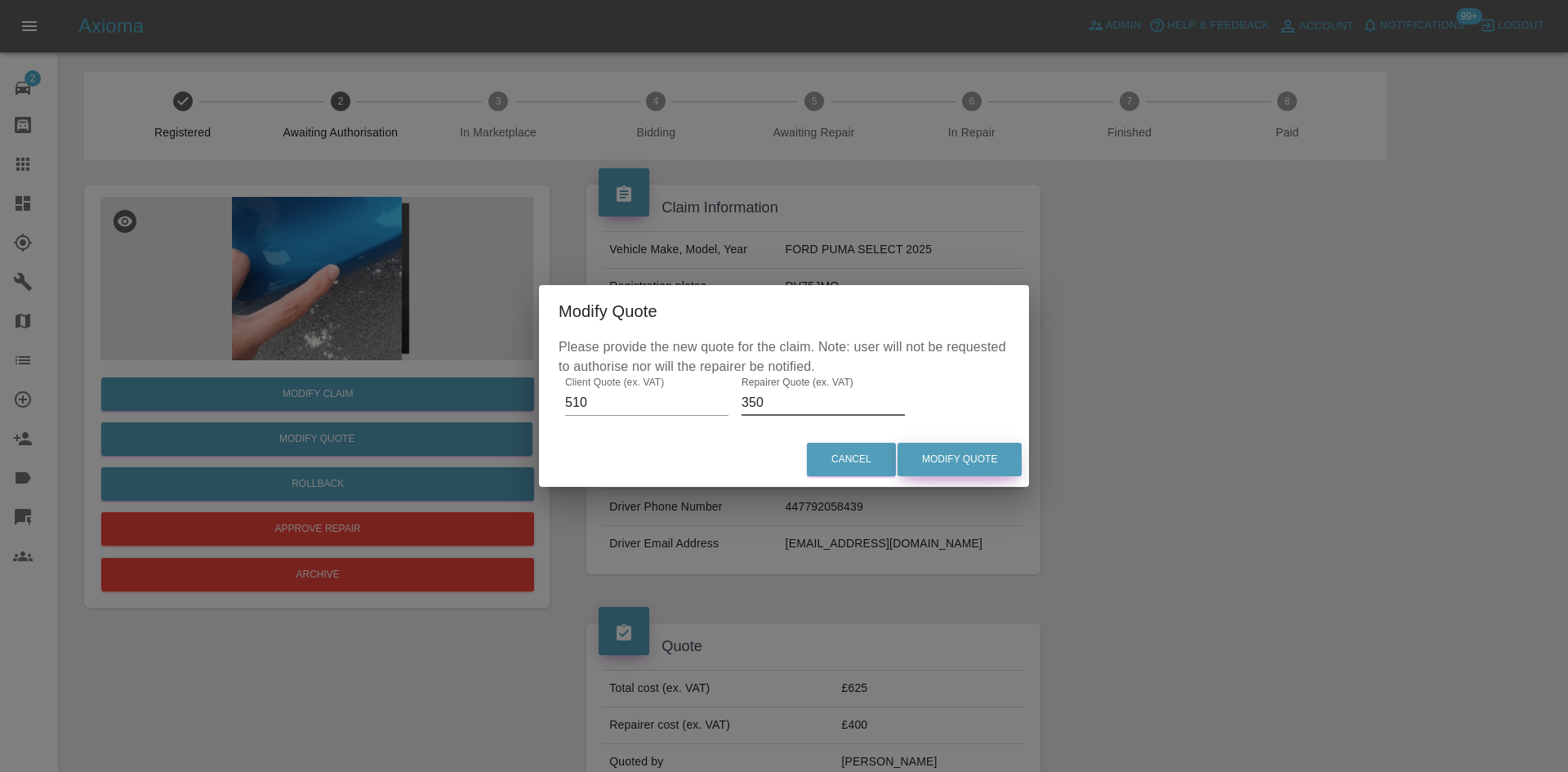
type input "350"
click at [962, 458] on button "Modify Quote" at bounding box center [960, 459] width 124 height 34
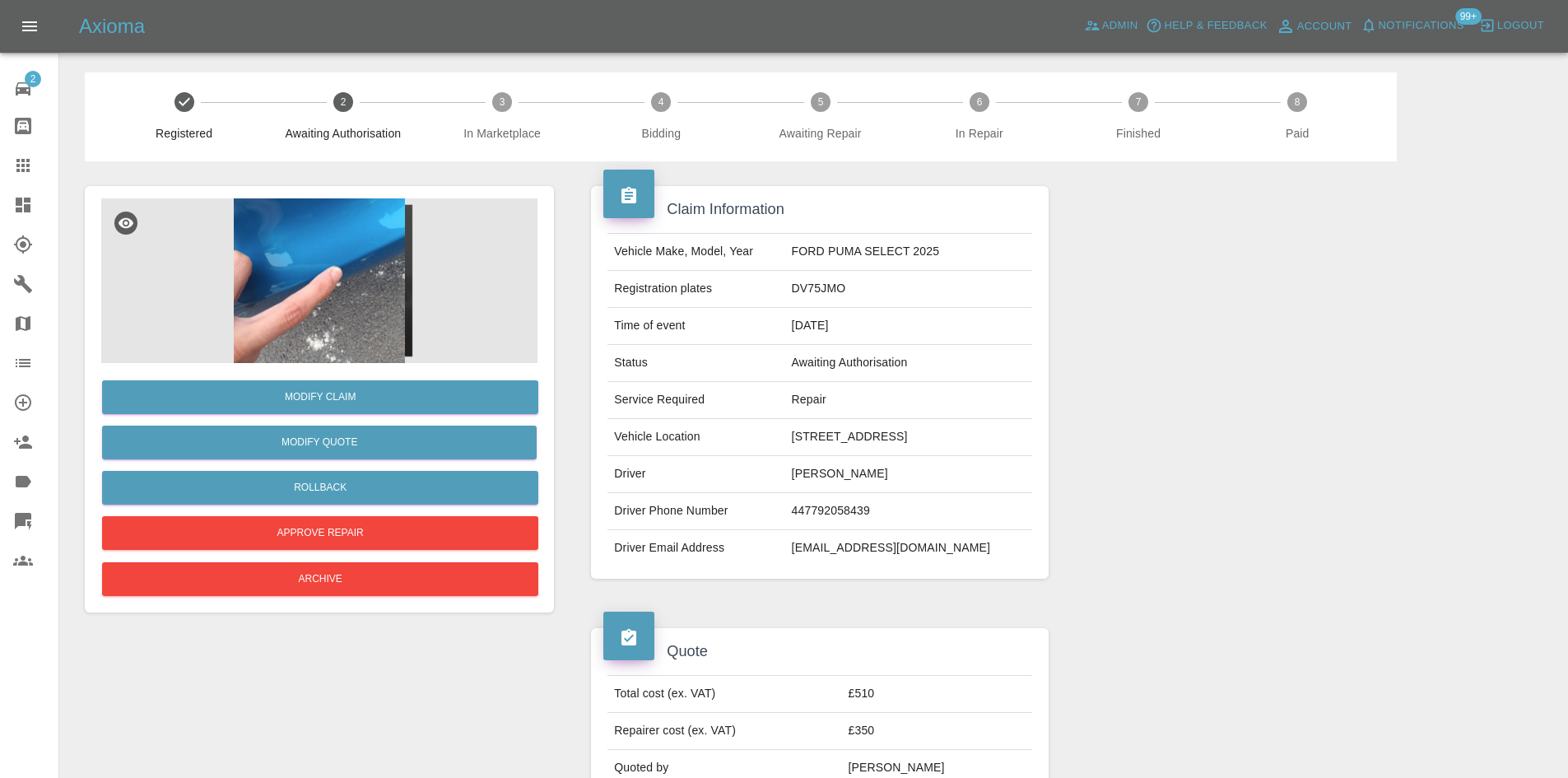
click at [837, 298] on td "DV75JMO" at bounding box center [908, 288] width 247 height 37
copy td "DV75JMO"
click at [327, 441] on button "Modify Quote" at bounding box center [320, 442] width 435 height 34
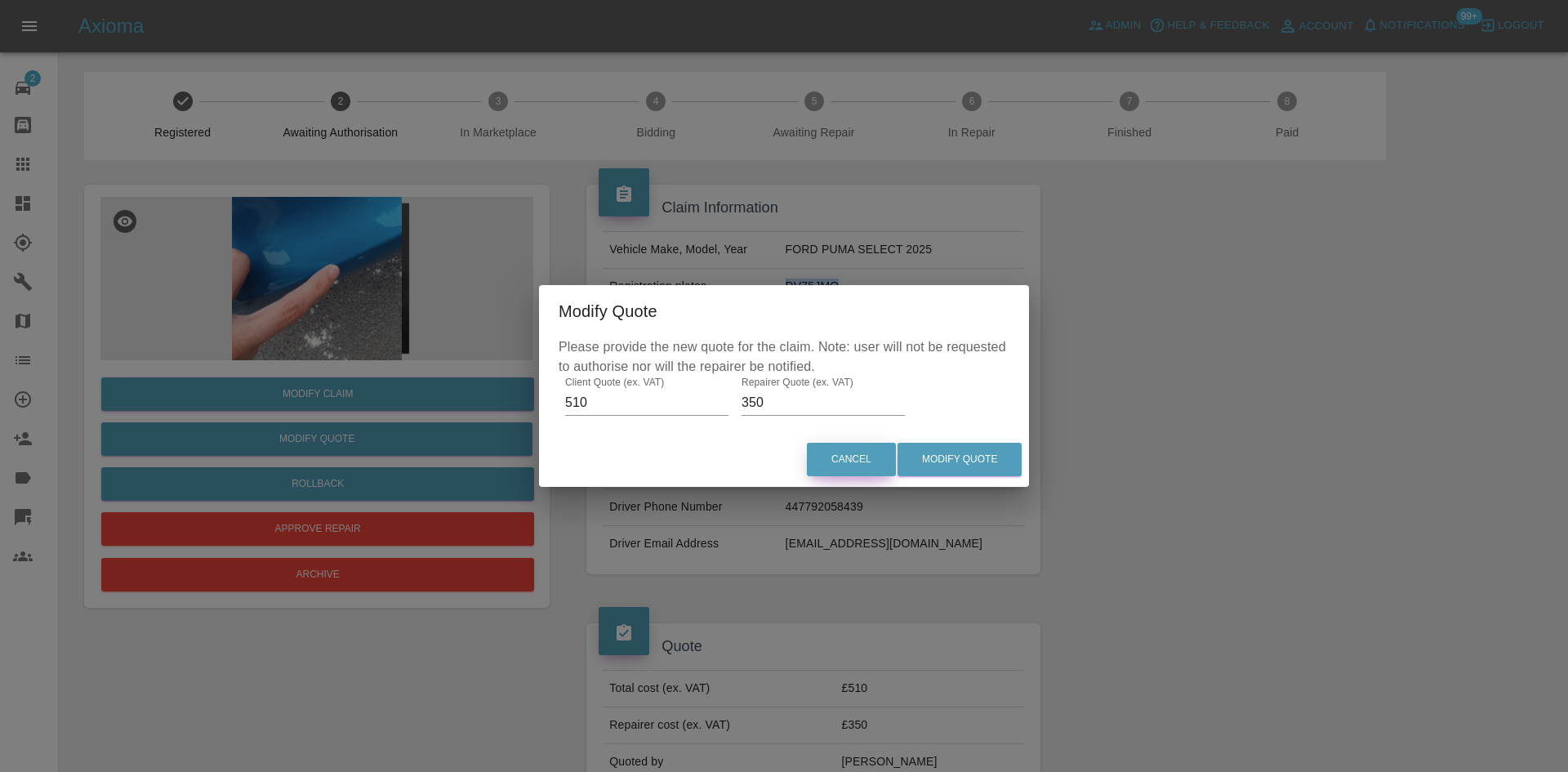
click at [839, 458] on button "Cancel" at bounding box center [851, 459] width 89 height 34
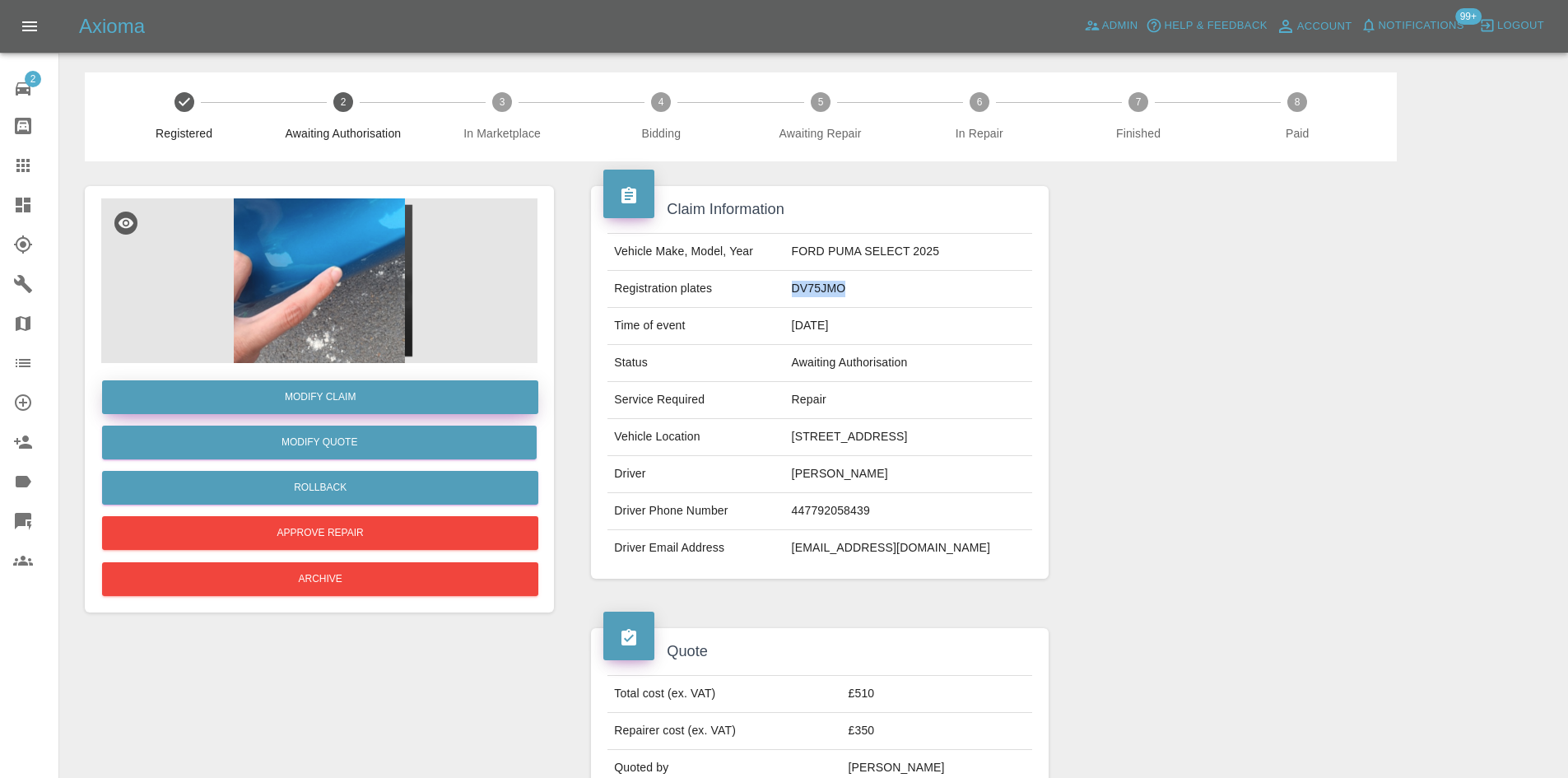
click at [505, 403] on link "Modify Claim" at bounding box center [321, 398] width 437 height 34
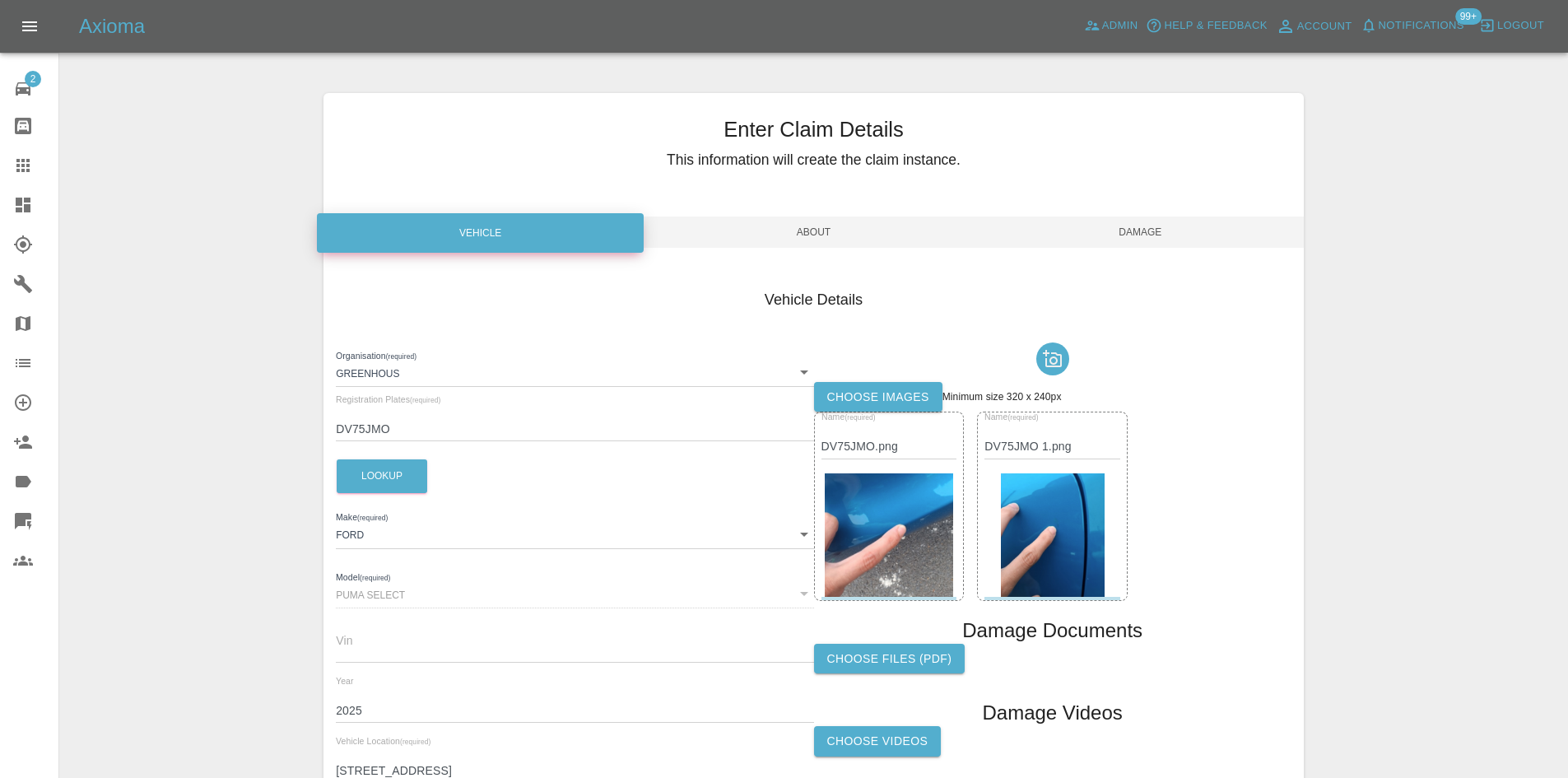
click at [853, 214] on div "Enter Claim Details This information will create the claim instance. Vehicle Ab…" at bounding box center [813, 473] width 980 height 762
click at [916, 659] on label "Choose files (pdf)" at bounding box center [890, 658] width 152 height 30
click at [0, 0] on input "Choose files (pdf)" at bounding box center [0, 0] width 0 height 0
click at [1112, 235] on span "Damage" at bounding box center [1140, 232] width 327 height 31
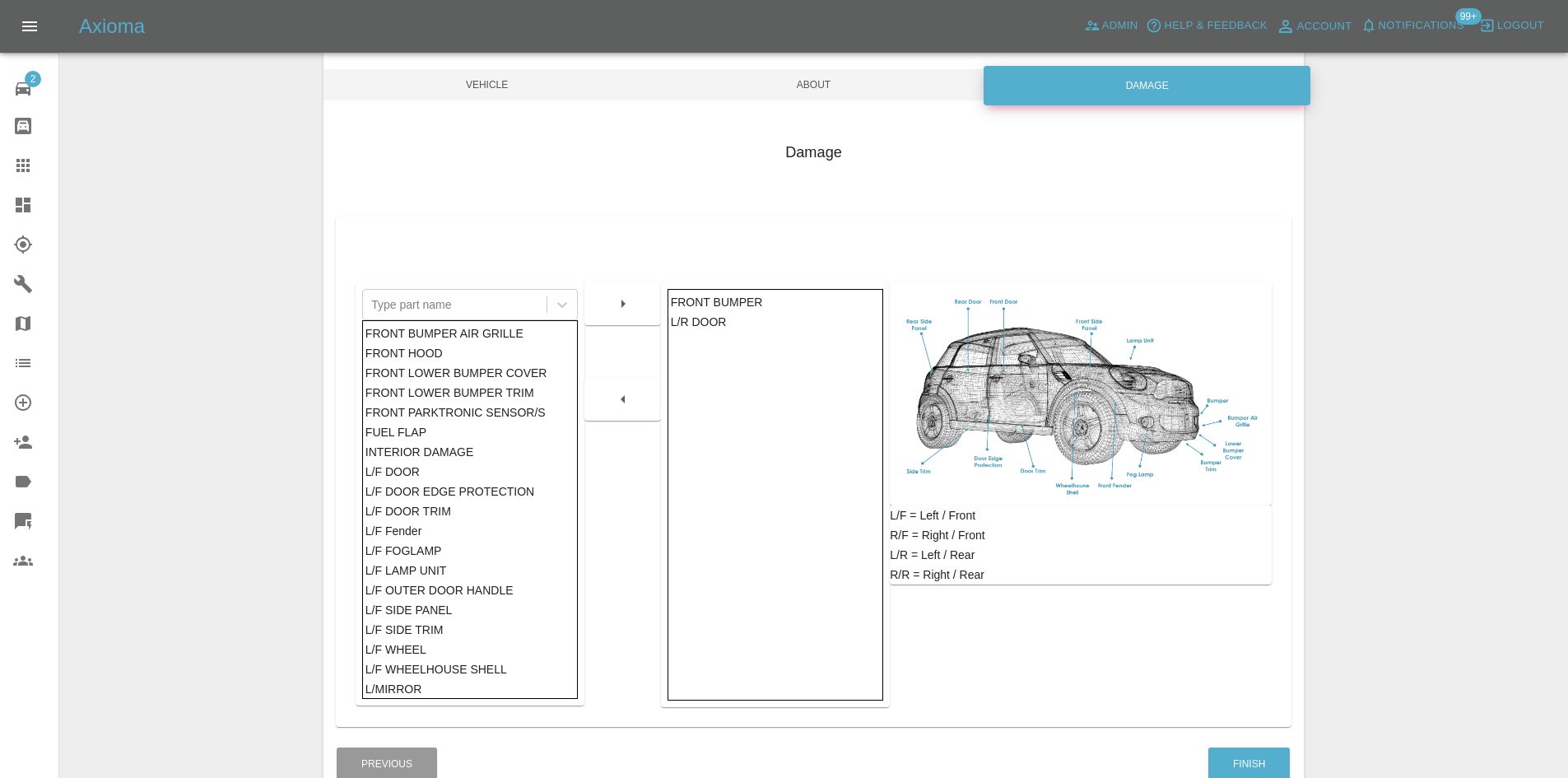
scroll to position [241, 0]
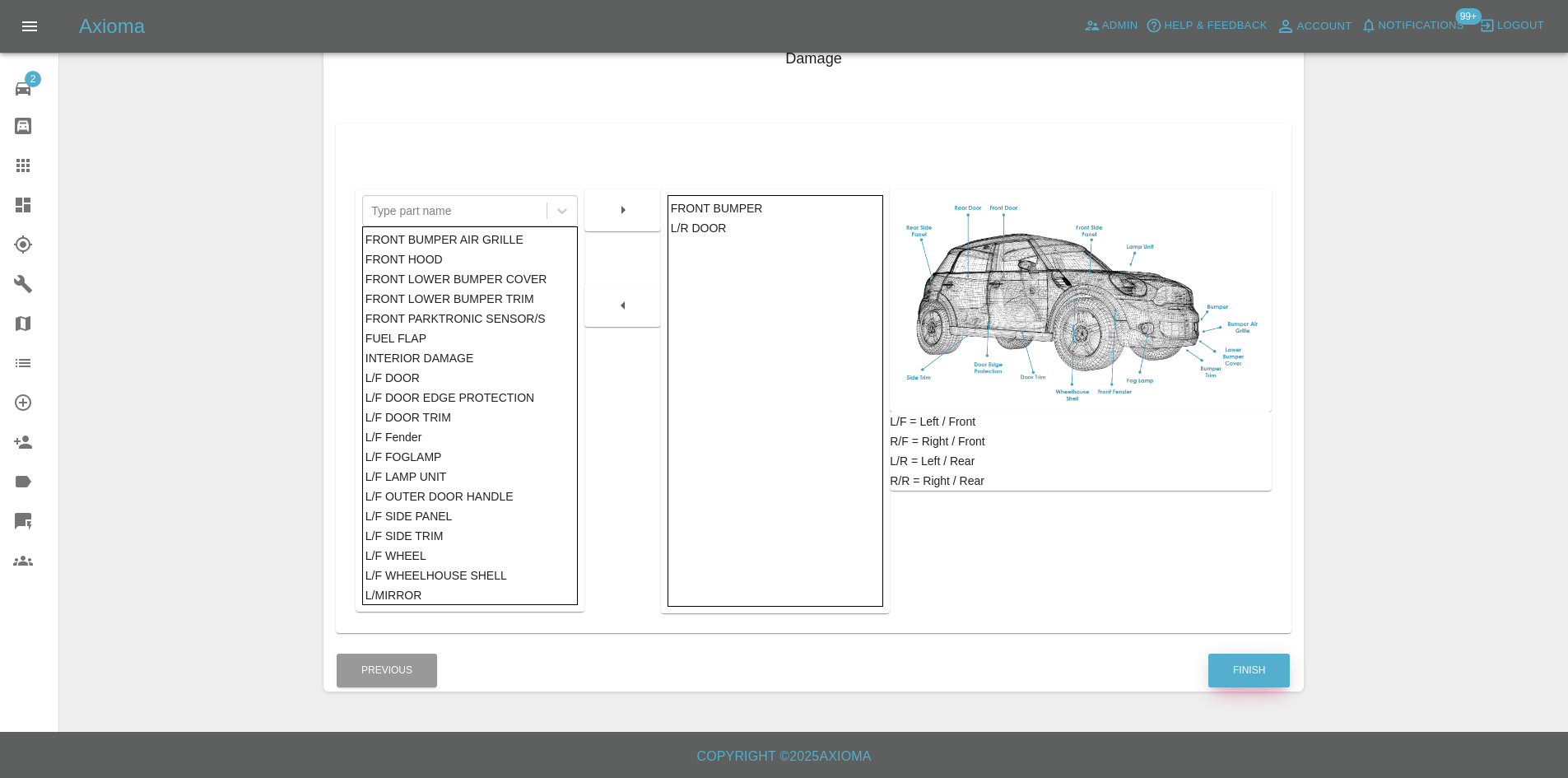
click at [1261, 675] on button "Finish" at bounding box center [1249, 671] width 82 height 34
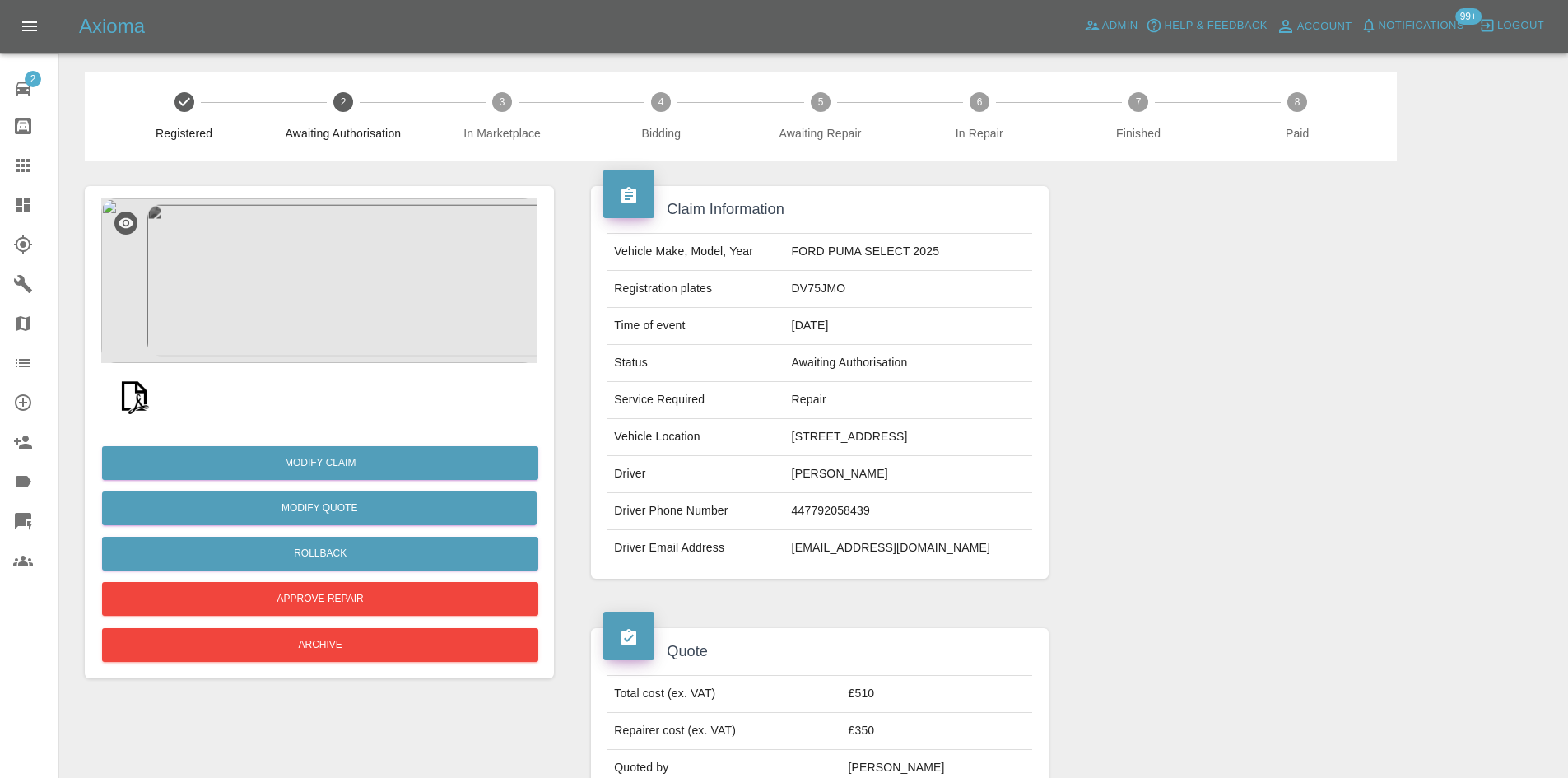
click at [0, 166] on link "Claims" at bounding box center [29, 165] width 59 height 40
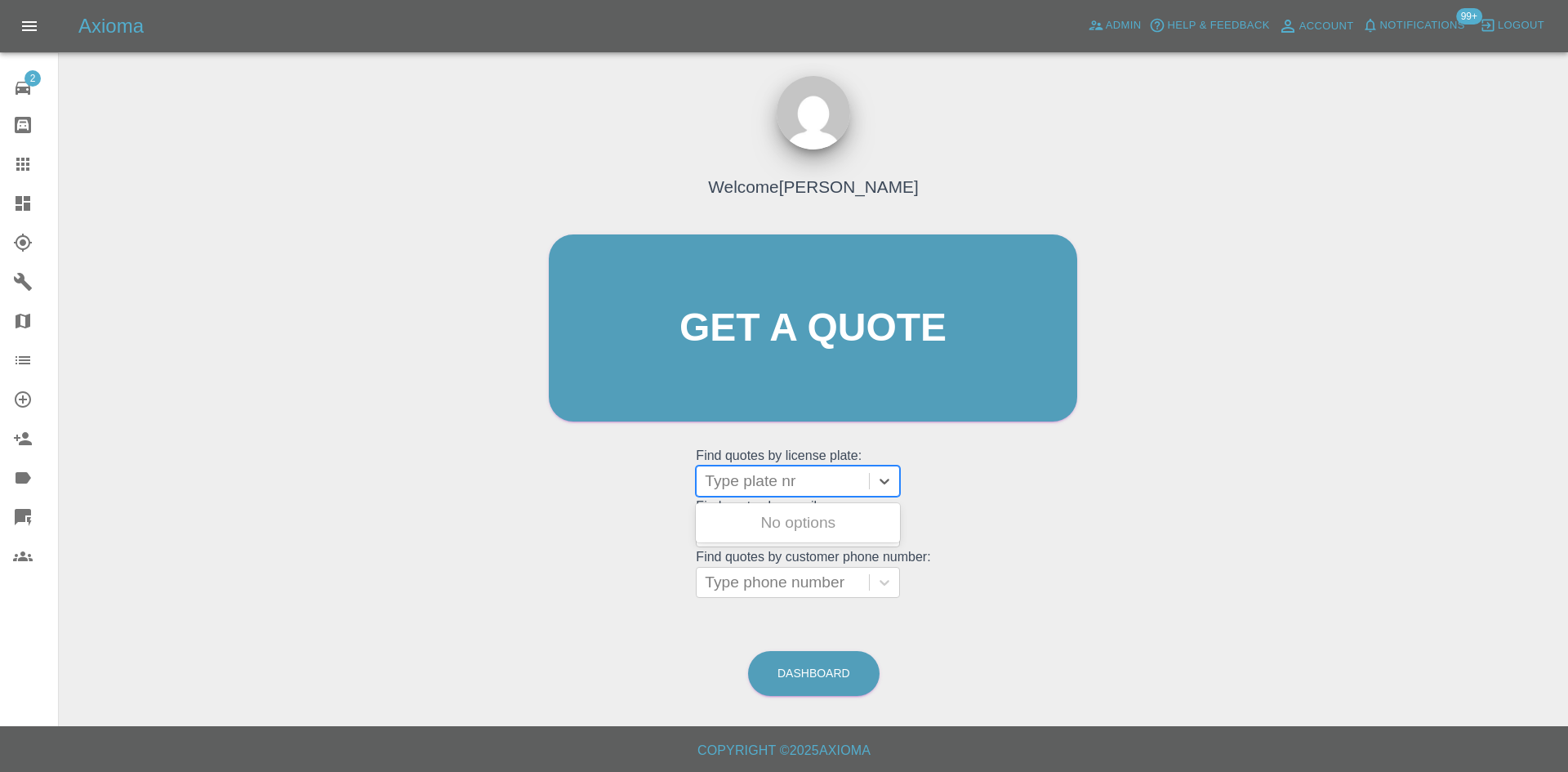
click at [777, 475] on div at bounding box center [783, 481] width 156 height 23
paste input "DV75XTA"
type input "DV75XTA"
click at [809, 520] on div "DV75XTA, Awaiting Authorisation" at bounding box center [798, 533] width 204 height 53
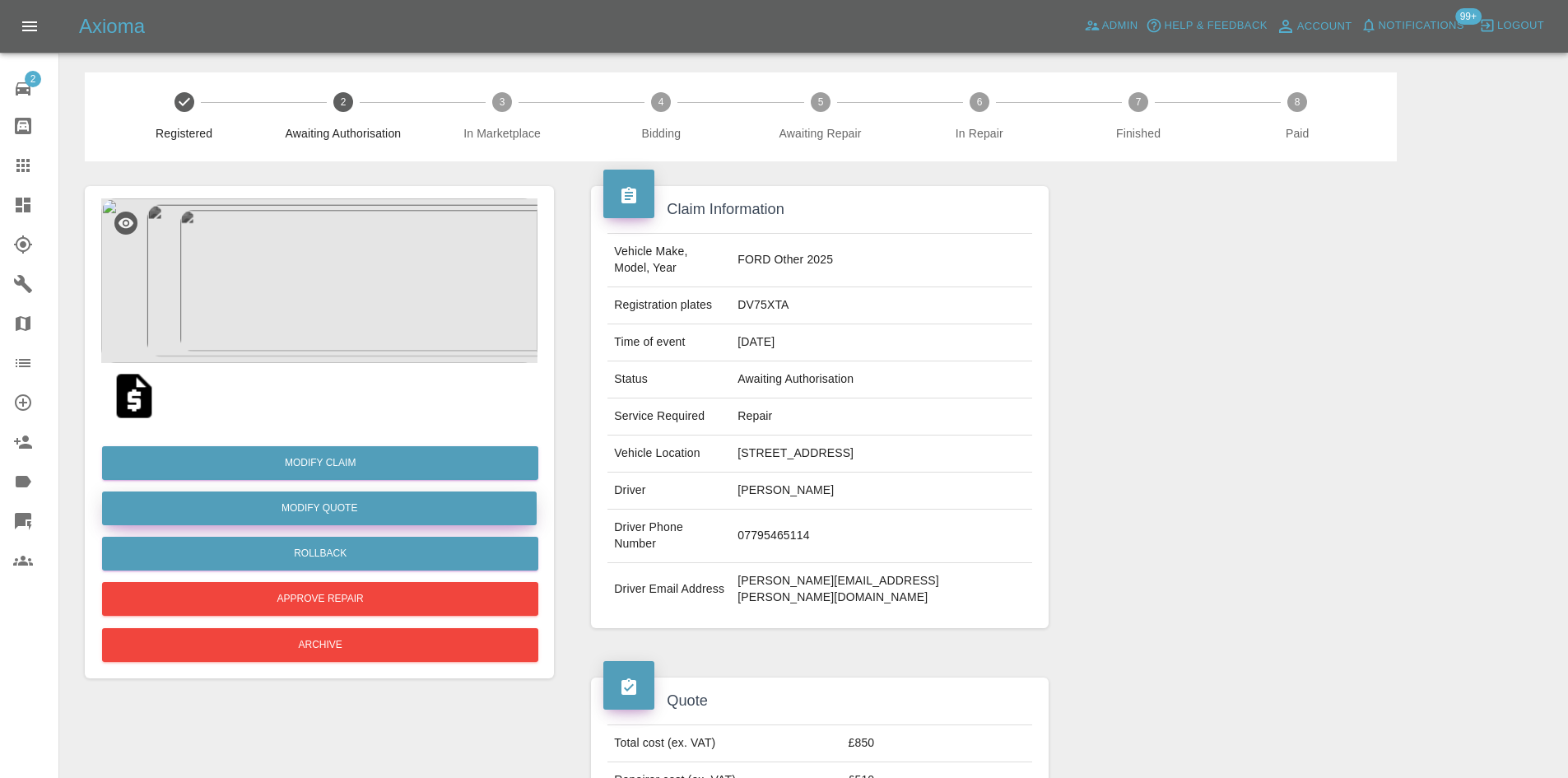
click at [340, 507] on button "Modify Quote" at bounding box center [320, 509] width 435 height 34
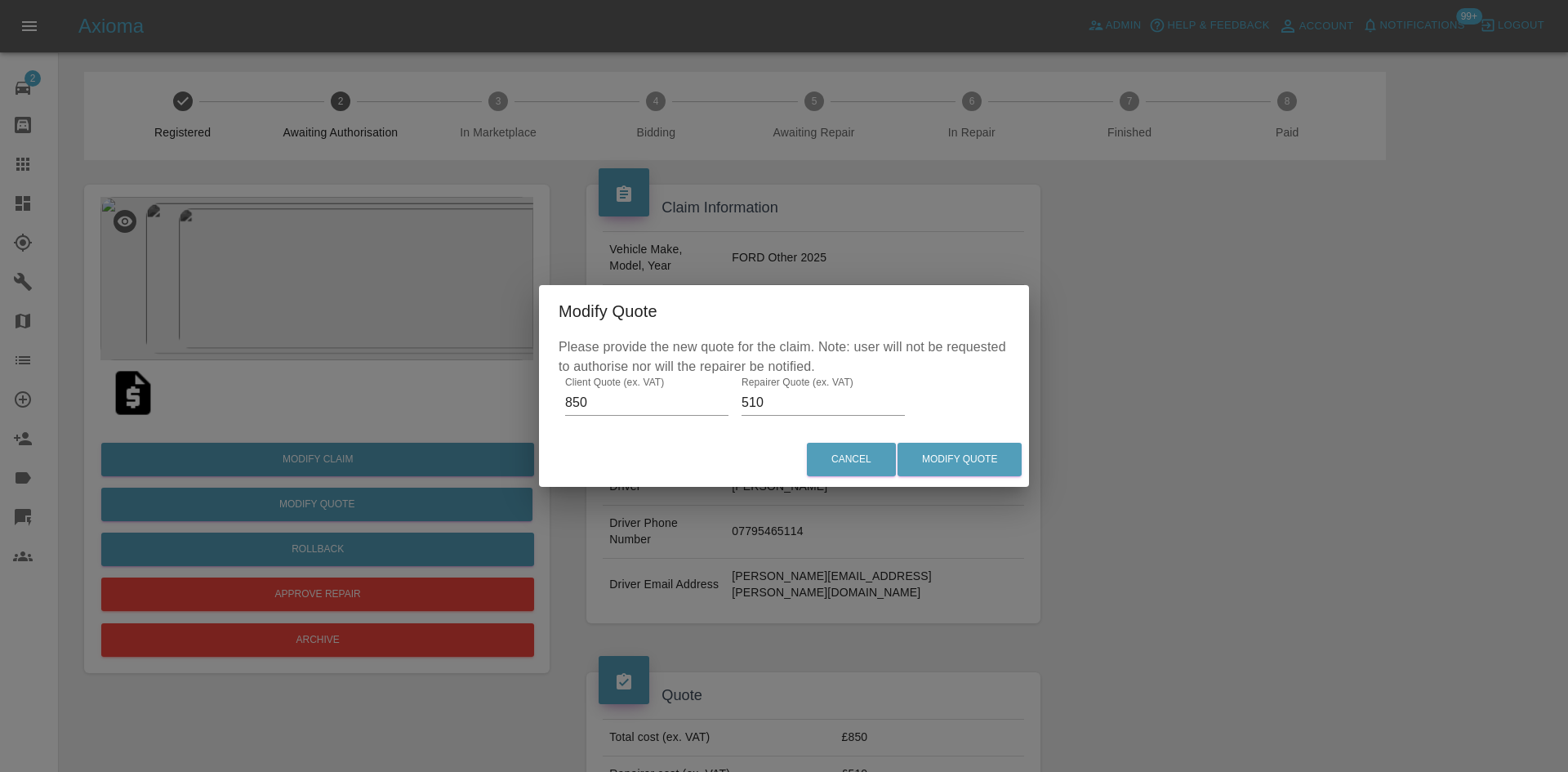
click at [624, 394] on input "850" at bounding box center [646, 403] width 163 height 26
type input "750"
click at [789, 409] on input "510" at bounding box center [822, 403] width 163 height 26
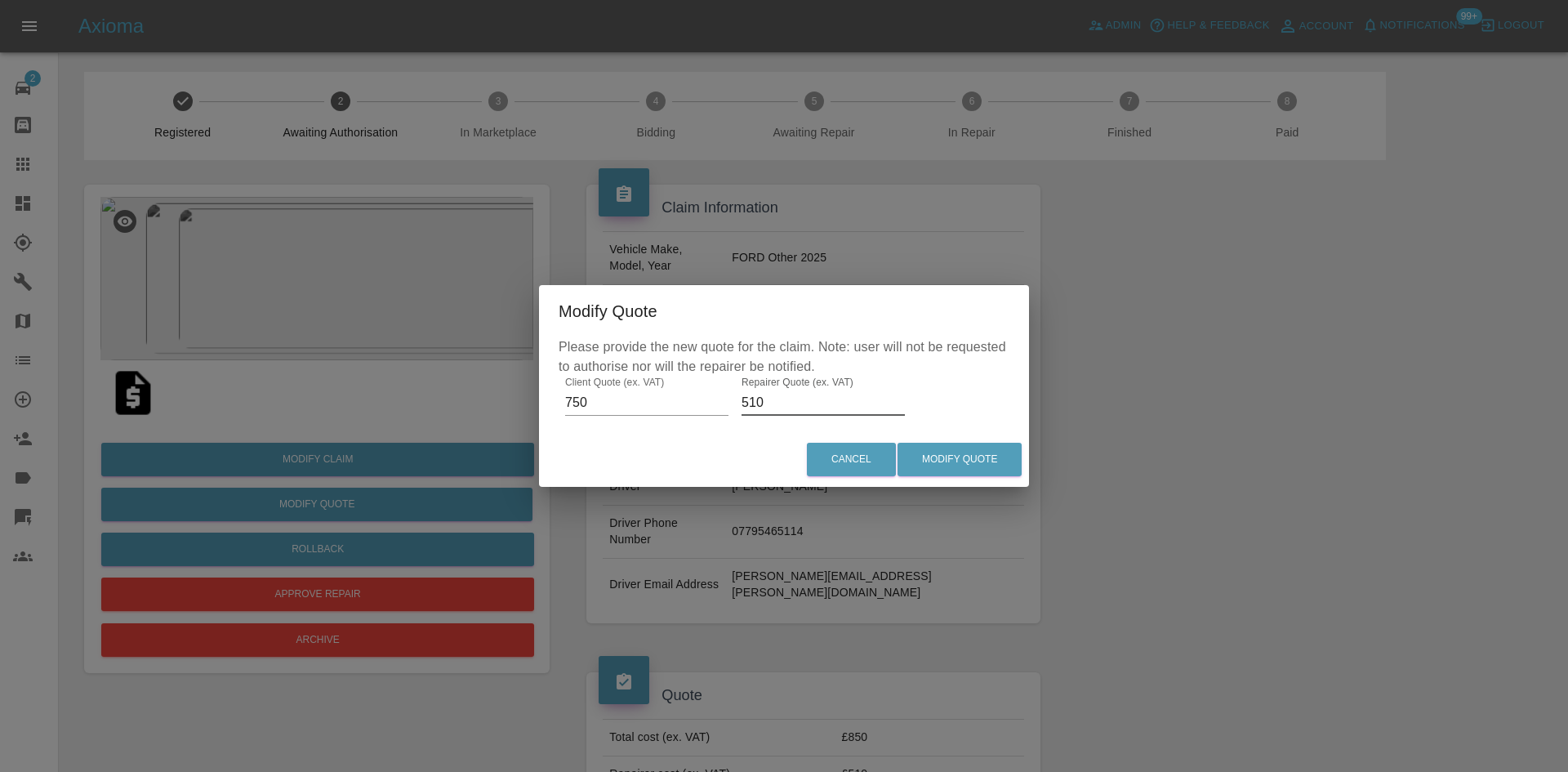
click at [789, 409] on input "510" at bounding box center [822, 403] width 163 height 26
type input "575"
click at [926, 443] on button "Modify Quote" at bounding box center [960, 459] width 124 height 34
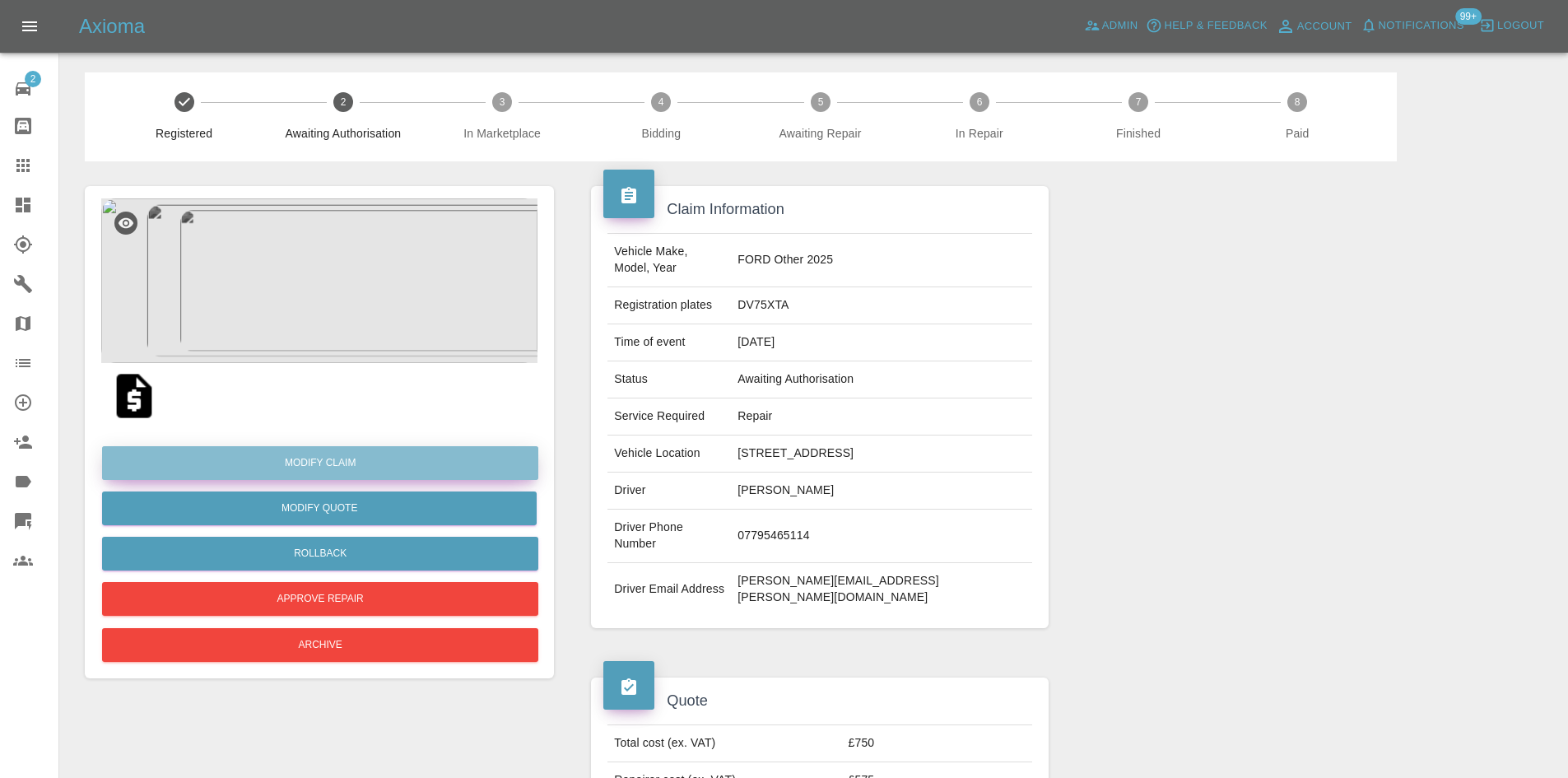
click at [320, 454] on link "Modify Claim" at bounding box center [321, 463] width 437 height 34
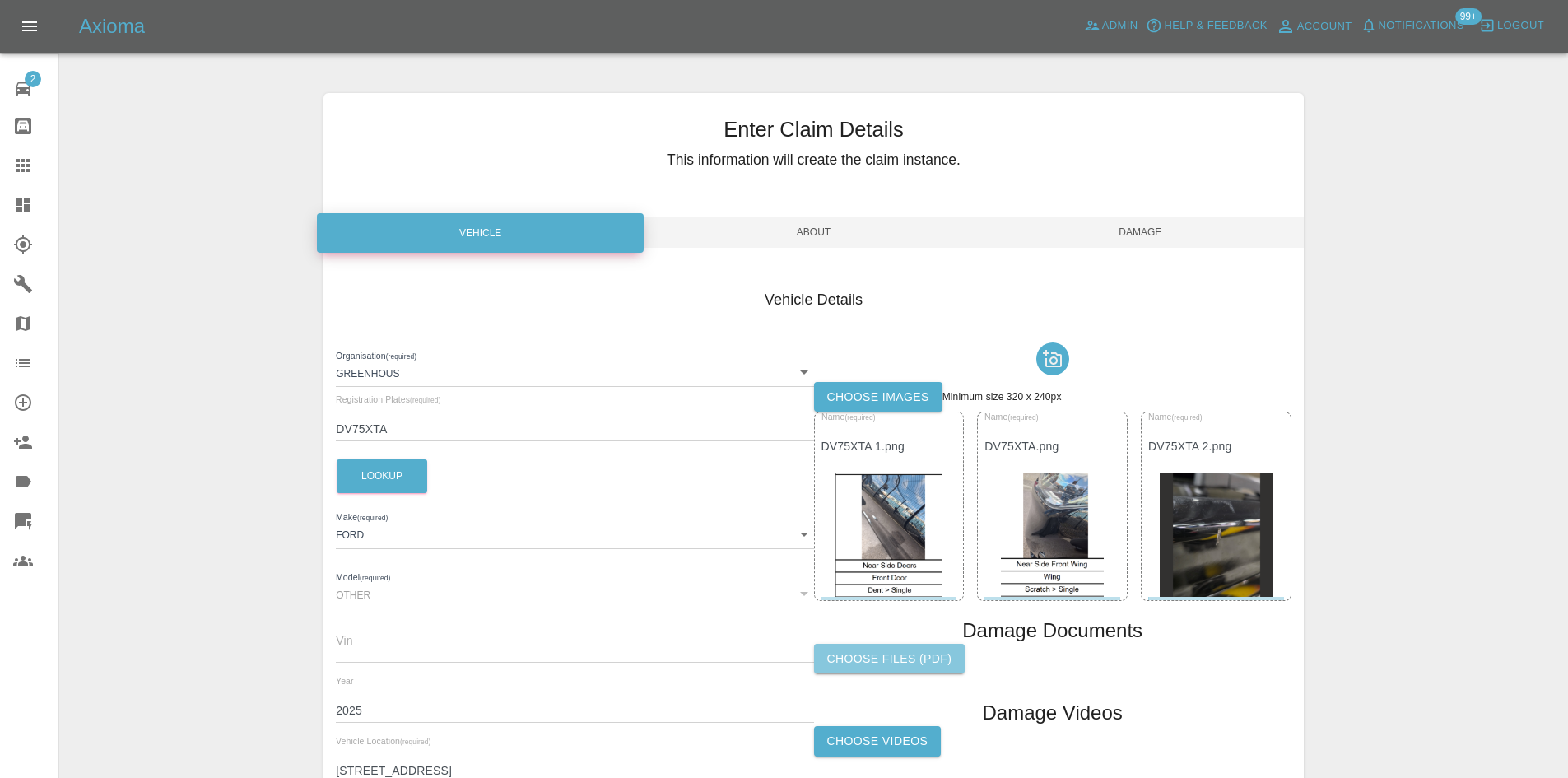
click at [902, 651] on label "Choose files (pdf)" at bounding box center [890, 658] width 152 height 30
click at [0, 0] on input "Choose files (pdf)" at bounding box center [0, 0] width 0 height 0
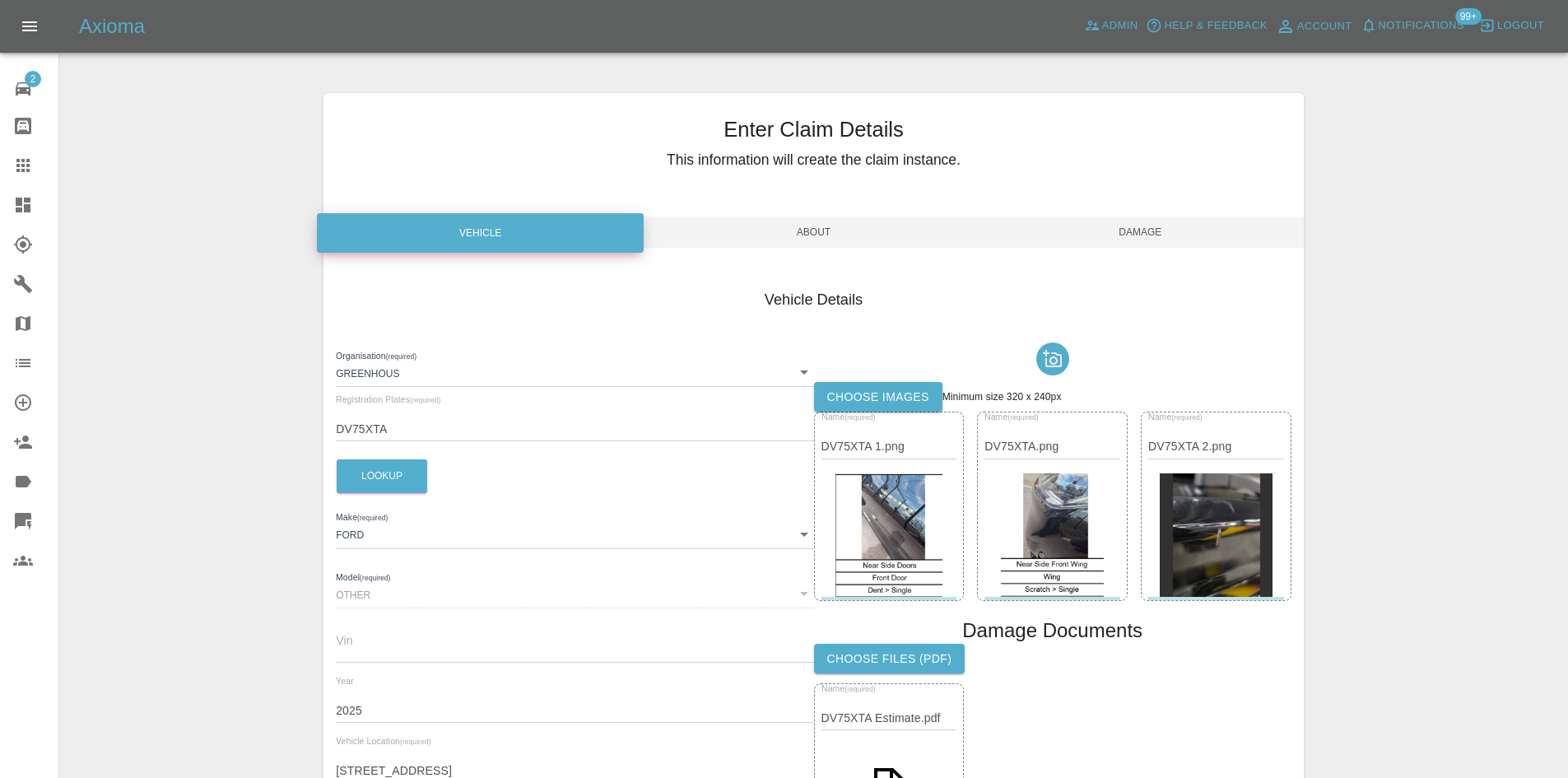
click at [1125, 228] on span "Damage" at bounding box center [1140, 232] width 327 height 31
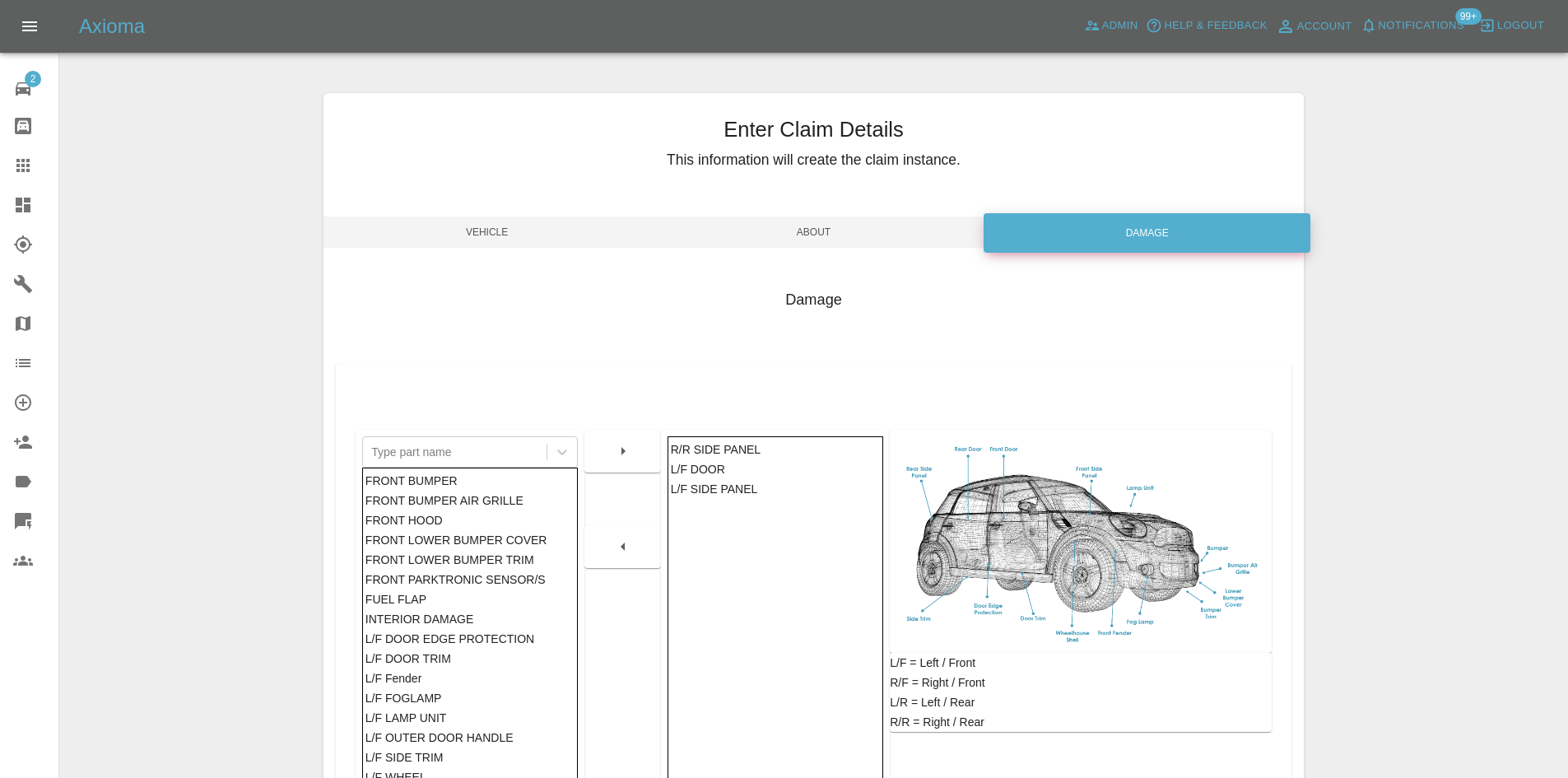
scroll to position [241, 0]
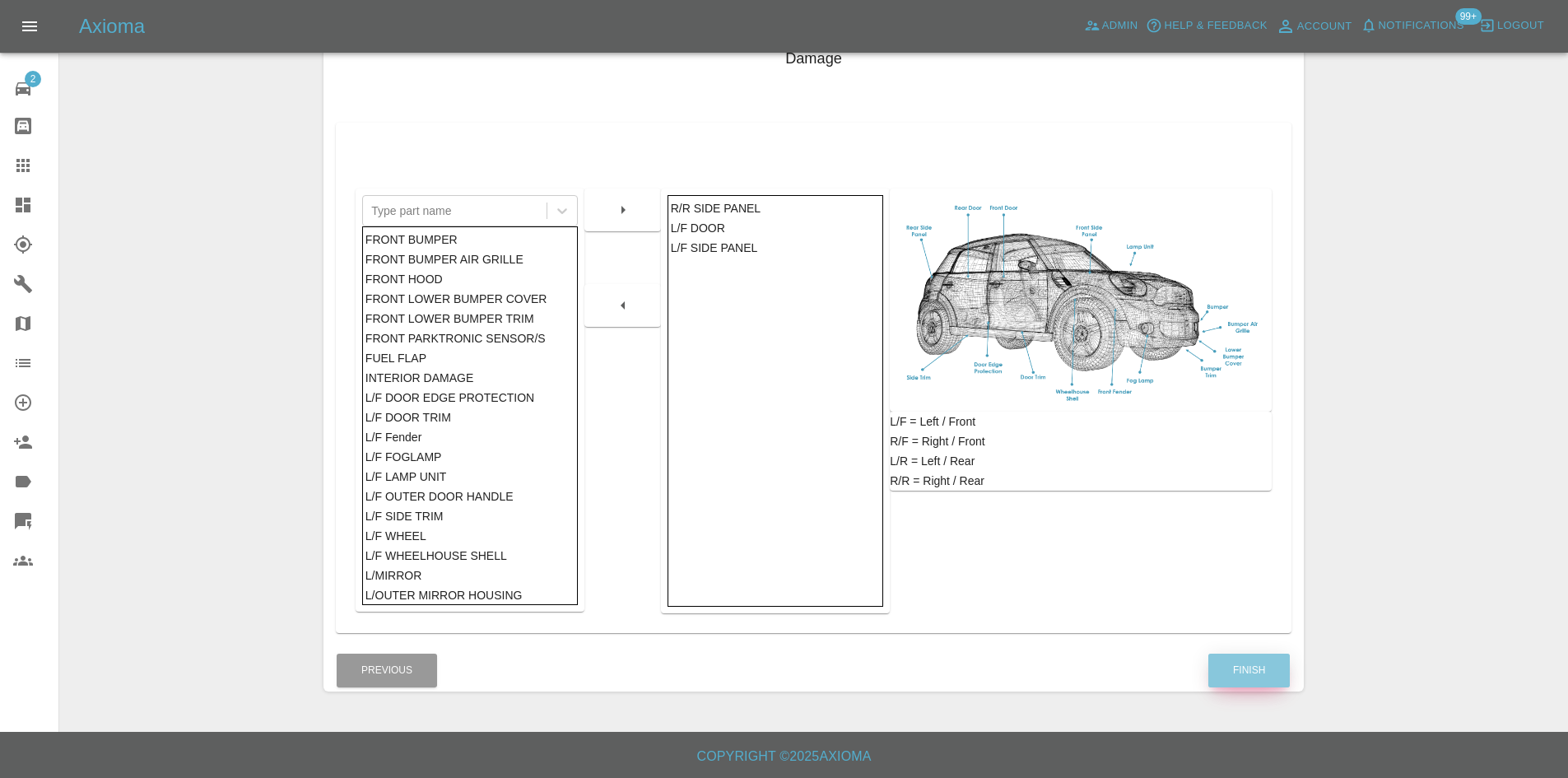
click at [1250, 668] on button "Finish" at bounding box center [1249, 671] width 82 height 34
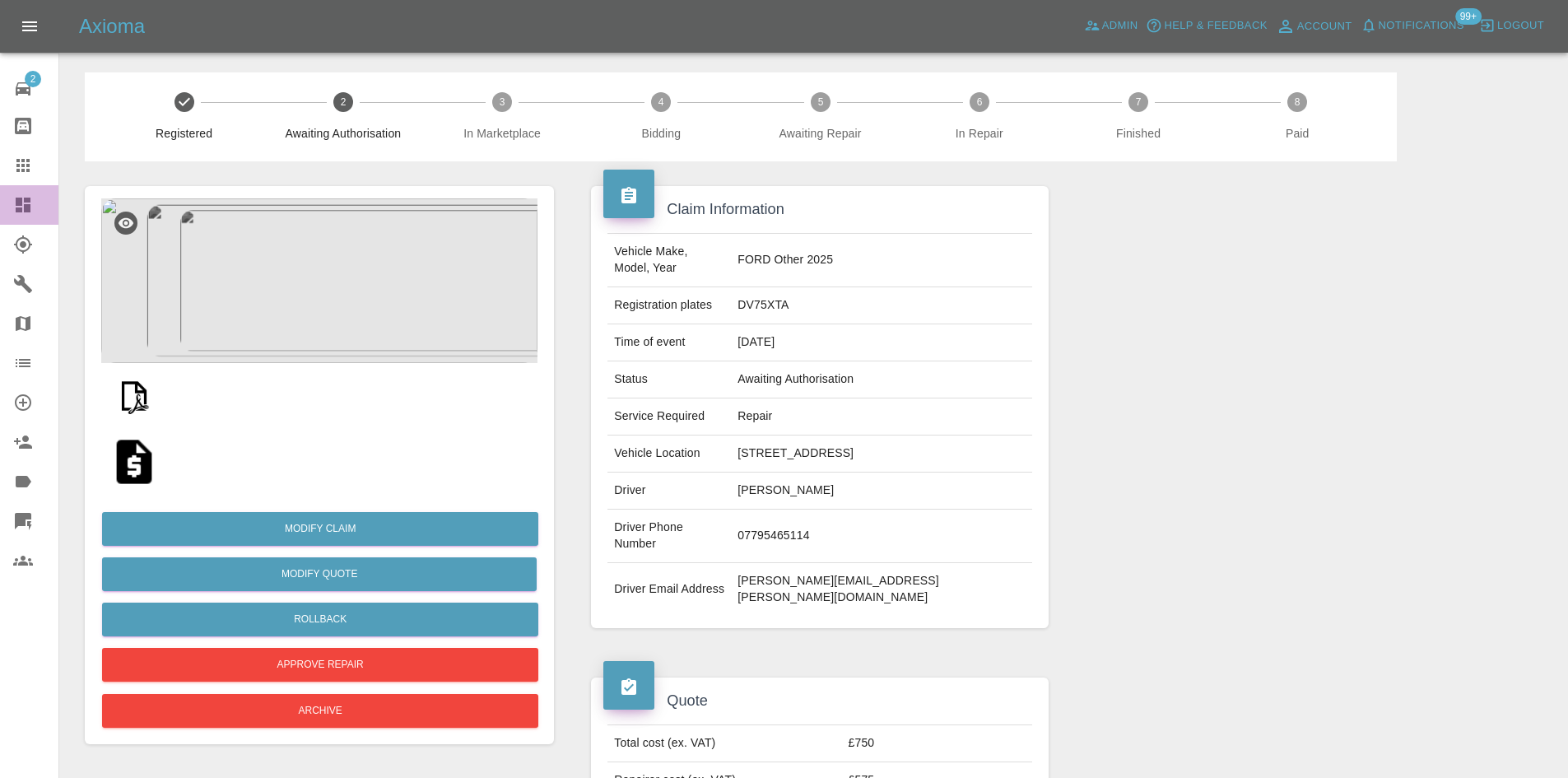
click at [25, 214] on link "Dashboard" at bounding box center [29, 205] width 59 height 40
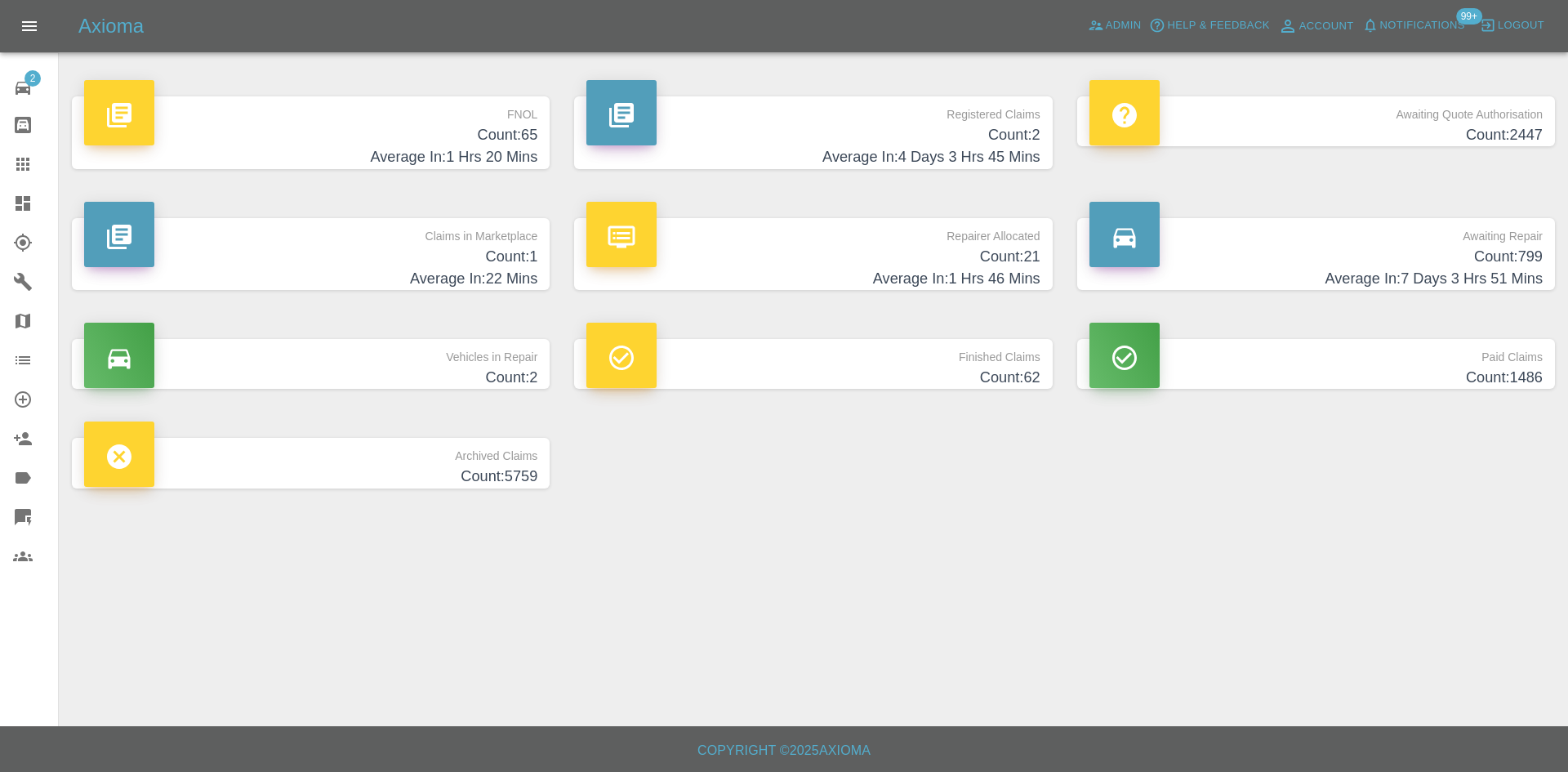
click at [458, 243] on p "Claims in Marketplace" at bounding box center [310, 232] width 453 height 27
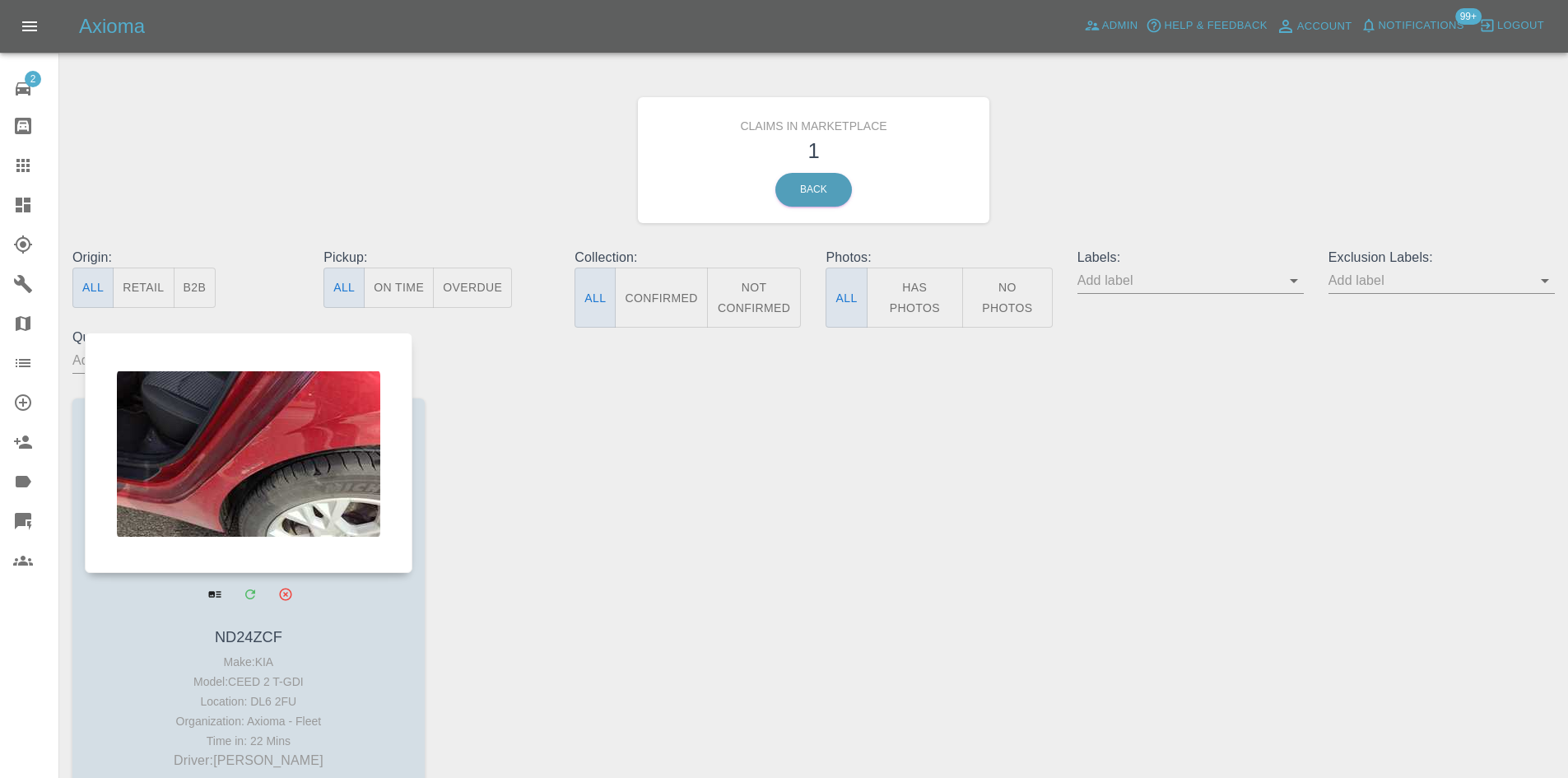
click at [307, 468] on div at bounding box center [248, 452] width 327 height 240
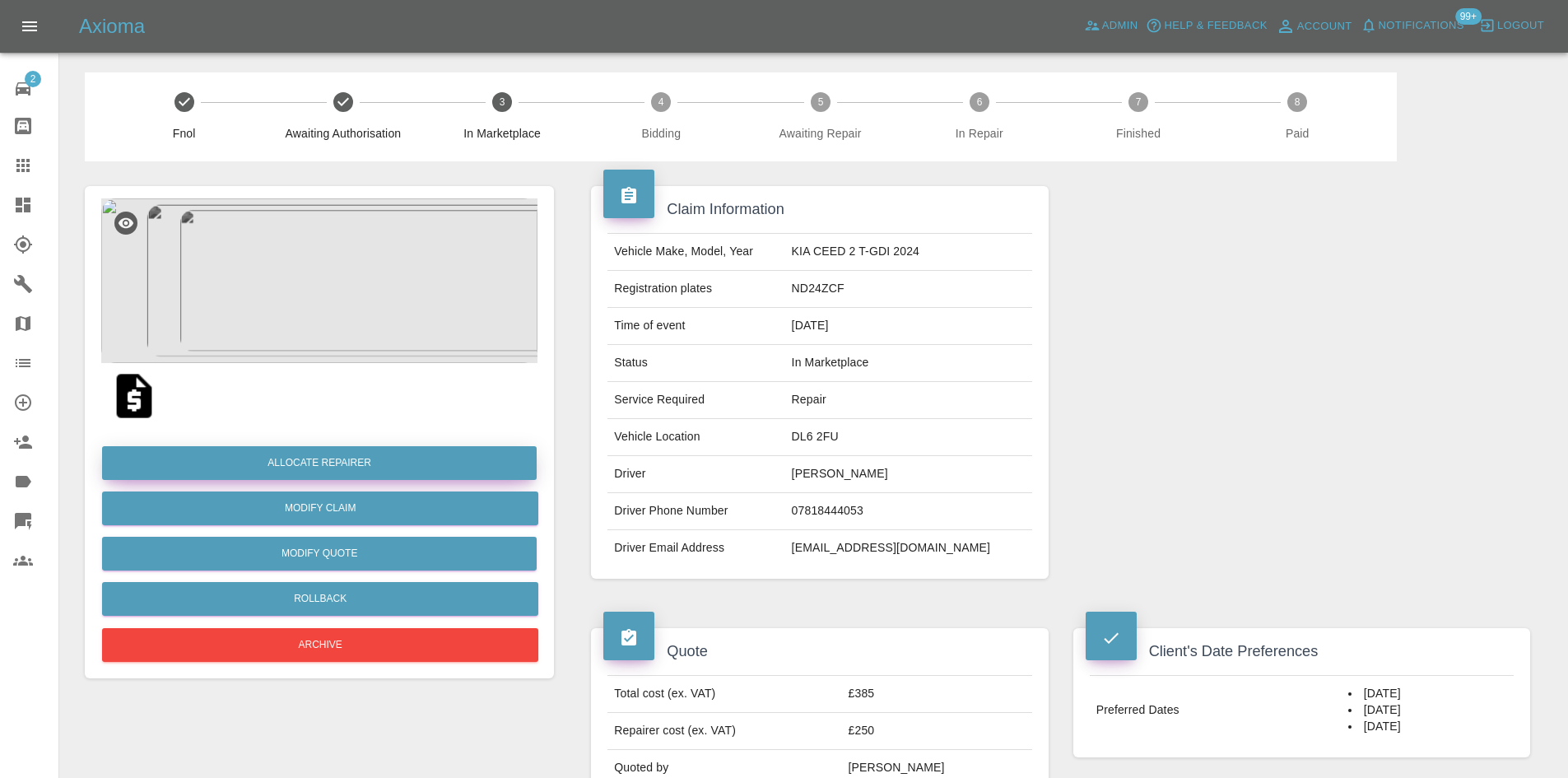
click at [334, 464] on button "Allocate Repairer" at bounding box center [320, 463] width 435 height 34
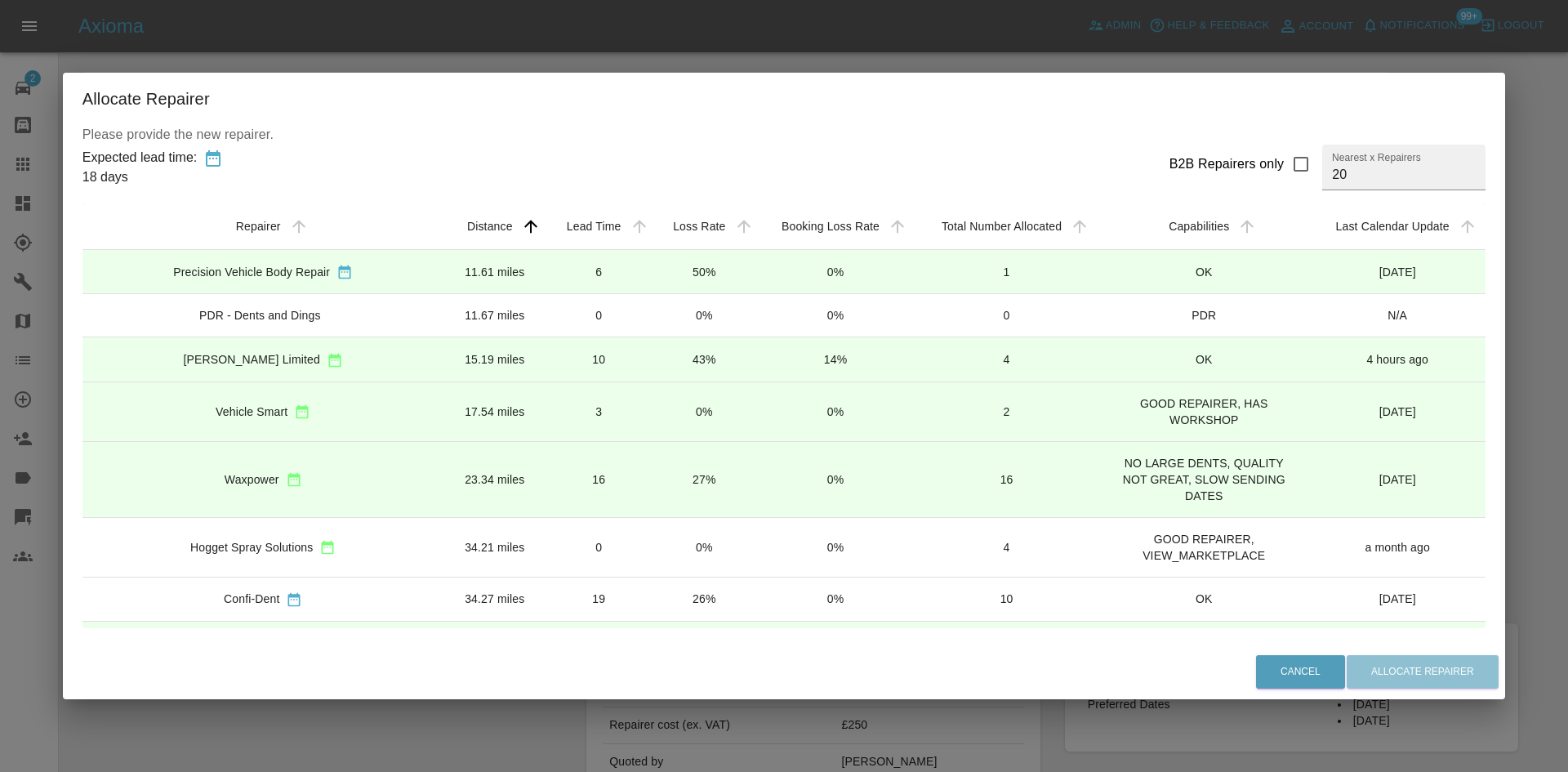
click at [445, 271] on td "11.61 miles" at bounding box center [495, 271] width 102 height 44
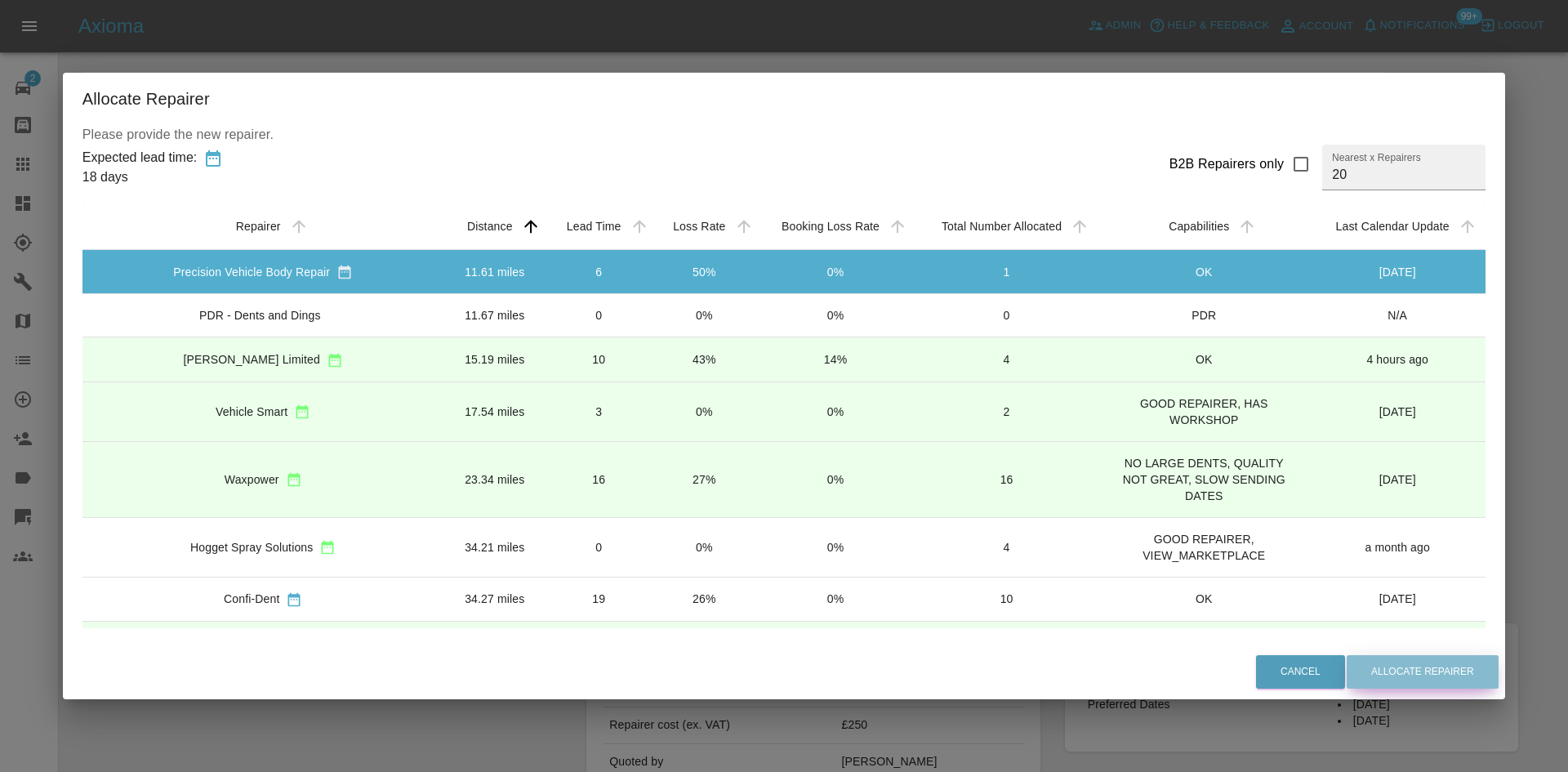
click at [1412, 673] on button "Allocate Repairer" at bounding box center [1422, 671] width 152 height 34
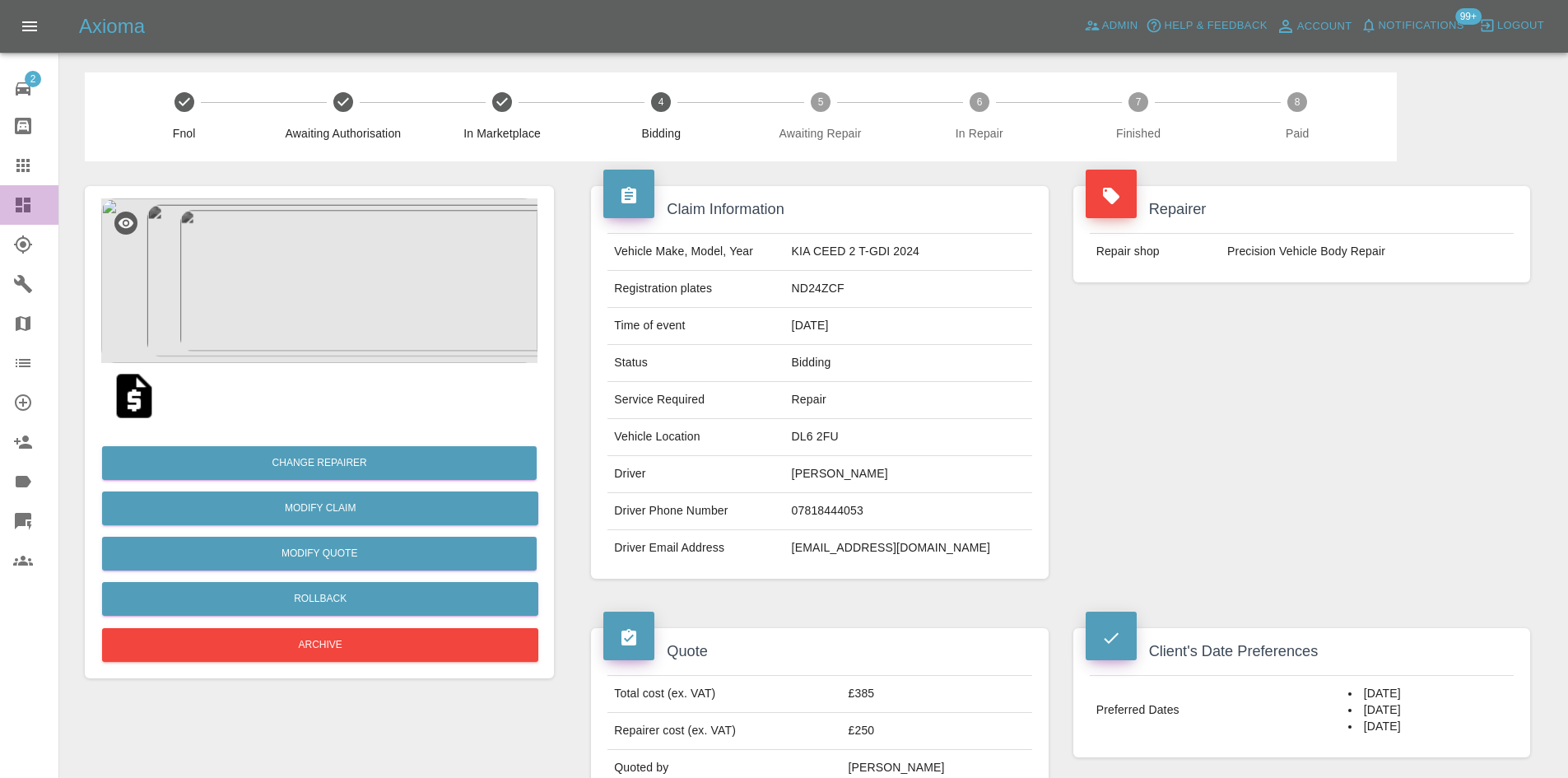
click at [27, 204] on icon at bounding box center [23, 205] width 15 height 15
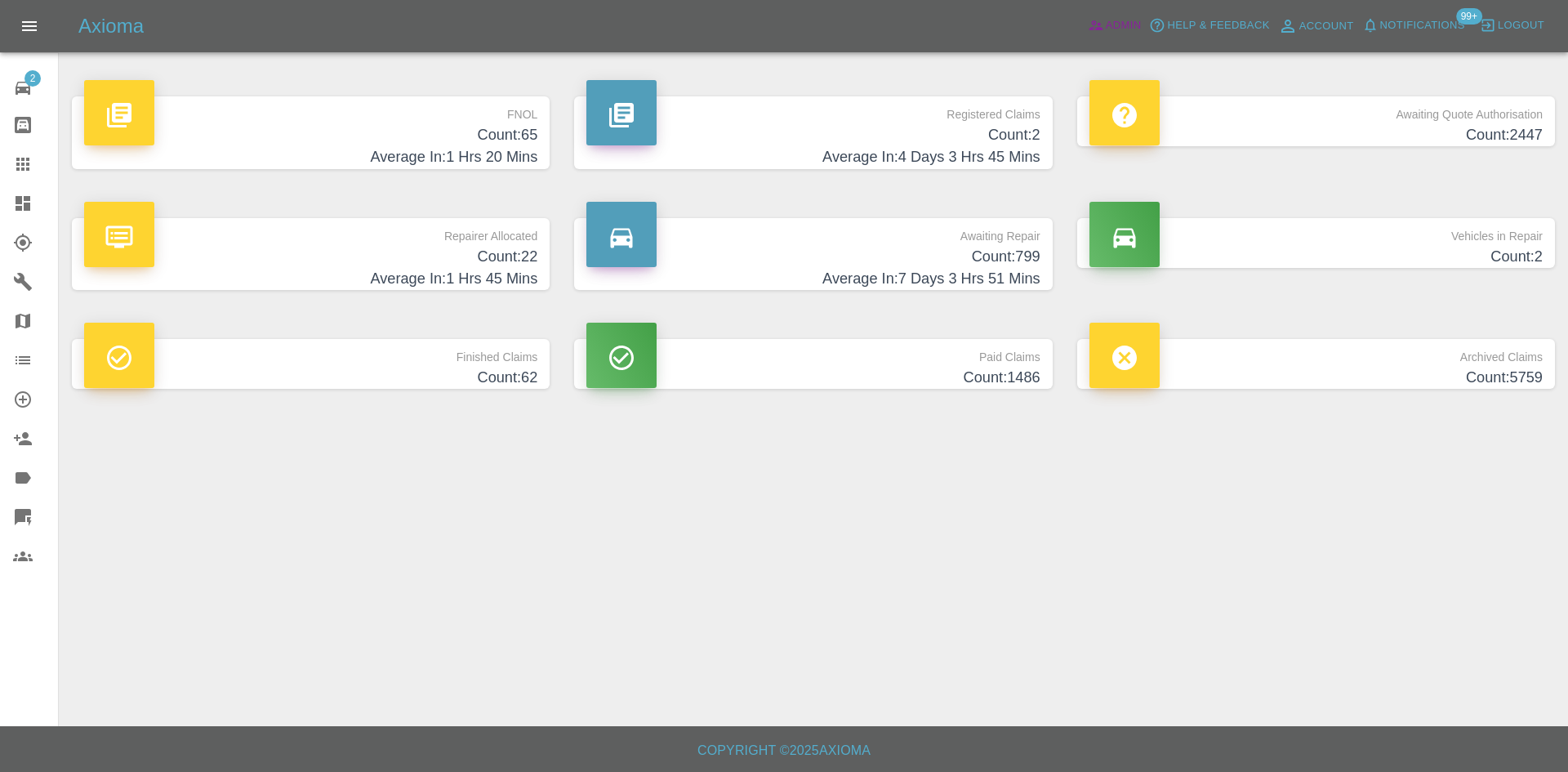
click at [1120, 27] on span "Admin" at bounding box center [1123, 25] width 36 height 19
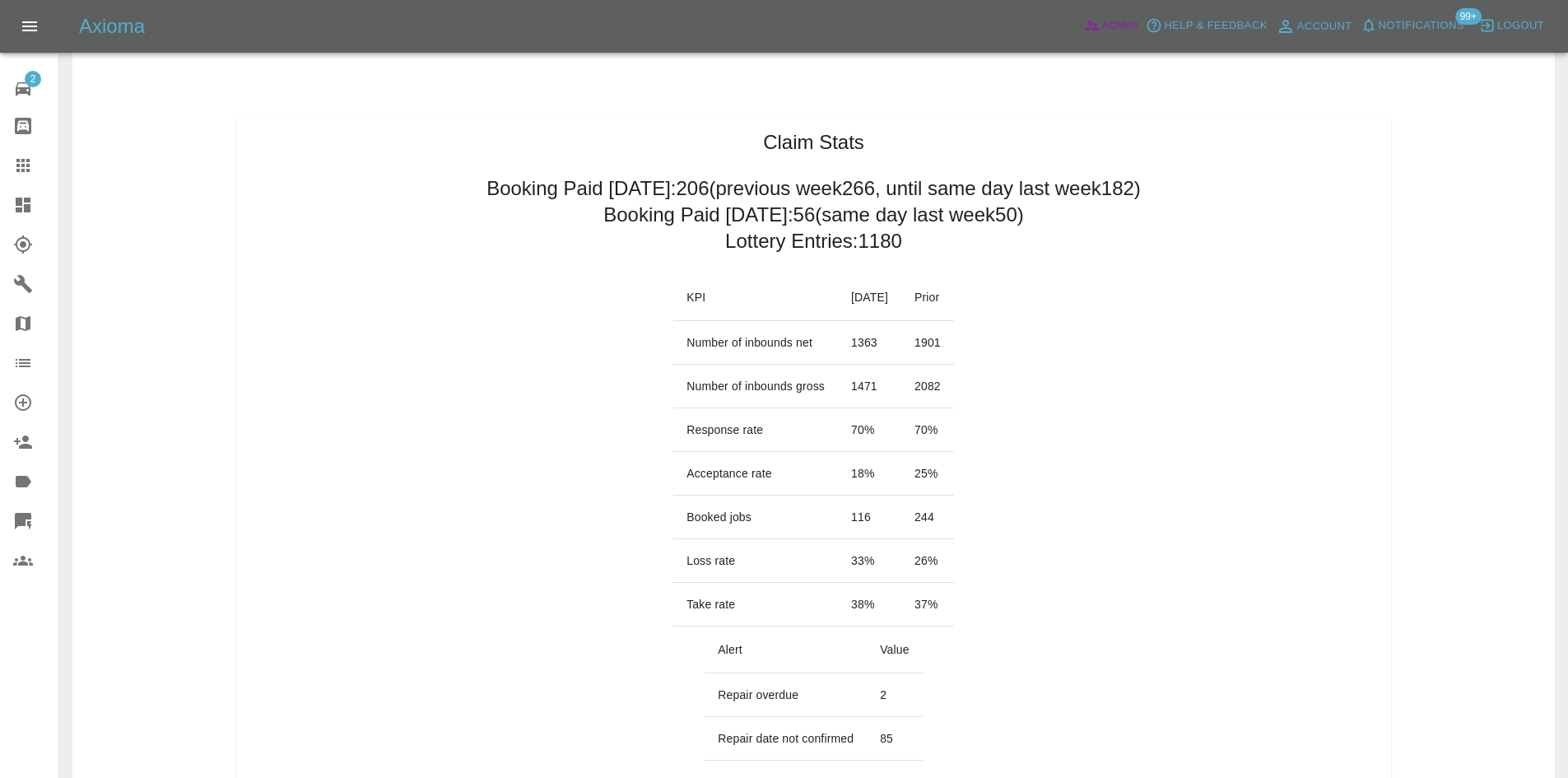
scroll to position [71, 0]
drag, startPoint x: 874, startPoint y: 560, endPoint x: 673, endPoint y: 560, distance: 201.0
click at [673, 560] on tr "Loss rate 33 % 26 %" at bounding box center [813, 558] width 281 height 44
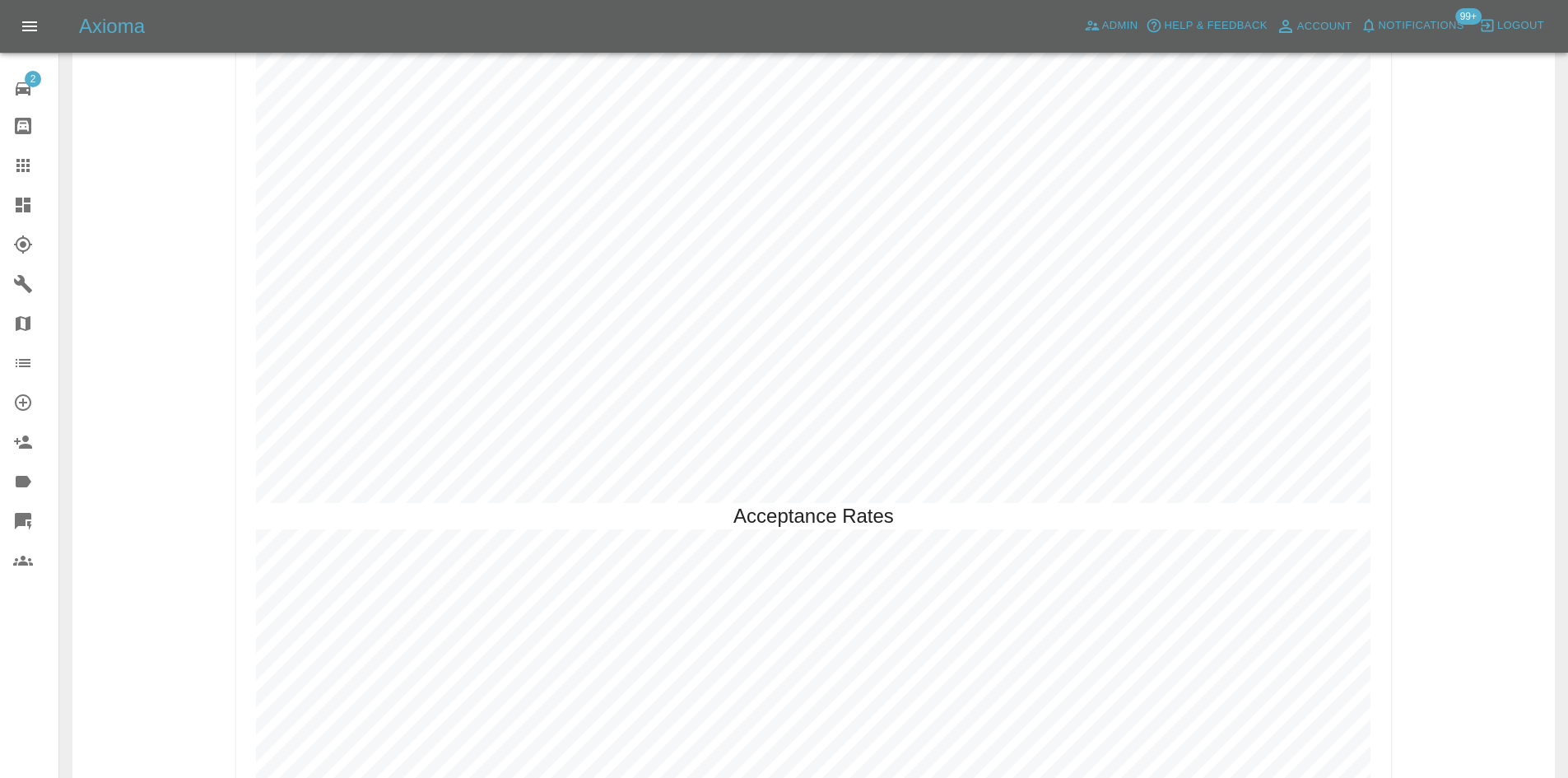
scroll to position [3755, 0]
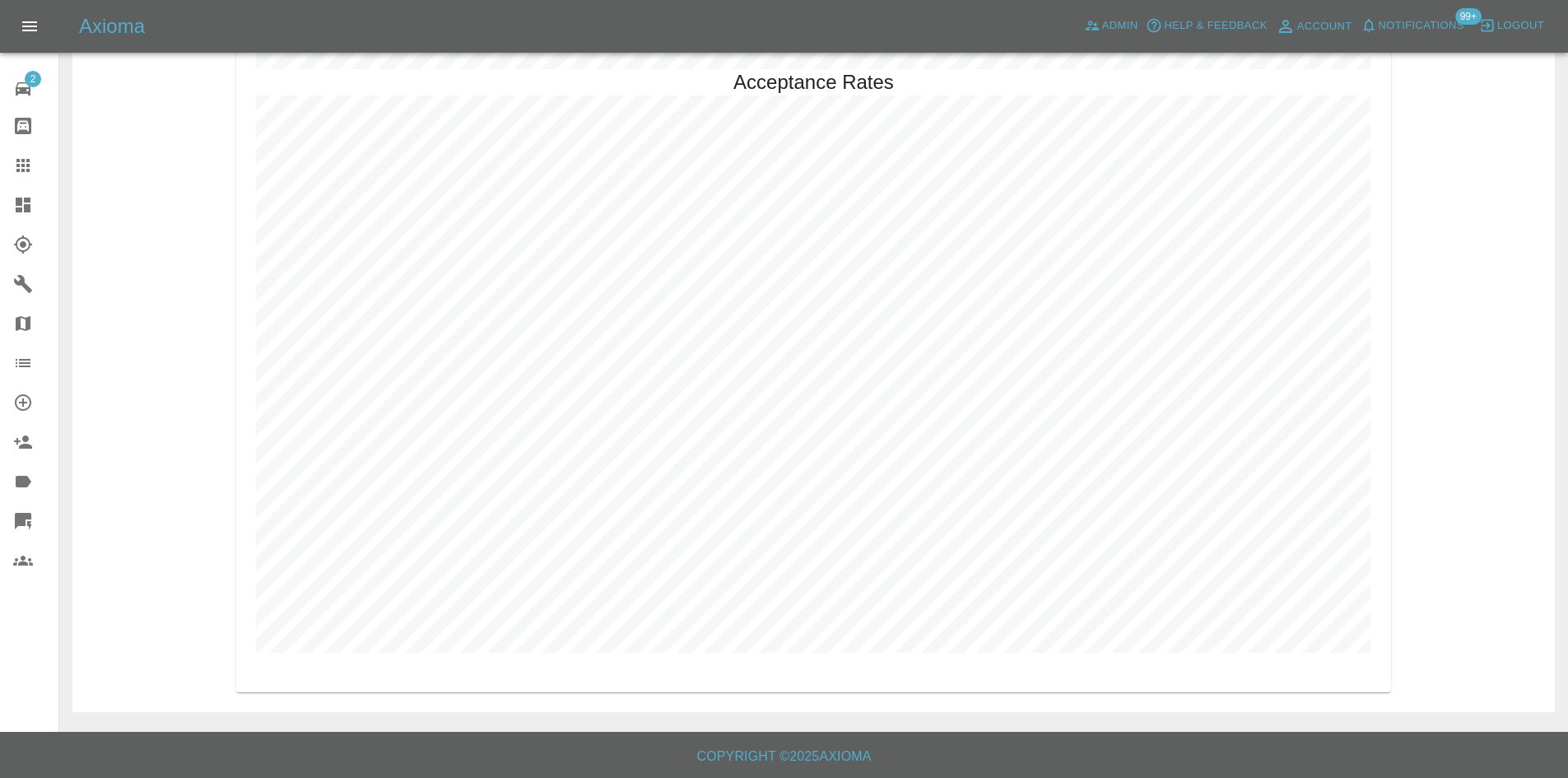
drag, startPoint x: 13, startPoint y: 208, endPoint x: 192, endPoint y: 389, distance: 254.6
click at [13, 208] on icon at bounding box center [23, 205] width 20 height 20
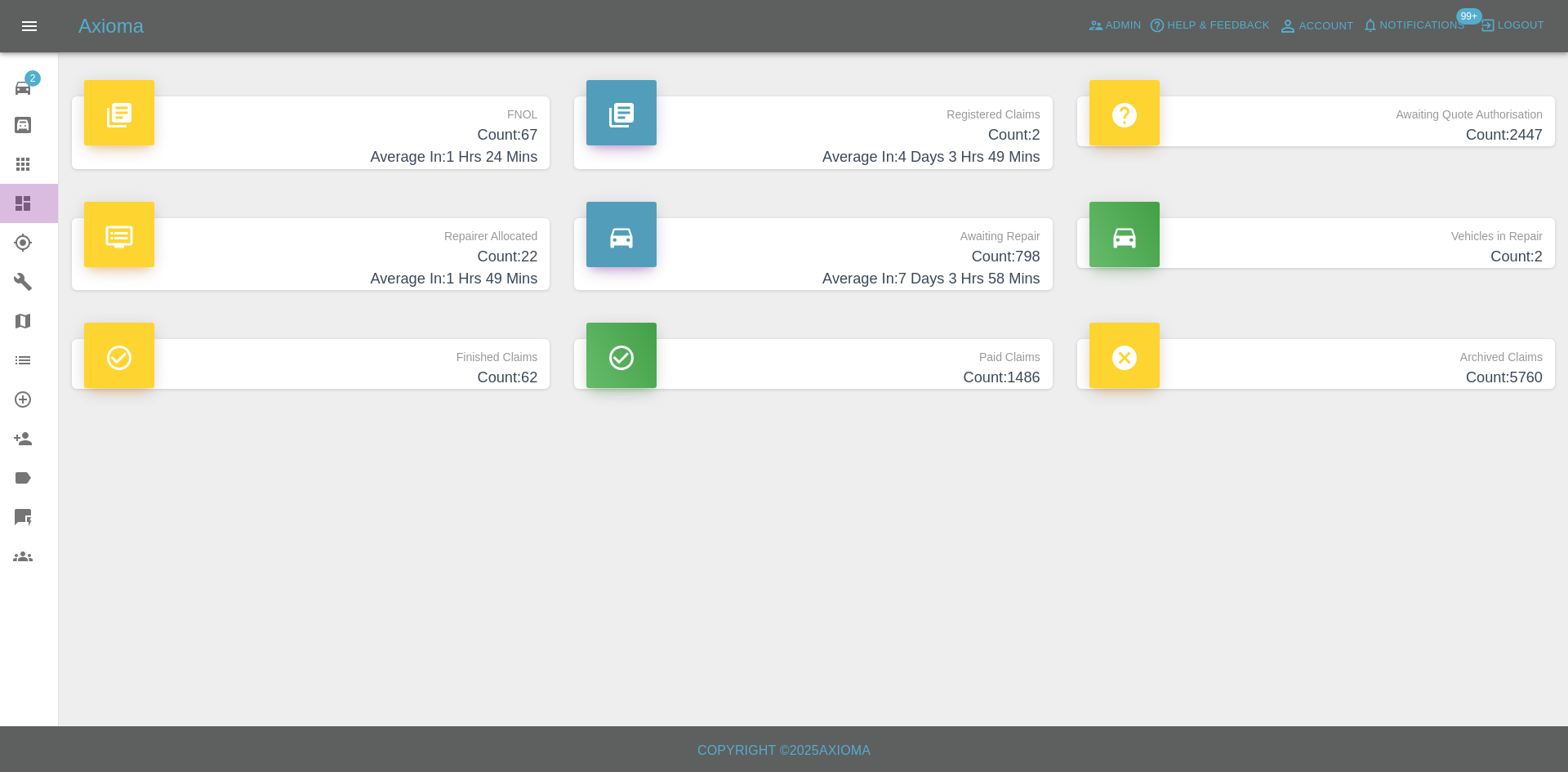
click at [18, 216] on link "Dashboard" at bounding box center [29, 203] width 58 height 40
click at [1088, 24] on icon at bounding box center [1095, 24] width 16 height 16
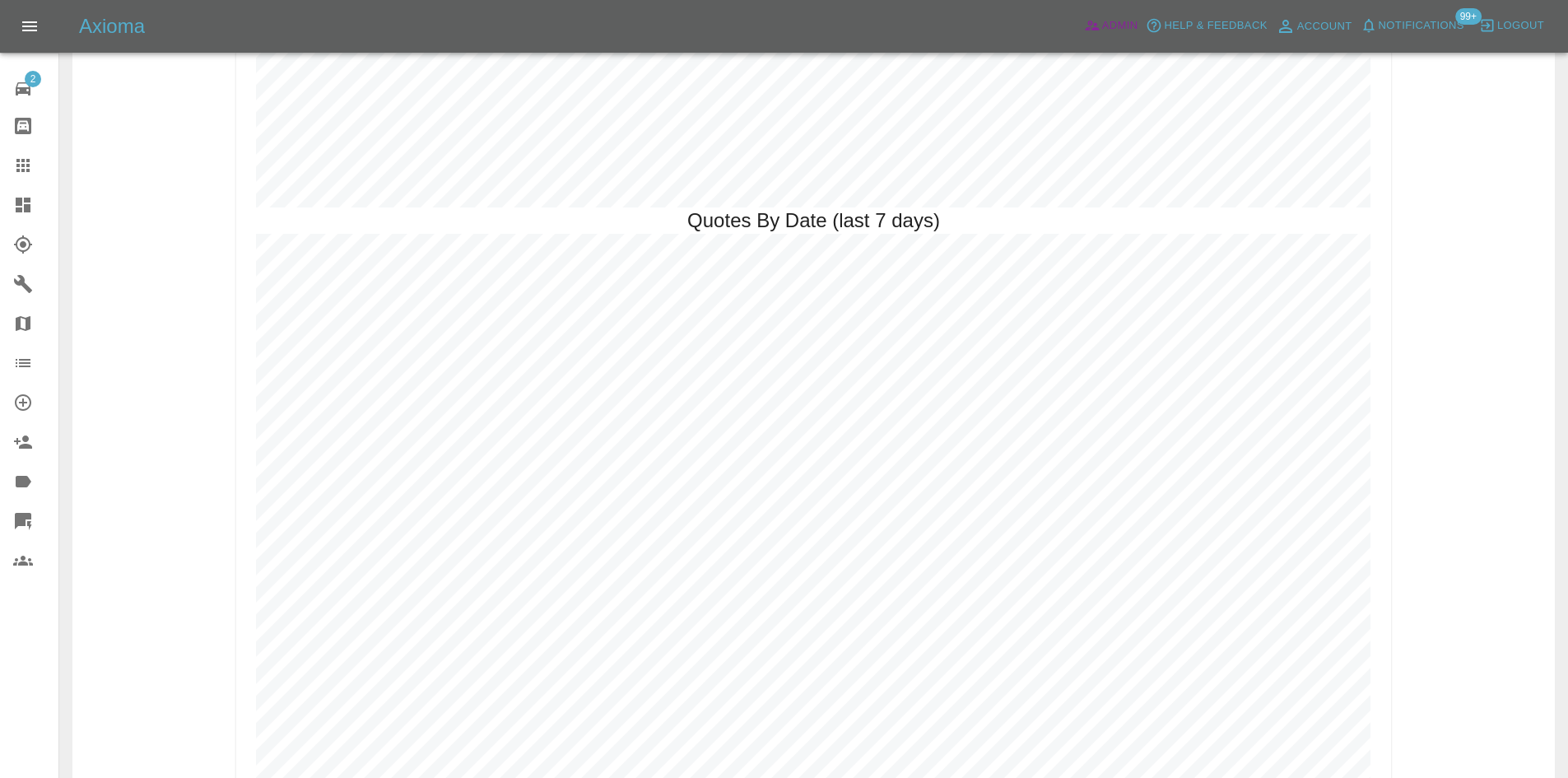
scroll to position [2983, 0]
click at [0, 189] on link "Dashboard" at bounding box center [29, 205] width 59 height 40
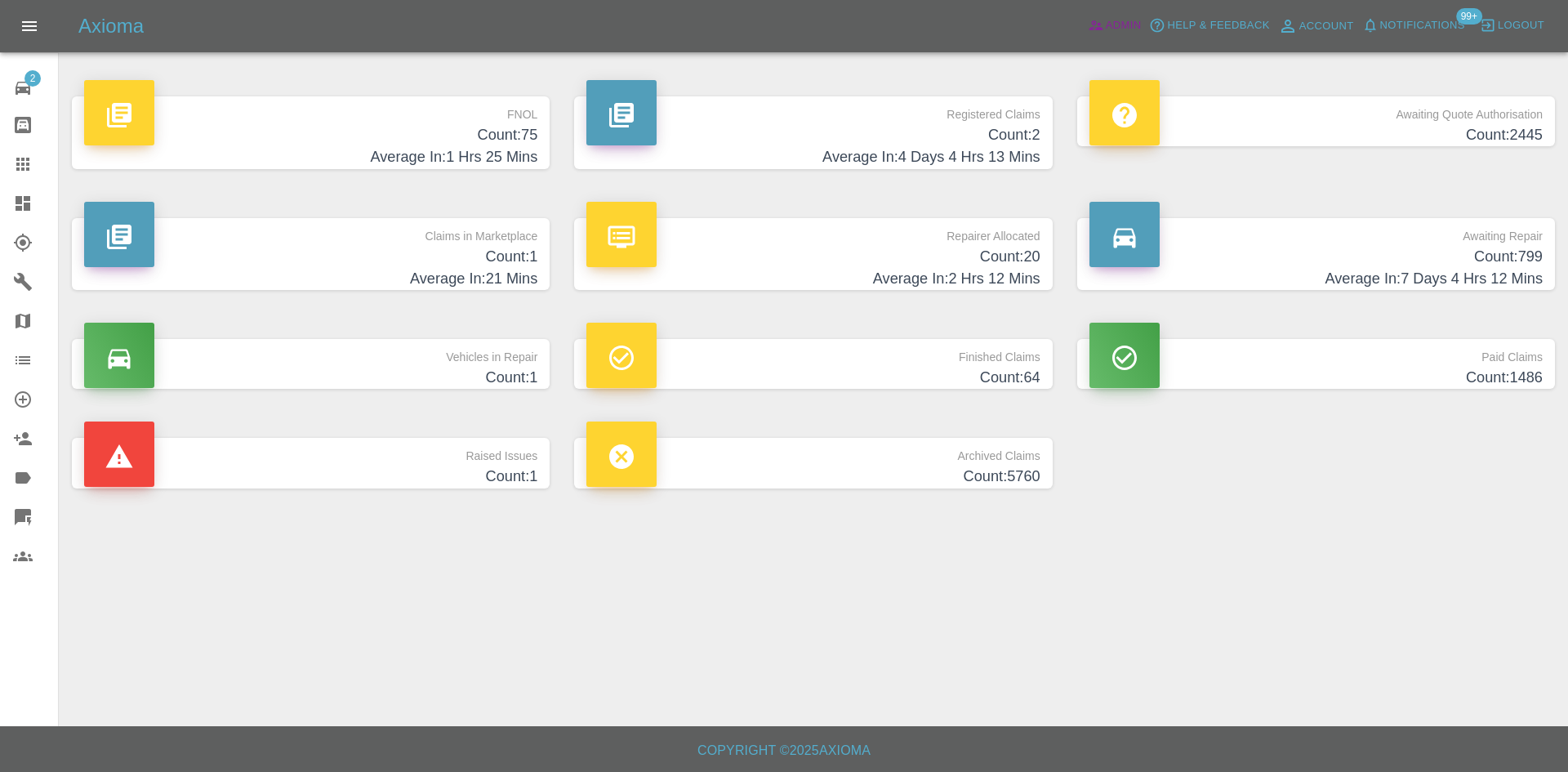
click at [1092, 26] on icon at bounding box center [1095, 24] width 16 height 16
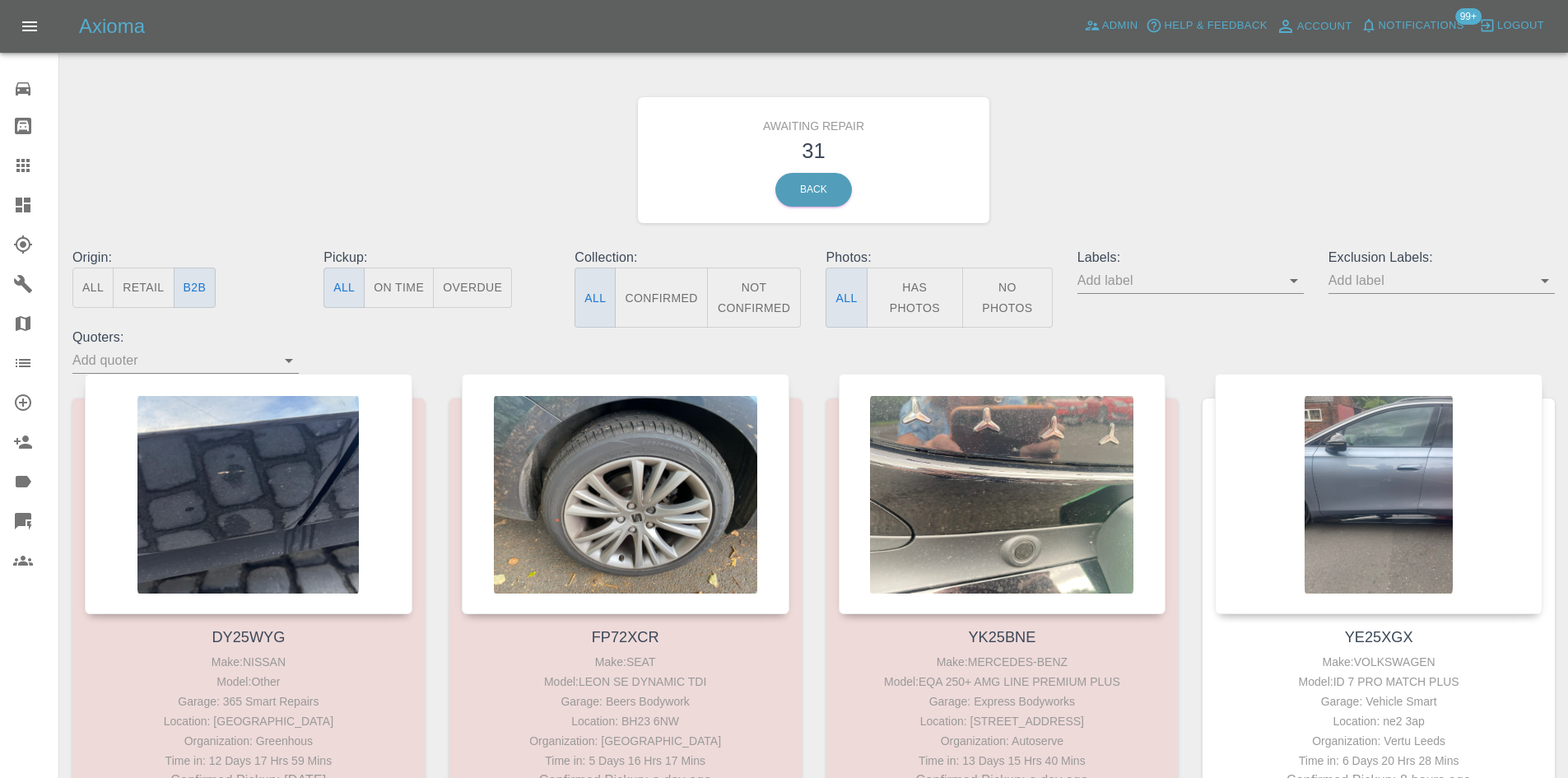
scroll to position [848, 0]
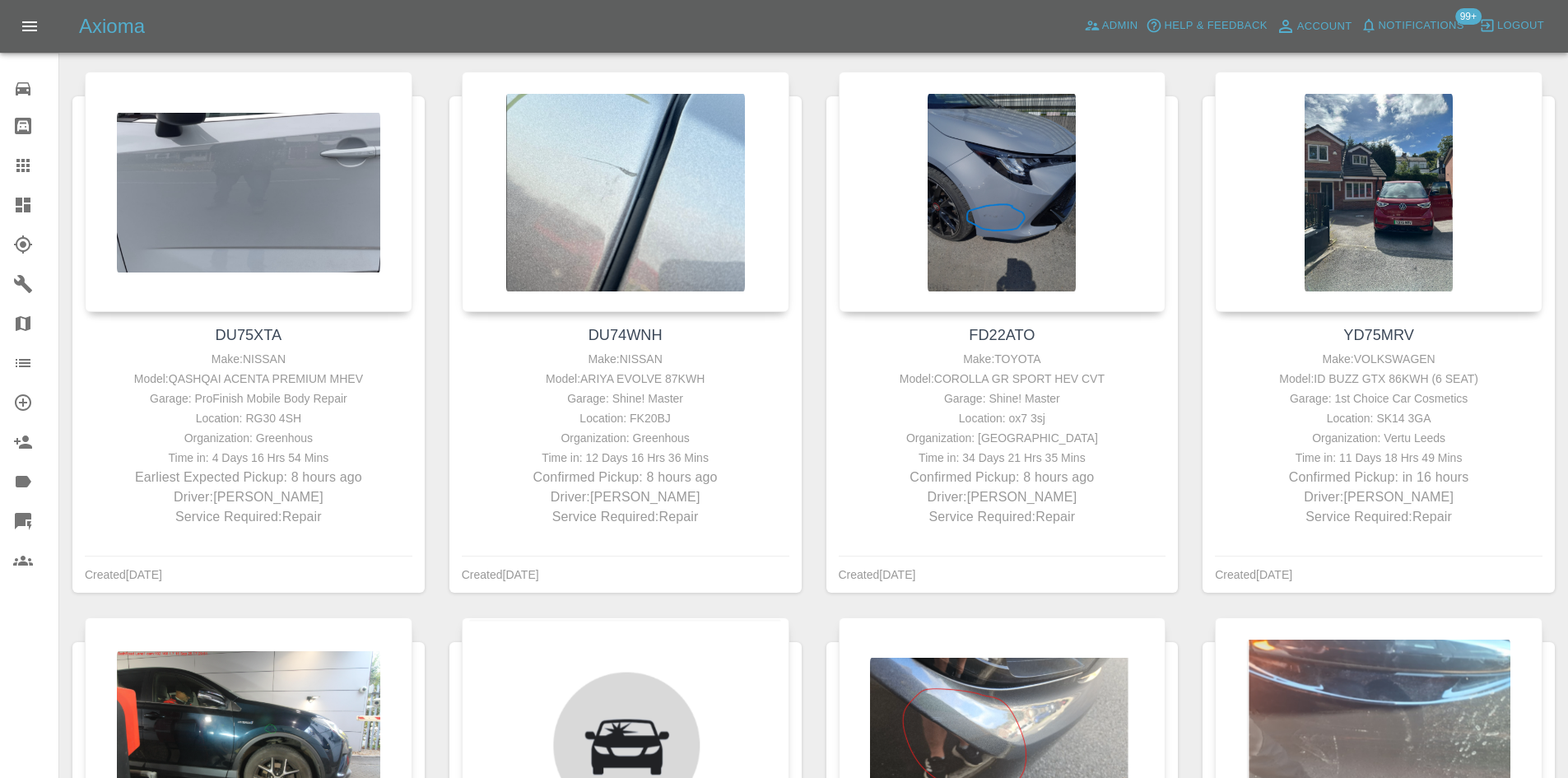
drag, startPoint x: 7, startPoint y: 201, endPoint x: 510, endPoint y: 594, distance: 638.3
click at [7, 201] on link "Dashboard" at bounding box center [29, 205] width 59 height 40
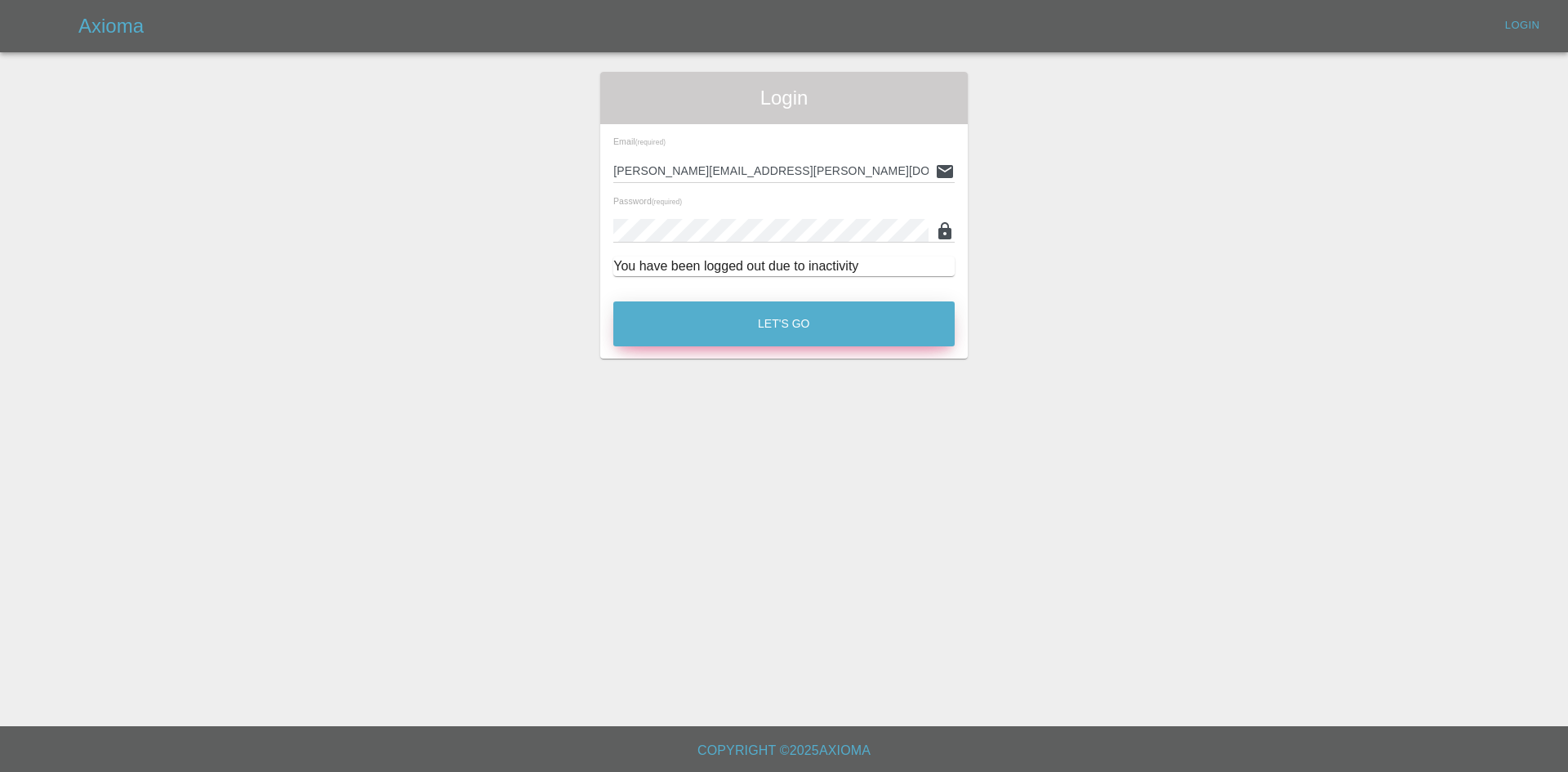
click at [790, 331] on button "Let's Go" at bounding box center [784, 324] width 341 height 45
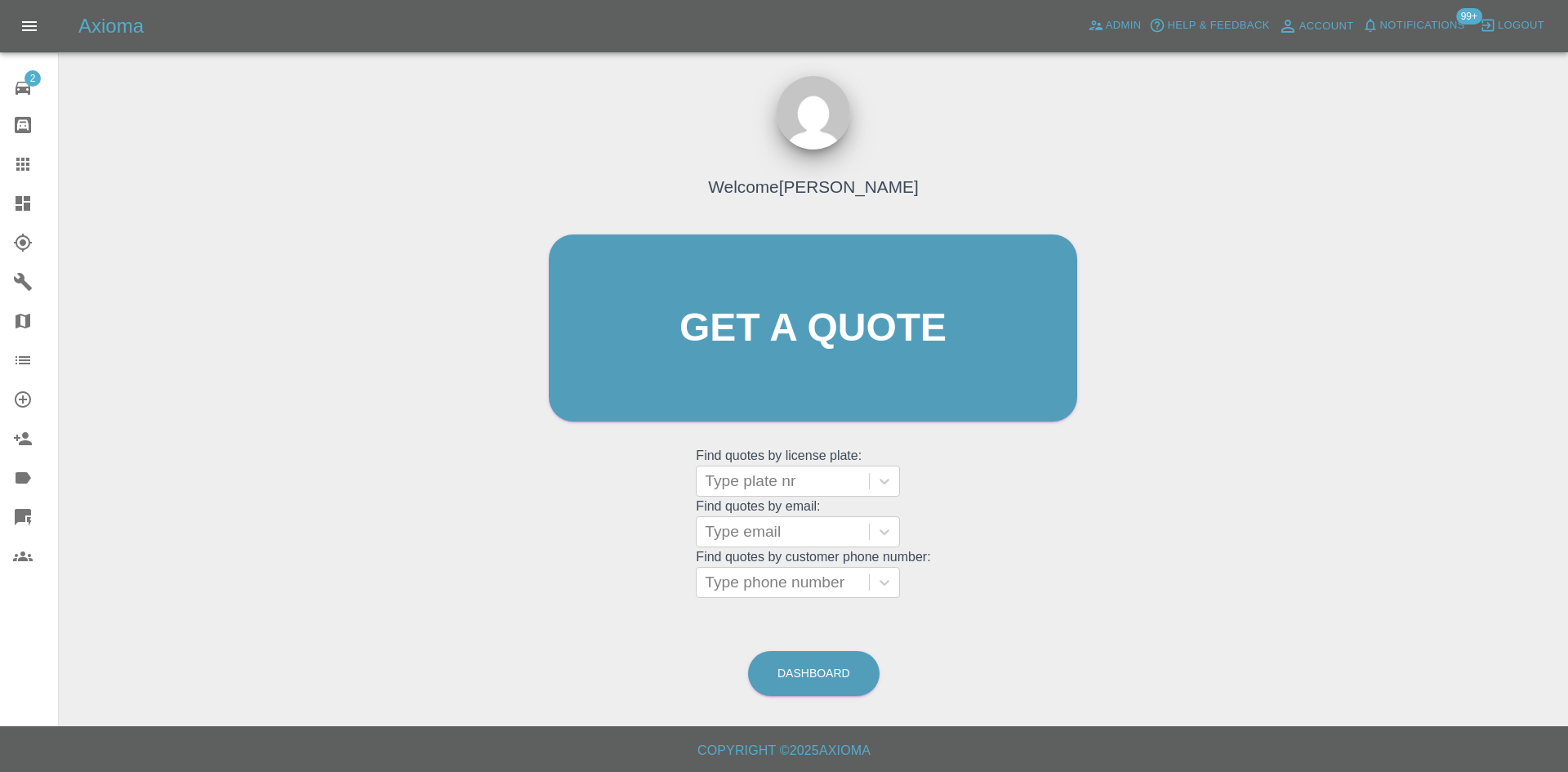
drag, startPoint x: 361, startPoint y: 26, endPoint x: 232, endPoint y: 129, distance: 165.1
click at [351, 36] on div "Axioma Admin Help & Feedback Account Notifications 99+ Logout" at bounding box center [823, 26] width 1490 height 26
click at [19, 222] on link "Dashboard" at bounding box center [29, 203] width 58 height 40
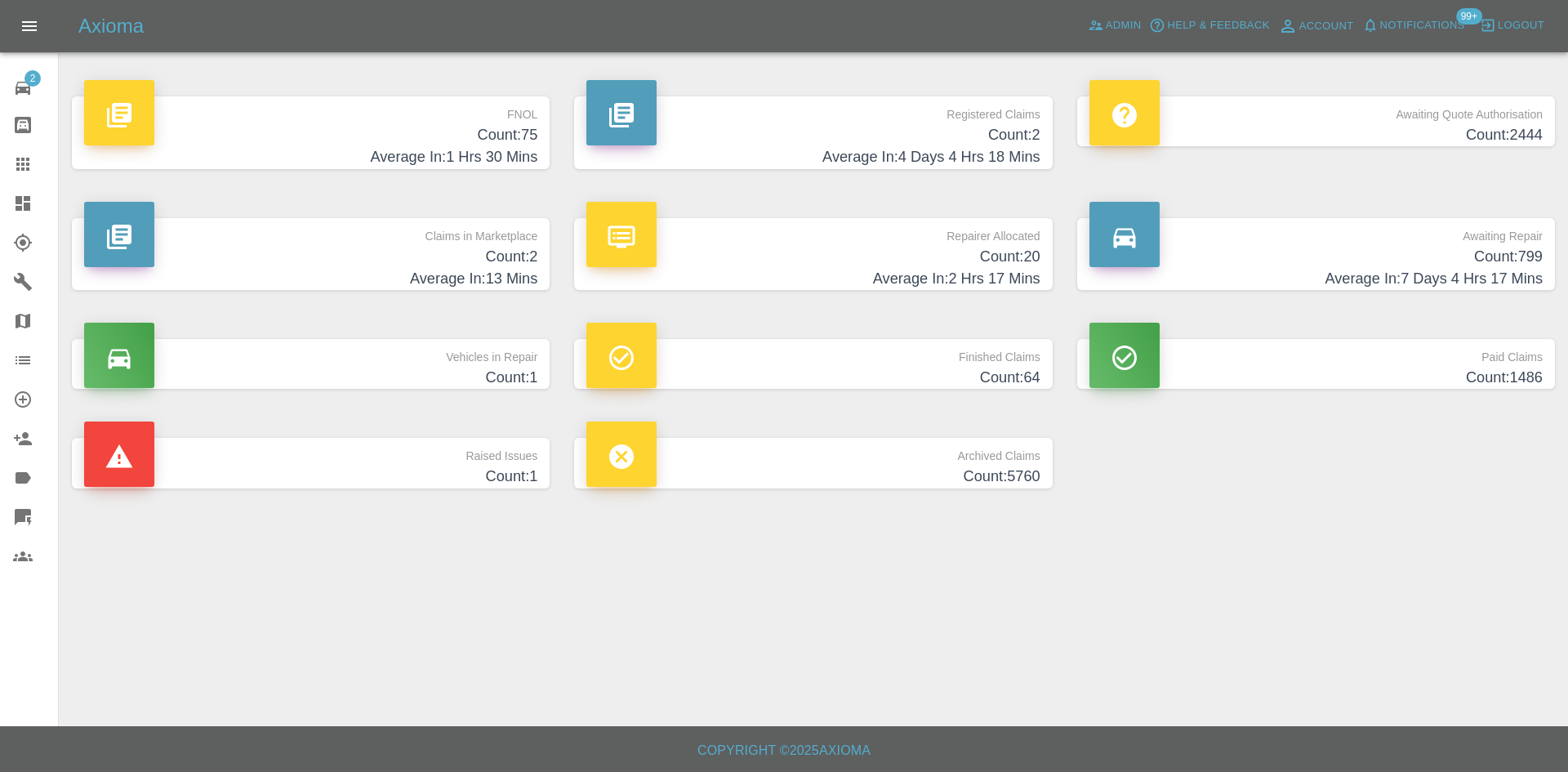
click at [493, 256] on h4 "Count: 2" at bounding box center [310, 256] width 453 height 22
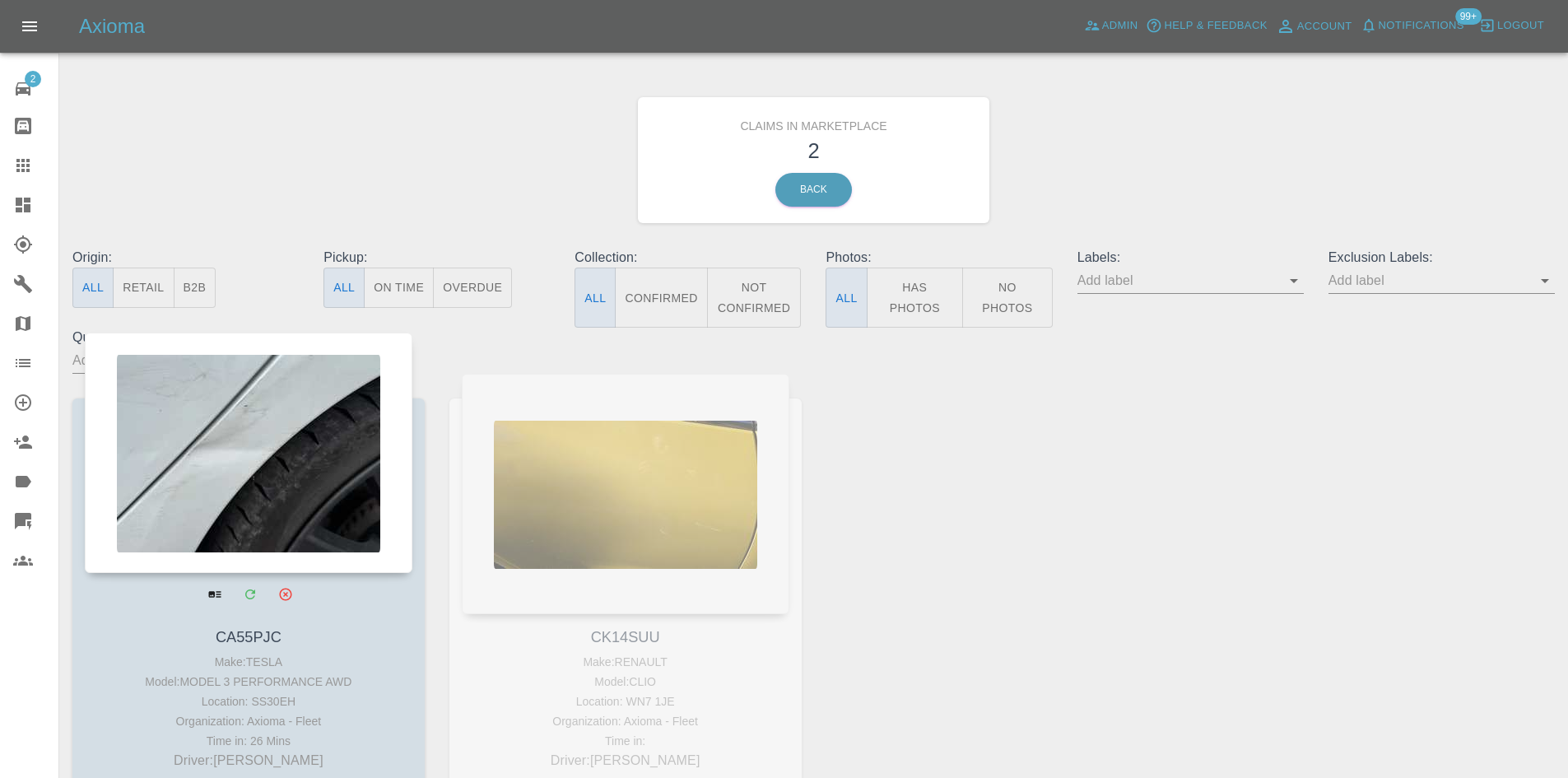
click at [345, 455] on div at bounding box center [248, 452] width 327 height 240
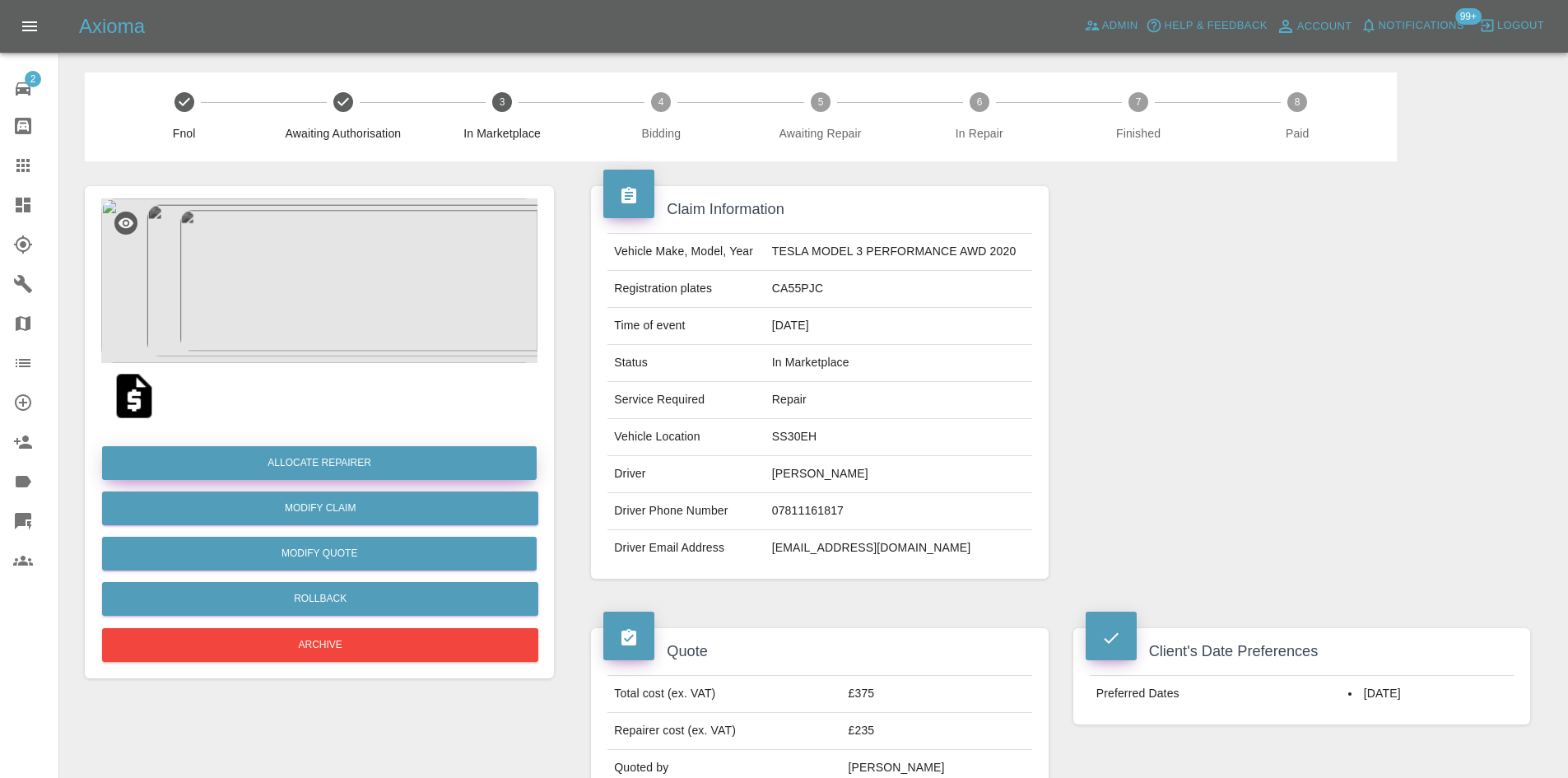
click at [378, 468] on button "Allocate Repairer" at bounding box center [320, 463] width 435 height 34
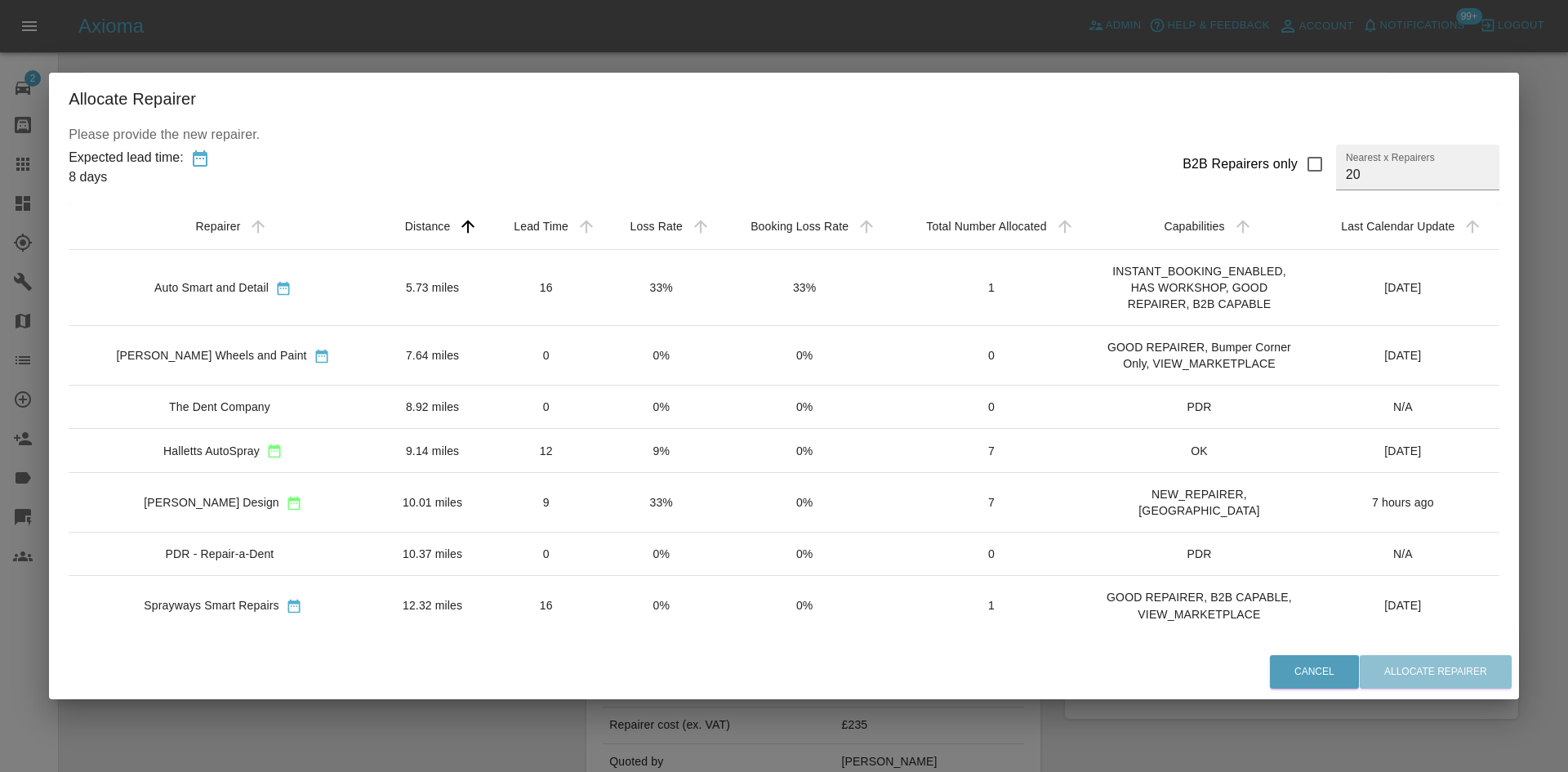
click at [275, 458] on div "Halletts AutoSpray" at bounding box center [223, 450] width 283 height 17
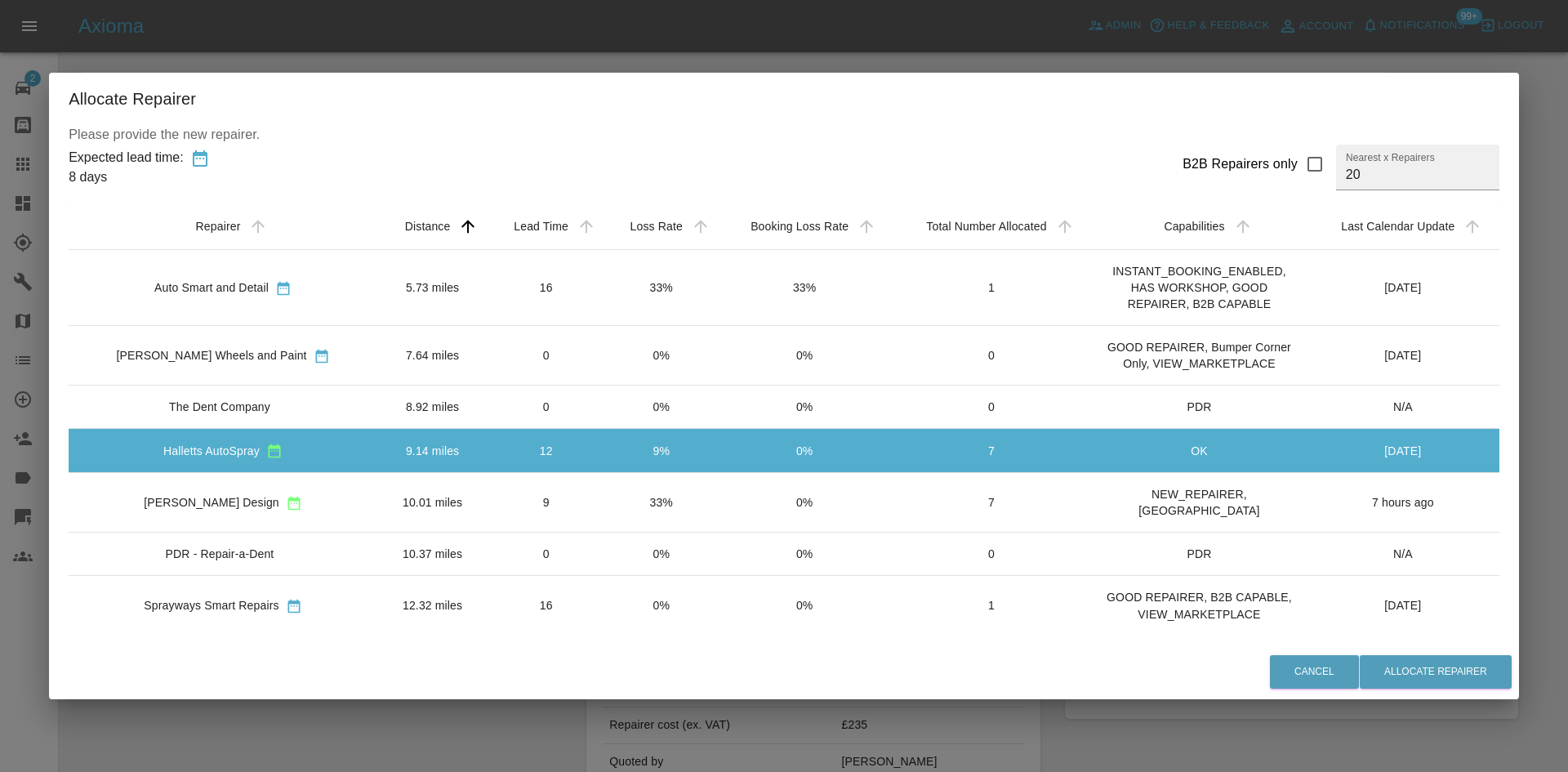
click at [921, 511] on td "7" at bounding box center [991, 502] width 201 height 59
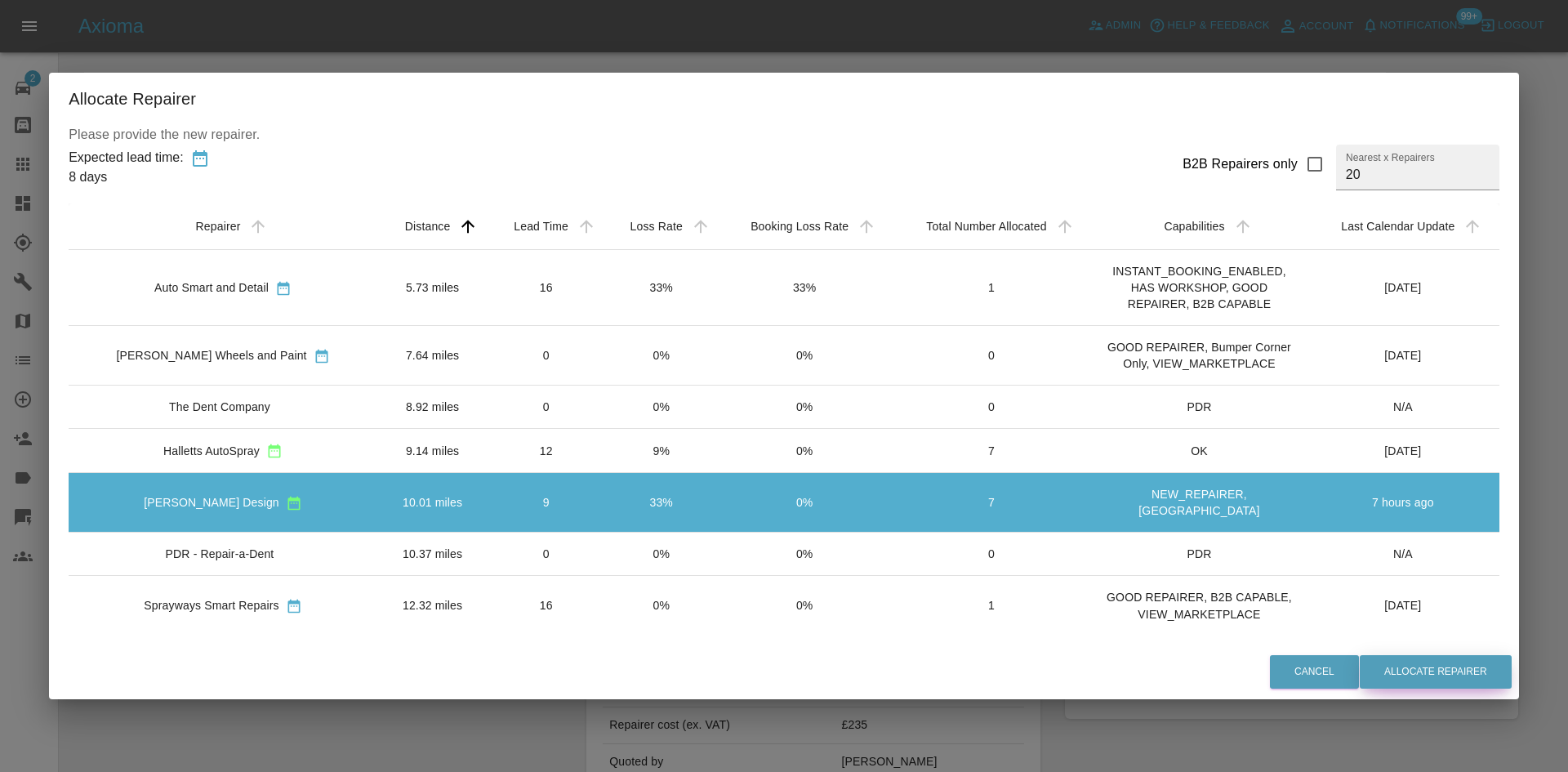
click at [1427, 667] on button "Allocate Repairer" at bounding box center [1435, 671] width 152 height 34
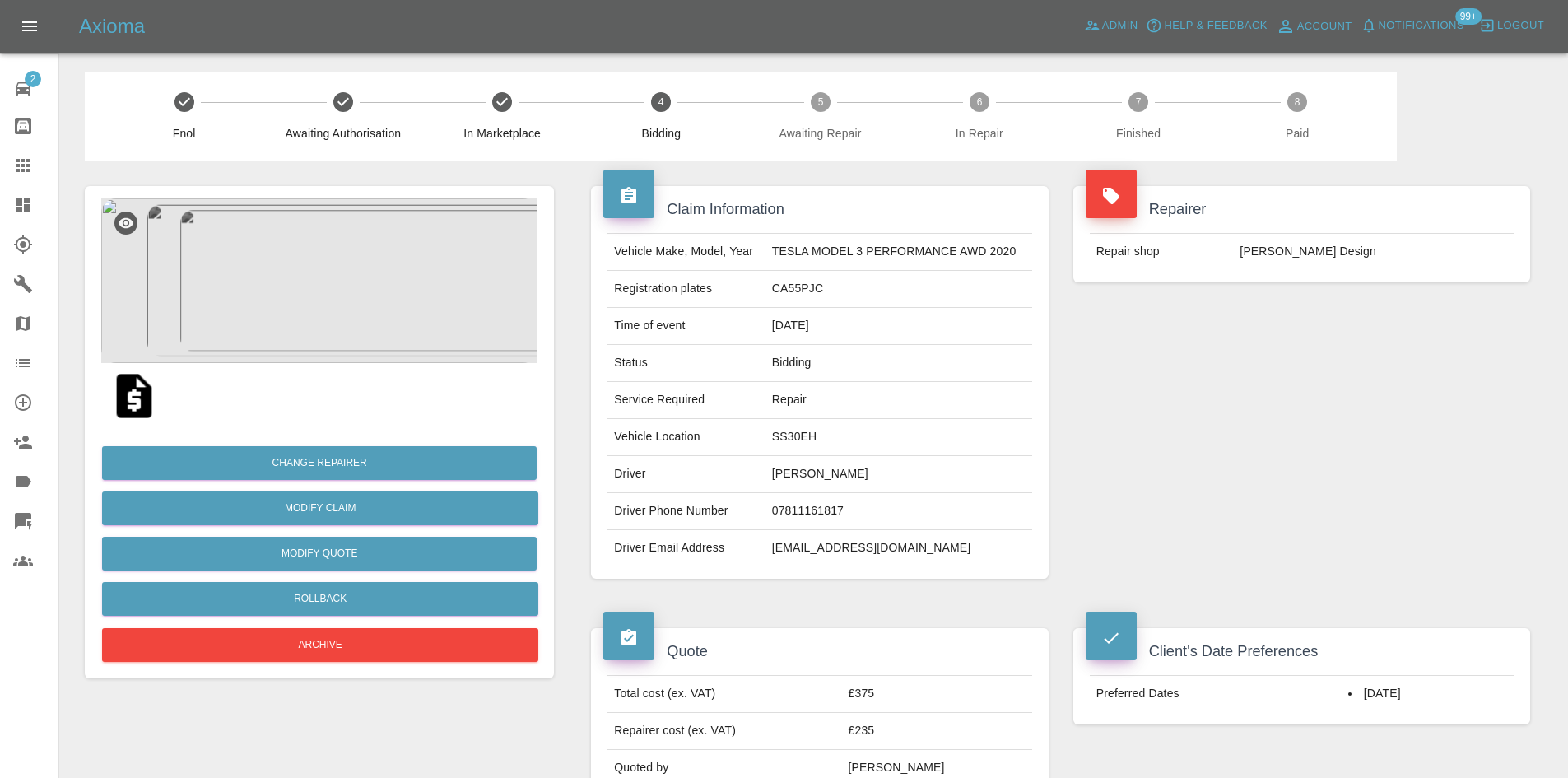
click at [46, 194] on link "Dashboard" at bounding box center [29, 205] width 59 height 40
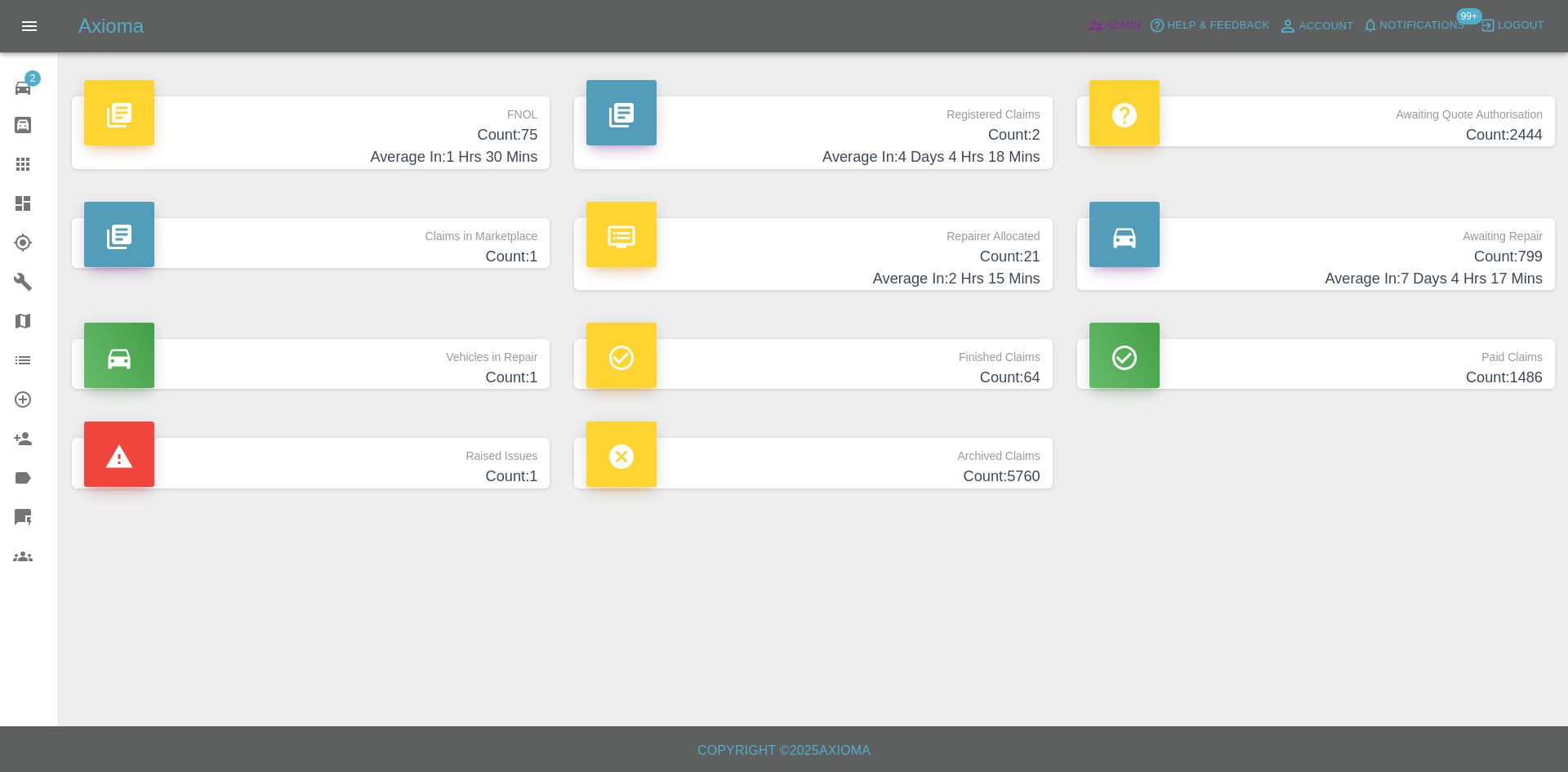
click at [1102, 33] on icon at bounding box center [1095, 24] width 16 height 16
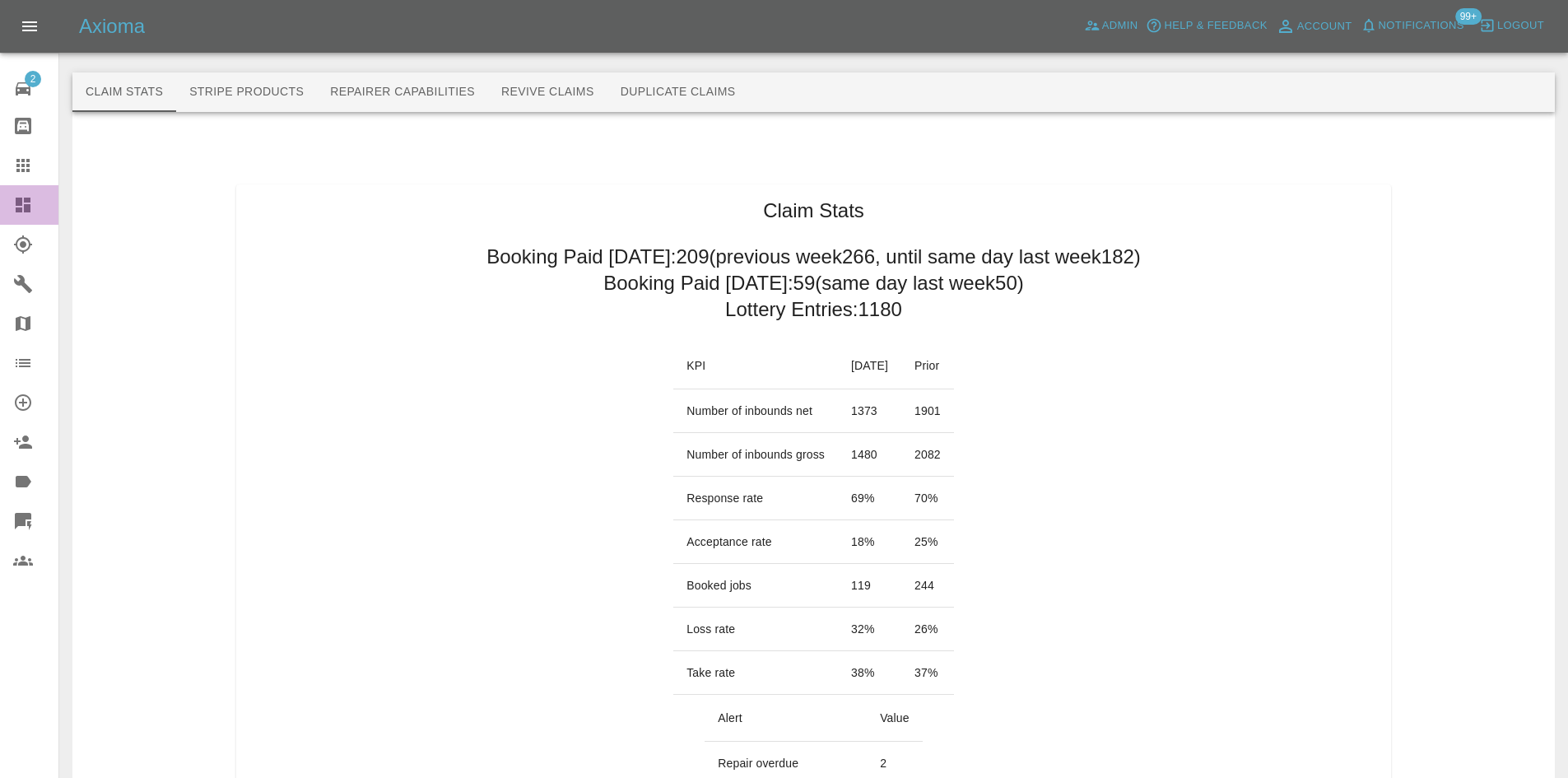
click at [9, 216] on link "Dashboard" at bounding box center [29, 205] width 59 height 40
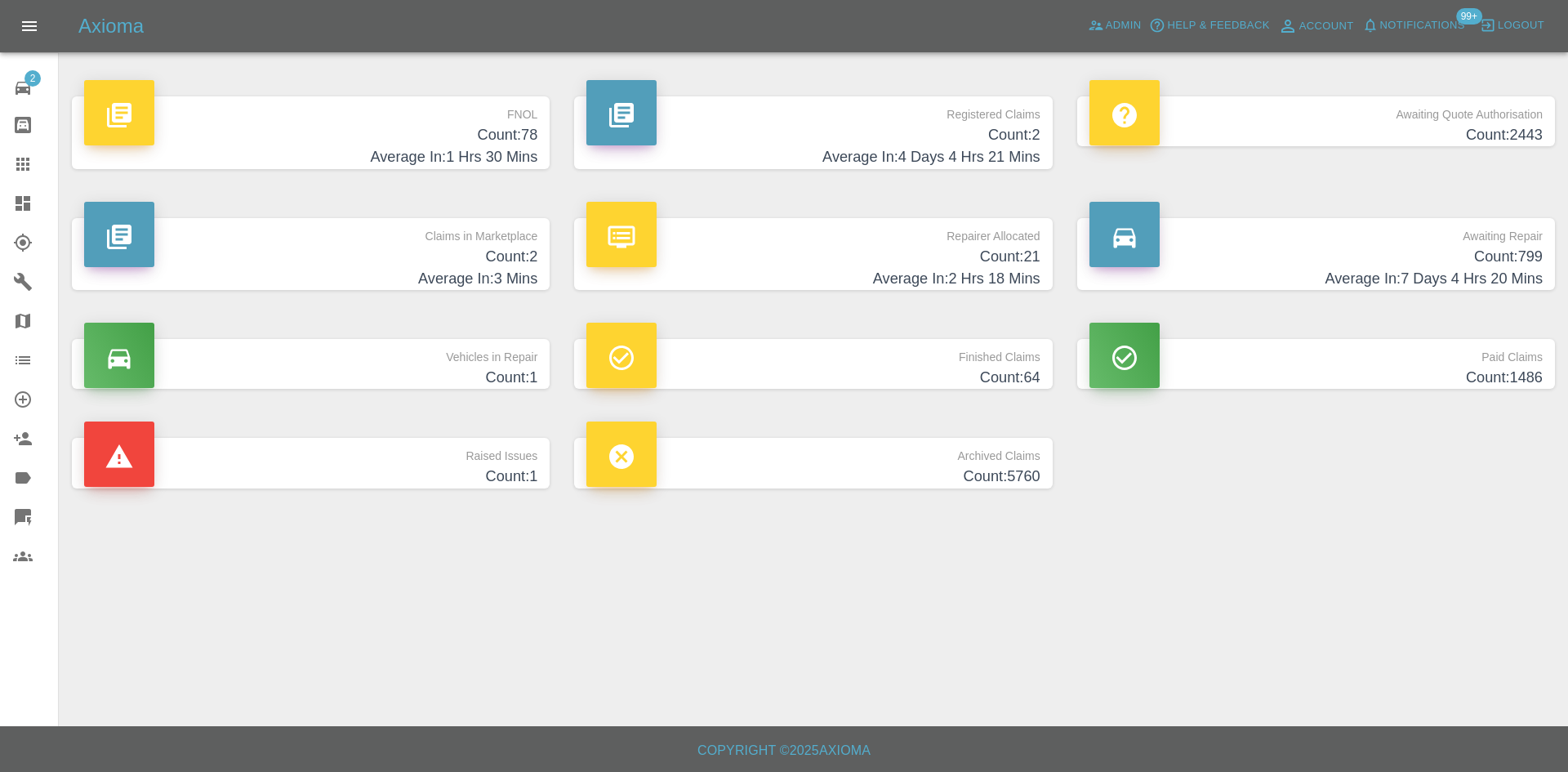
click at [364, 249] on h4 "Count: 2" at bounding box center [310, 256] width 453 height 22
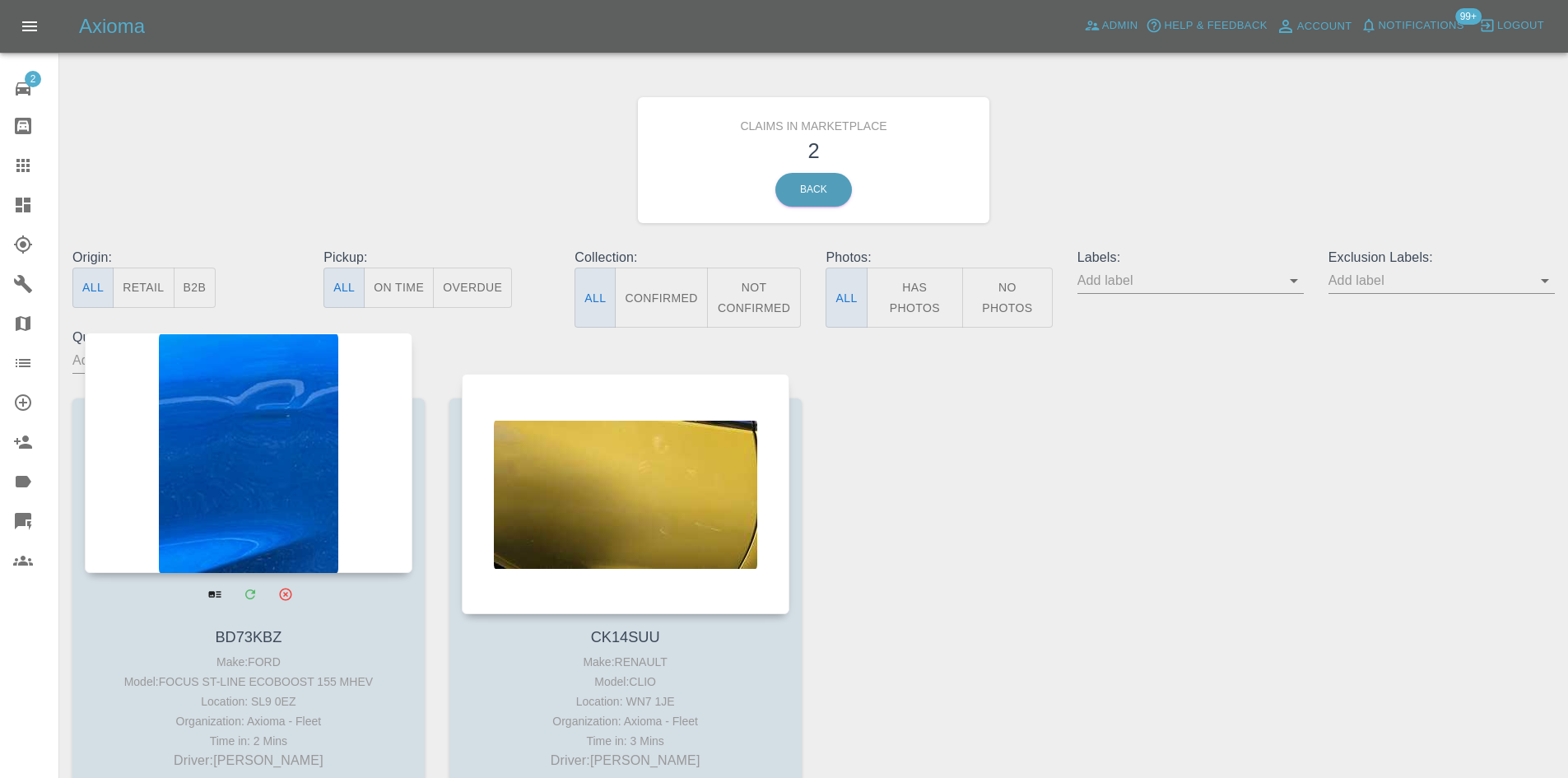
click at [298, 431] on div at bounding box center [248, 452] width 327 height 240
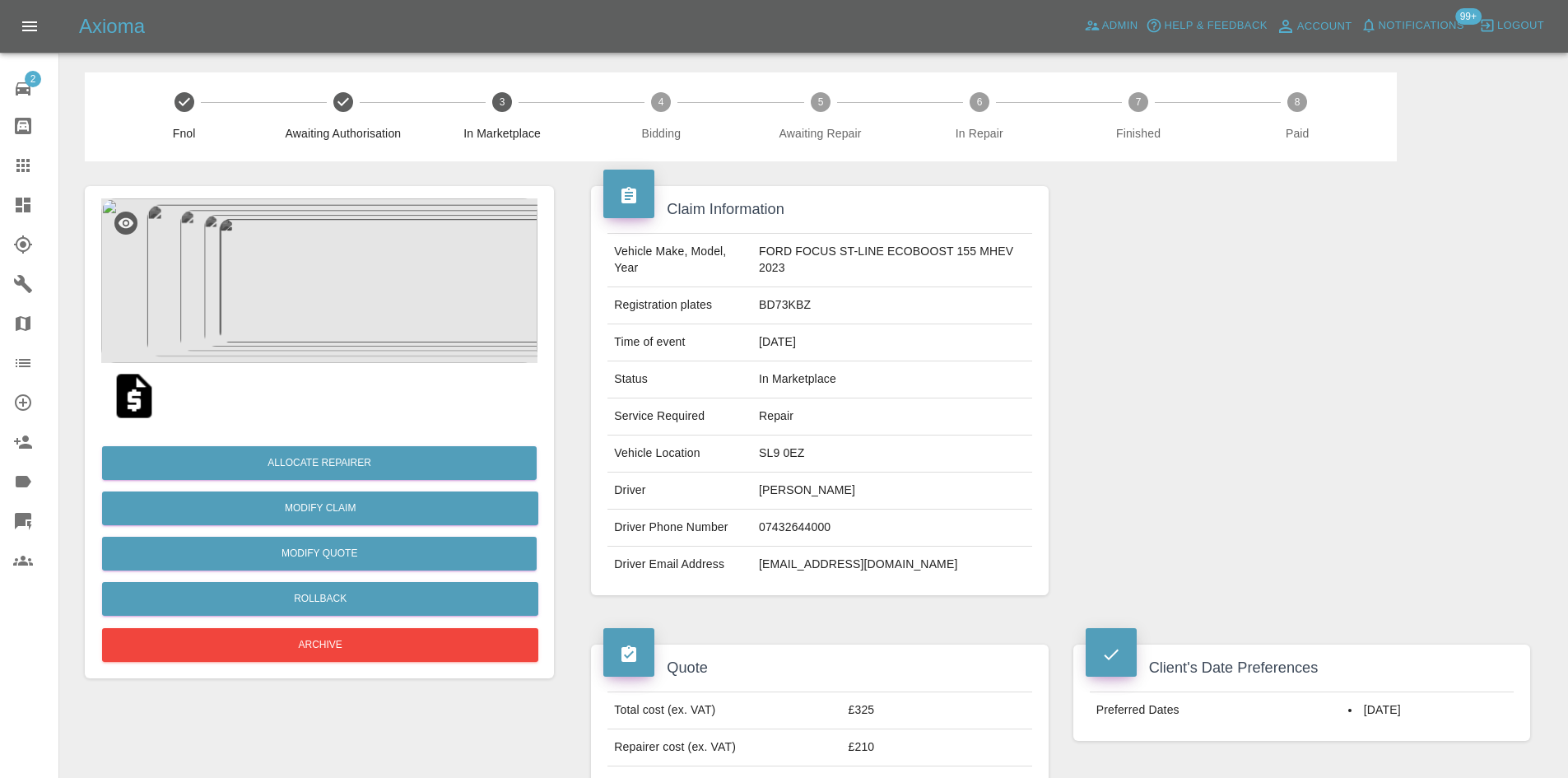
click at [382, 350] on img at bounding box center [320, 280] width 437 height 164
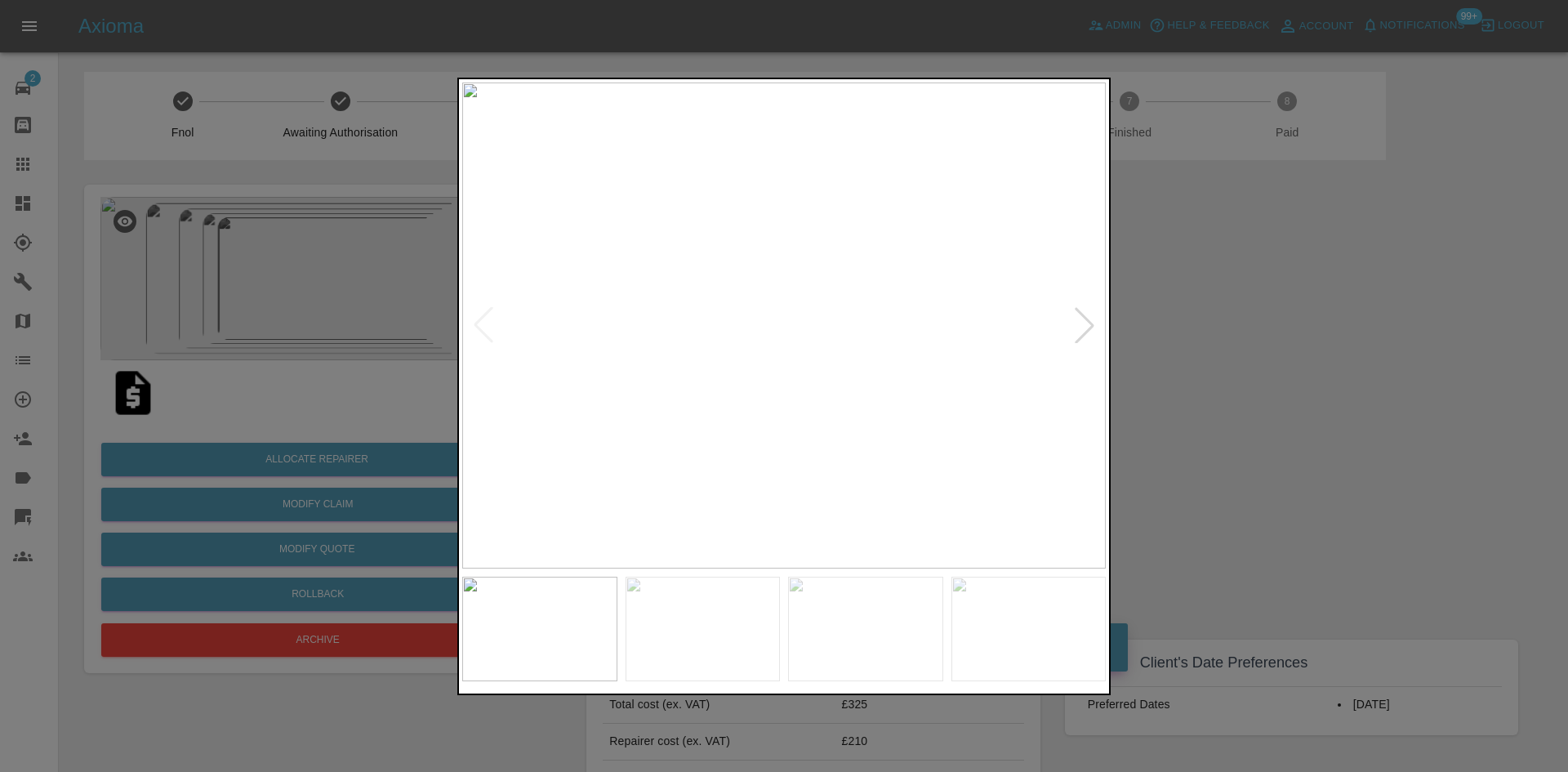
click at [1096, 334] on div at bounding box center [1085, 325] width 36 height 36
click at [1264, 341] on div at bounding box center [784, 386] width 1568 height 772
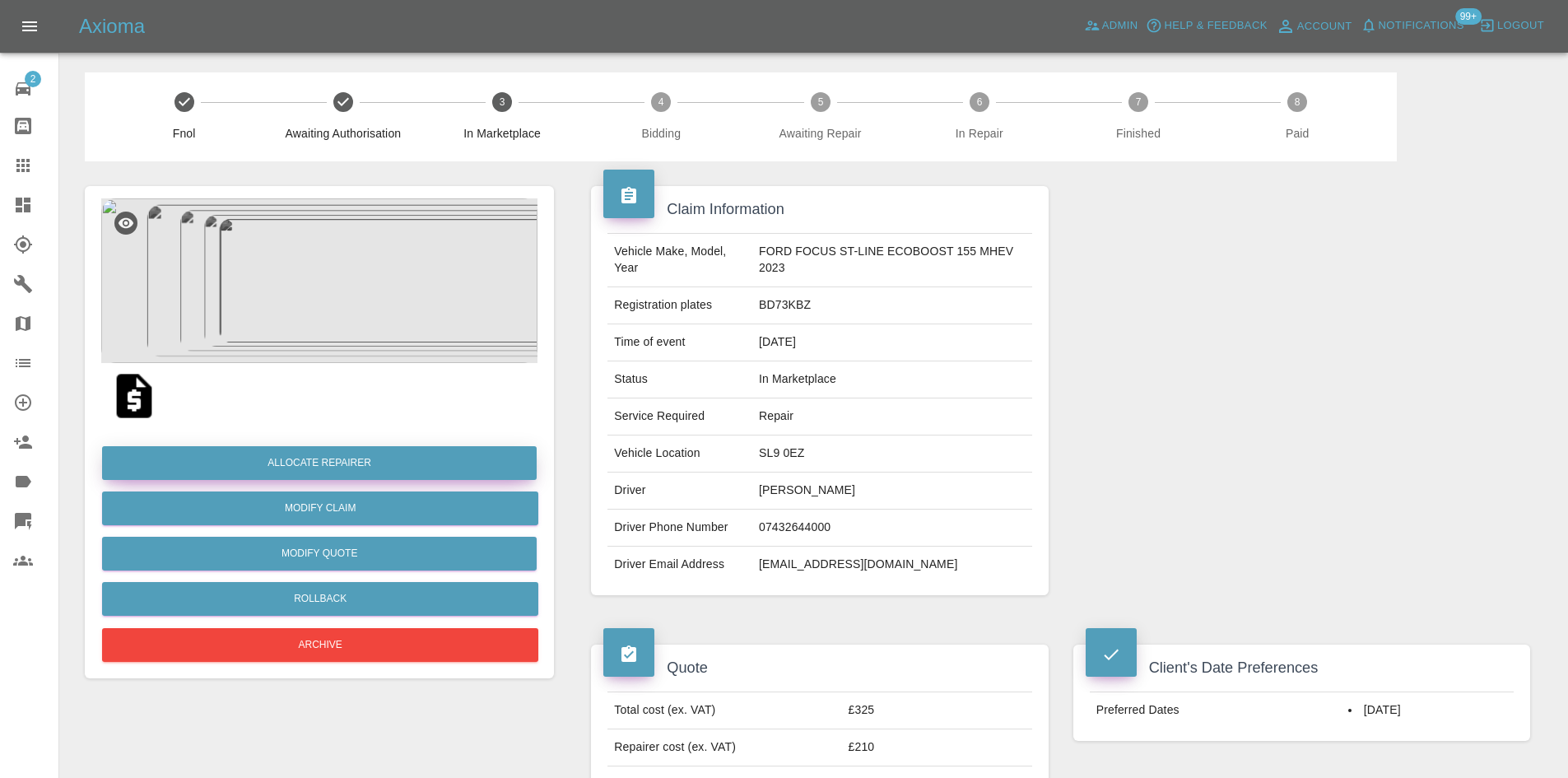
click at [472, 458] on button "Allocate Repairer" at bounding box center [320, 463] width 435 height 34
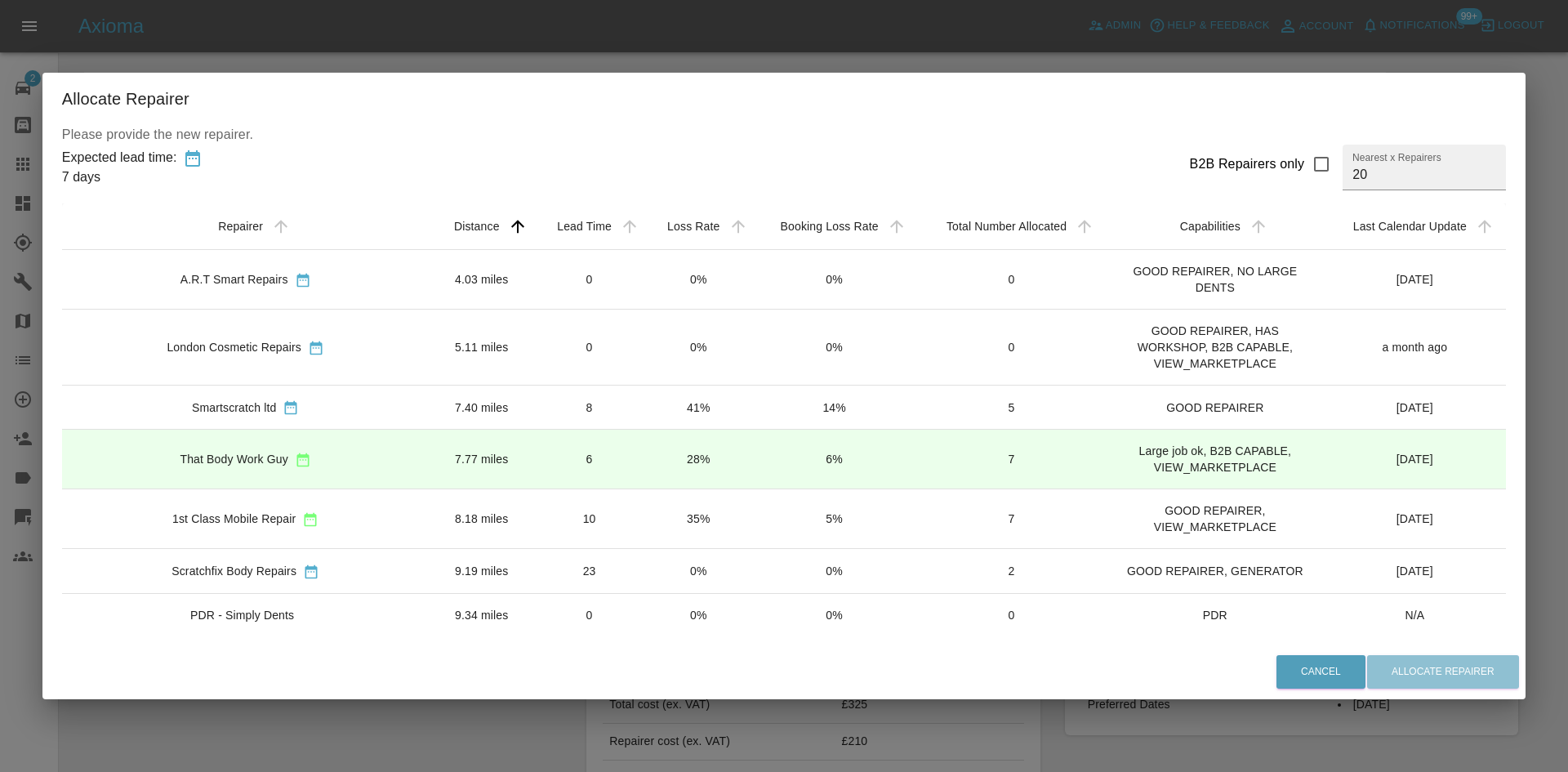
click at [534, 458] on td "6" at bounding box center [589, 458] width 110 height 59
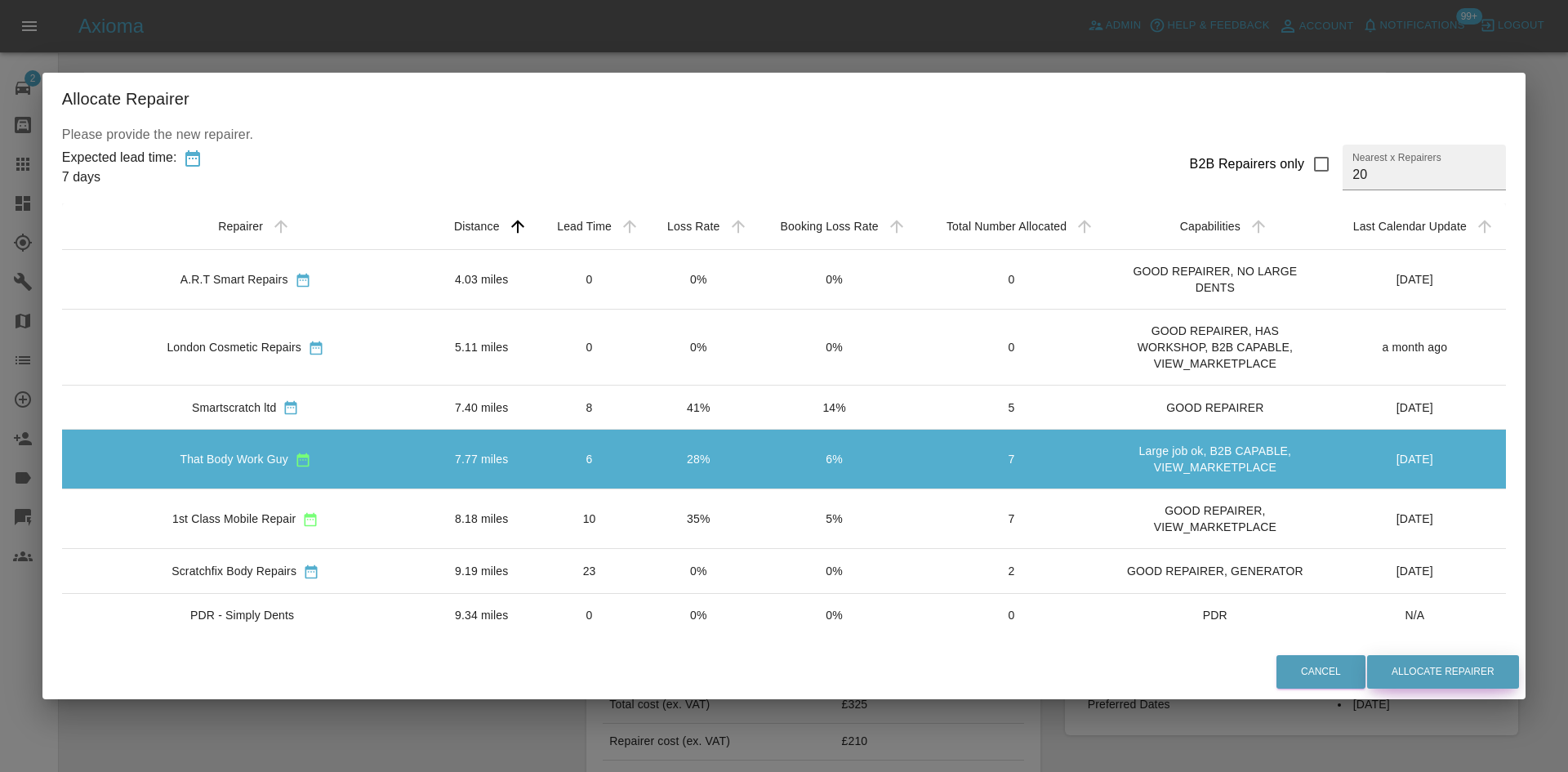
click at [1387, 678] on button "Allocate Repairer" at bounding box center [1443, 671] width 152 height 34
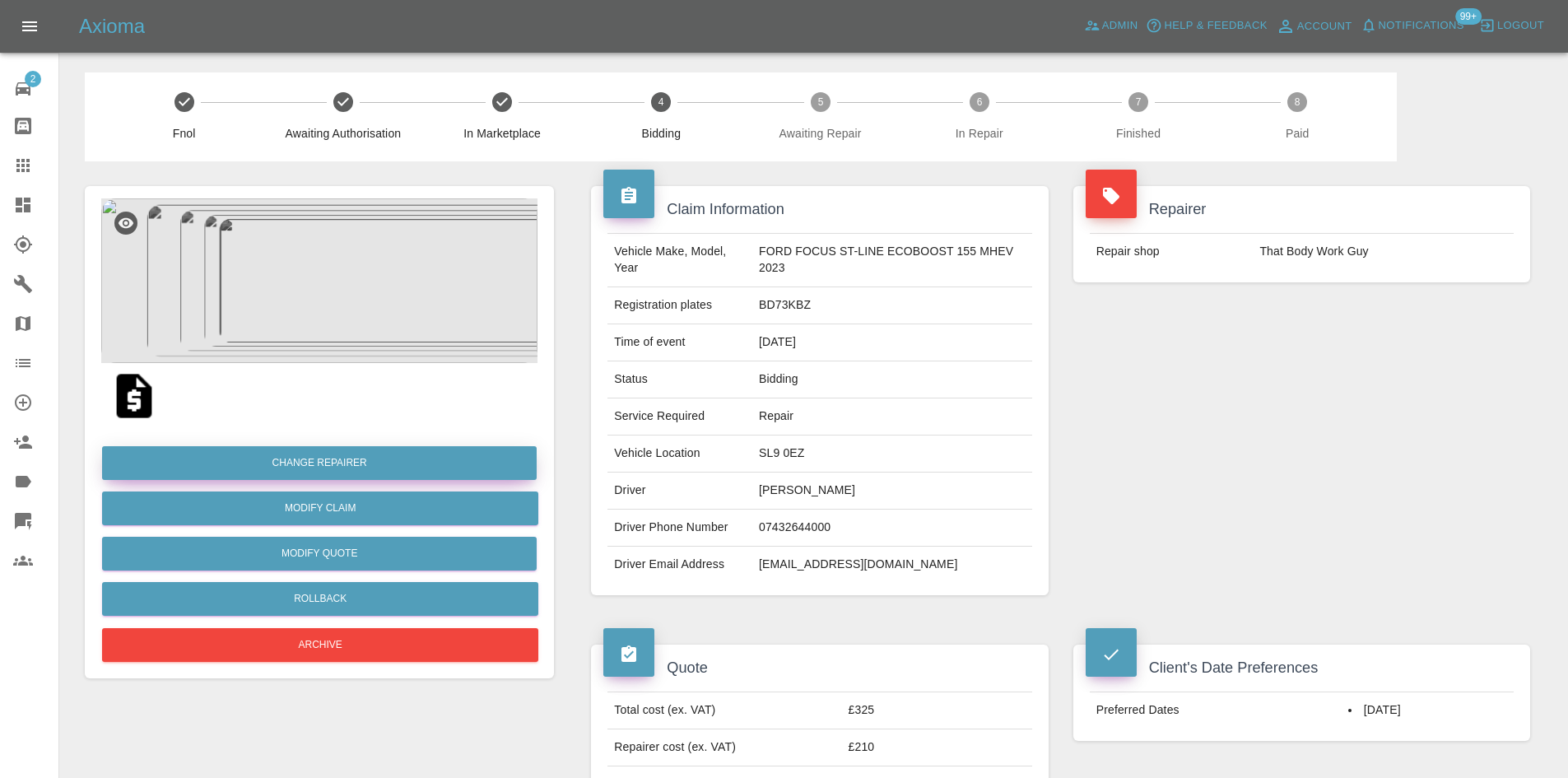
click at [318, 469] on button "Change Repairer" at bounding box center [320, 463] width 435 height 34
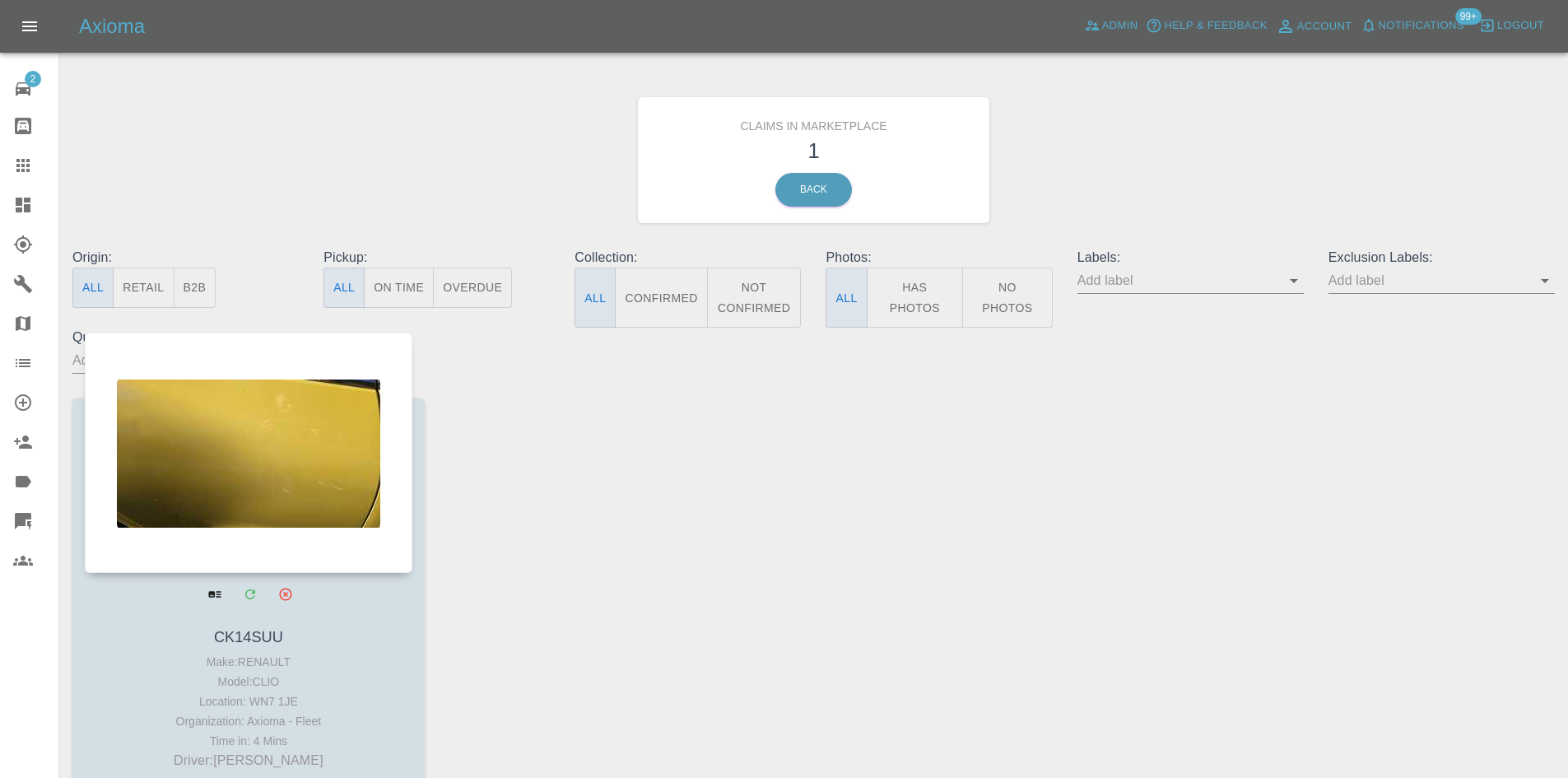
click at [258, 461] on div at bounding box center [248, 452] width 327 height 240
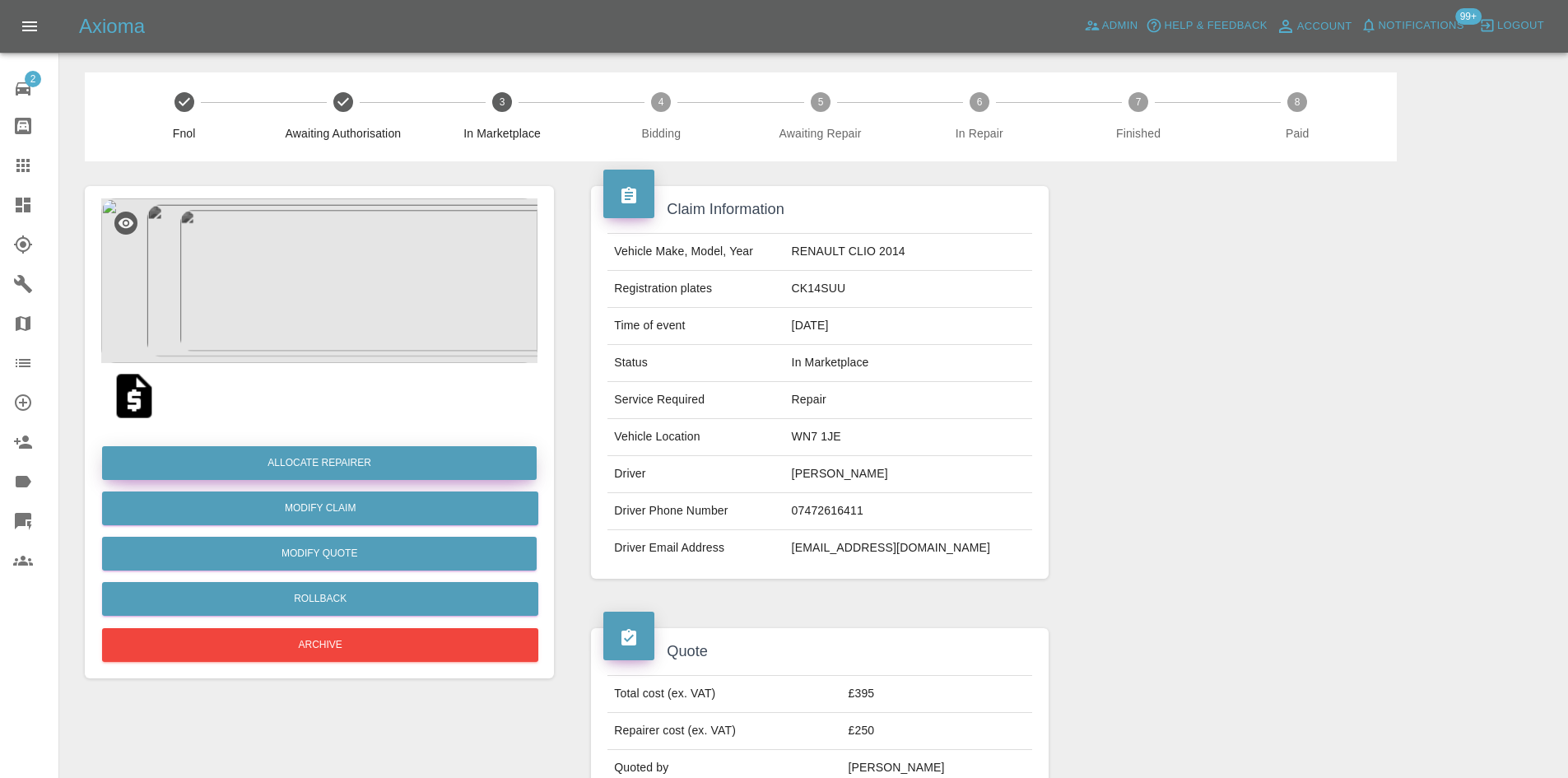
click at [301, 475] on button "Allocate Repairer" at bounding box center [320, 463] width 435 height 34
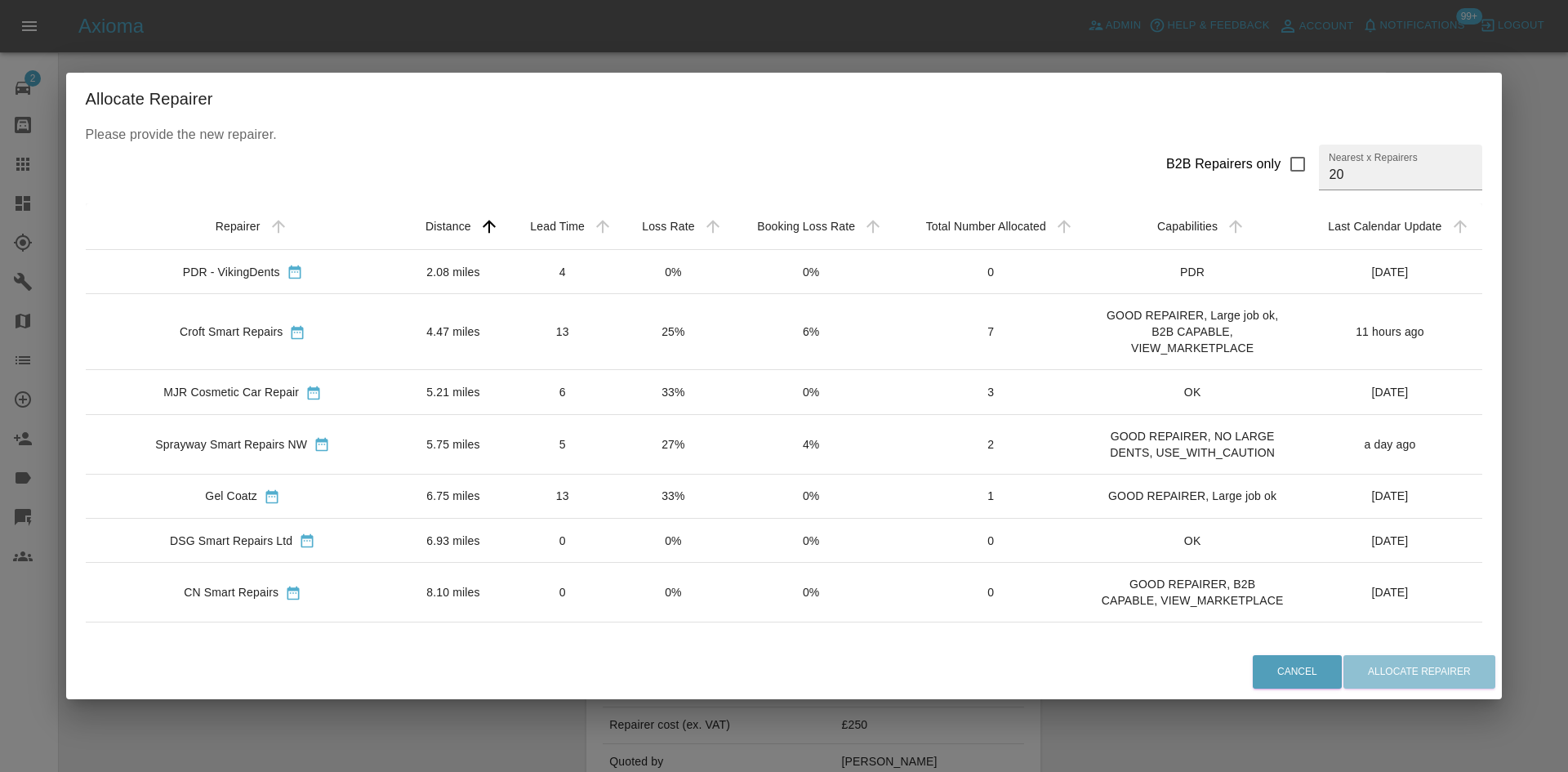
click at [299, 330] on div "Croft Smart Repairs" at bounding box center [243, 331] width 288 height 17
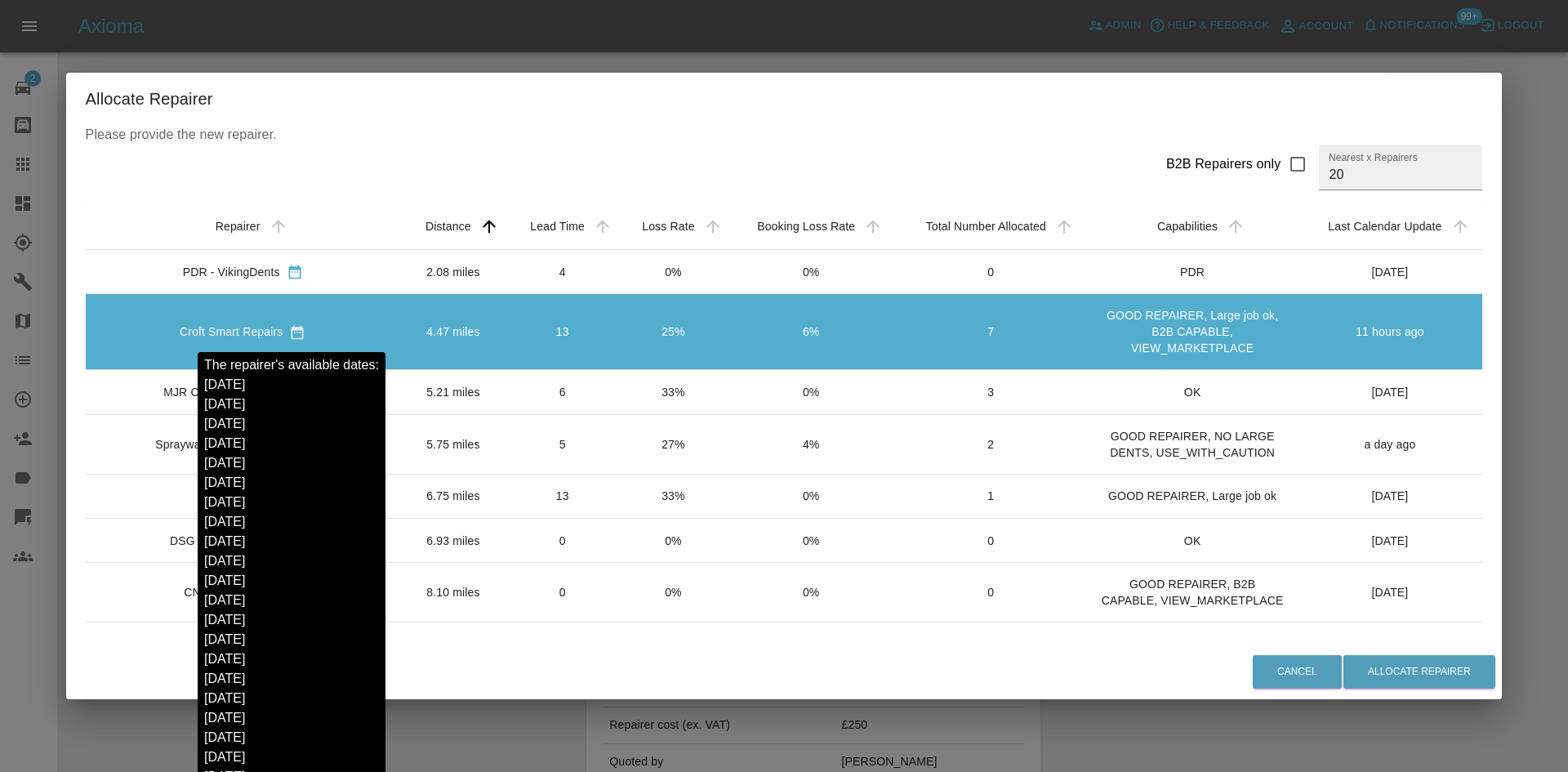
click at [297, 330] on icon "sortable table" at bounding box center [298, 332] width 12 height 14
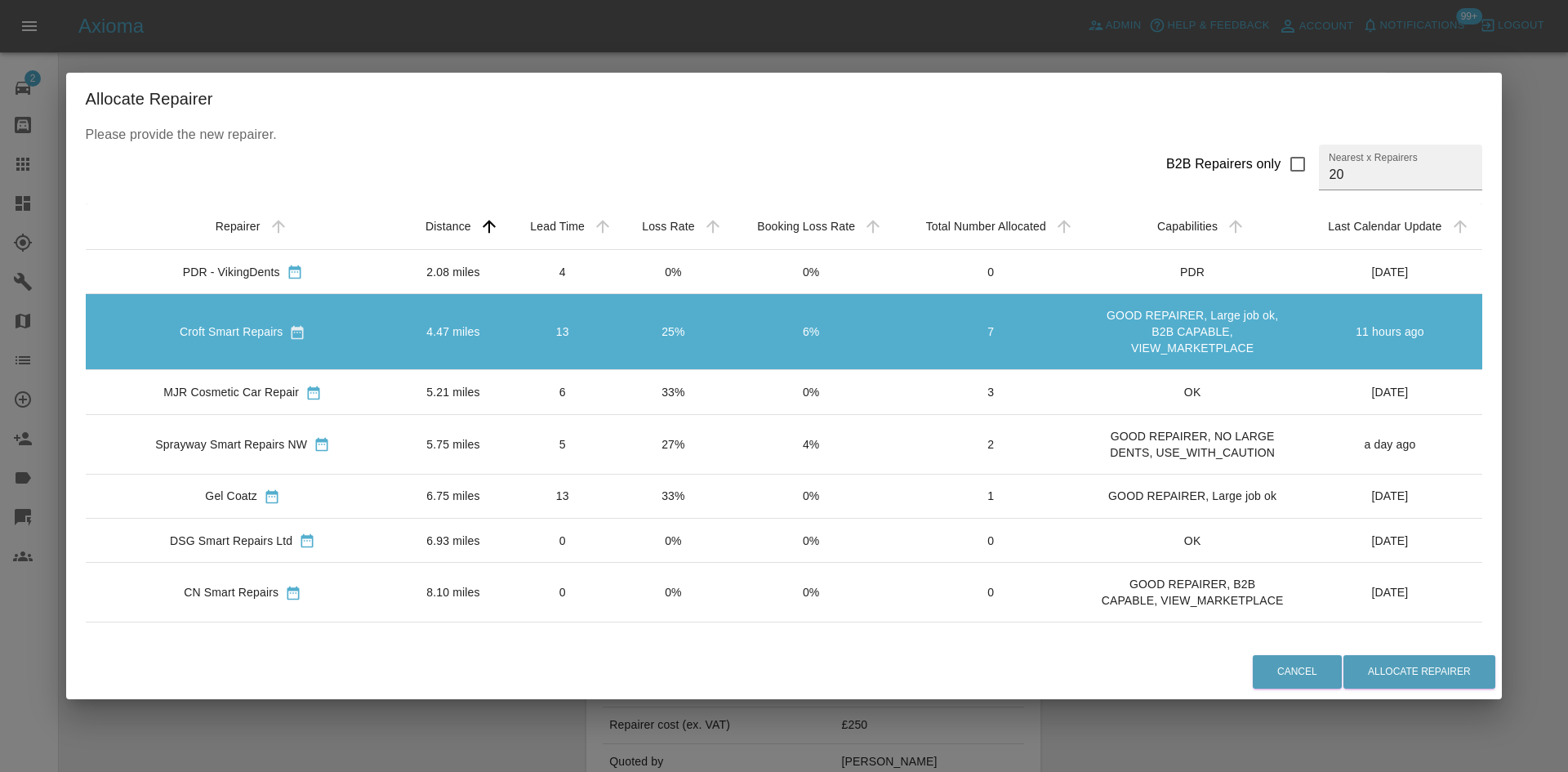
click at [1377, 649] on div "Cancel Allocate Repairer" at bounding box center [784, 671] width 1436 height 55
click at [1381, 659] on button "Allocate Repairer" at bounding box center [1419, 671] width 152 height 34
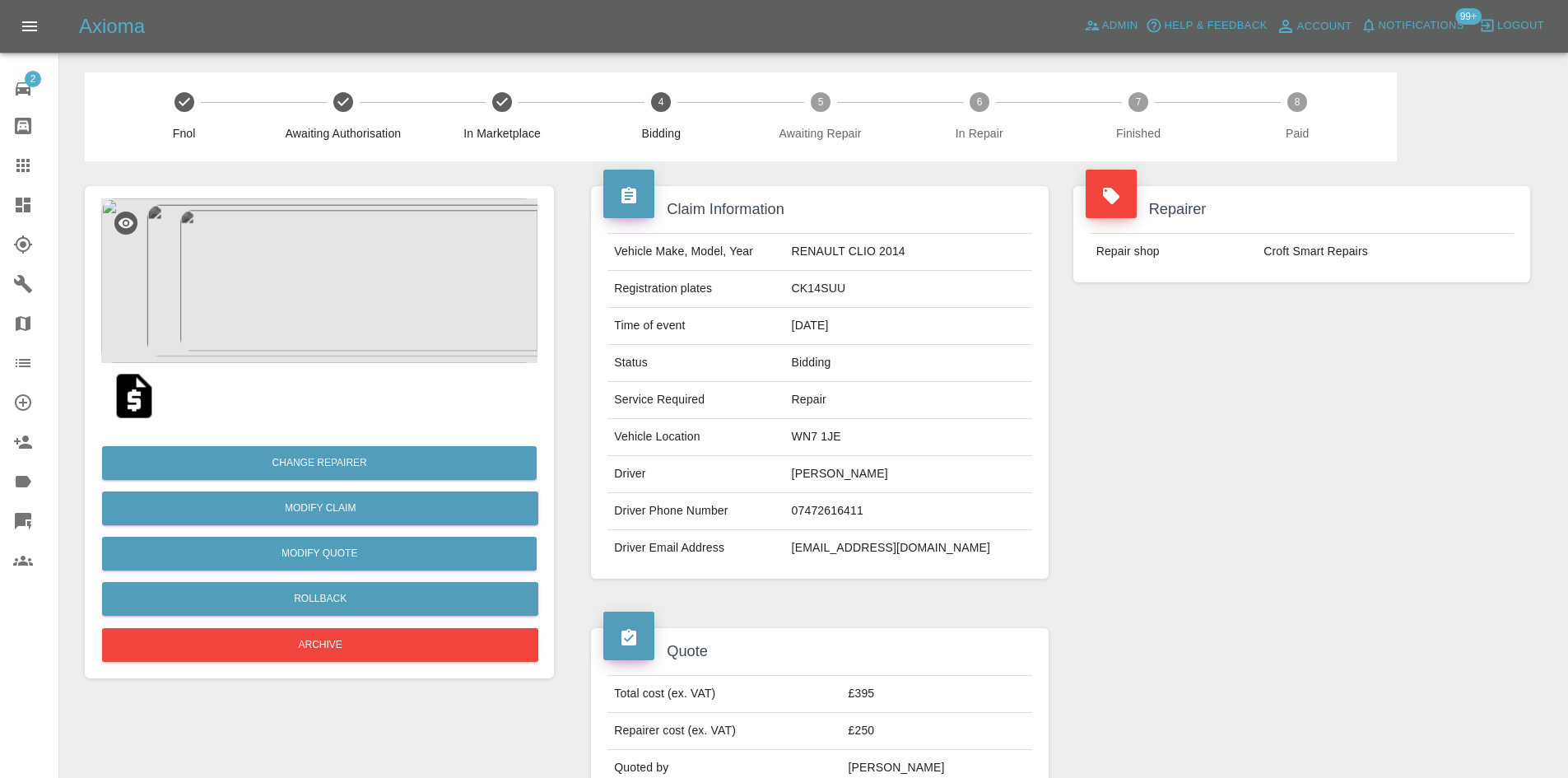
click at [1460, 36] on button "Notifications" at bounding box center [1412, 26] width 112 height 26
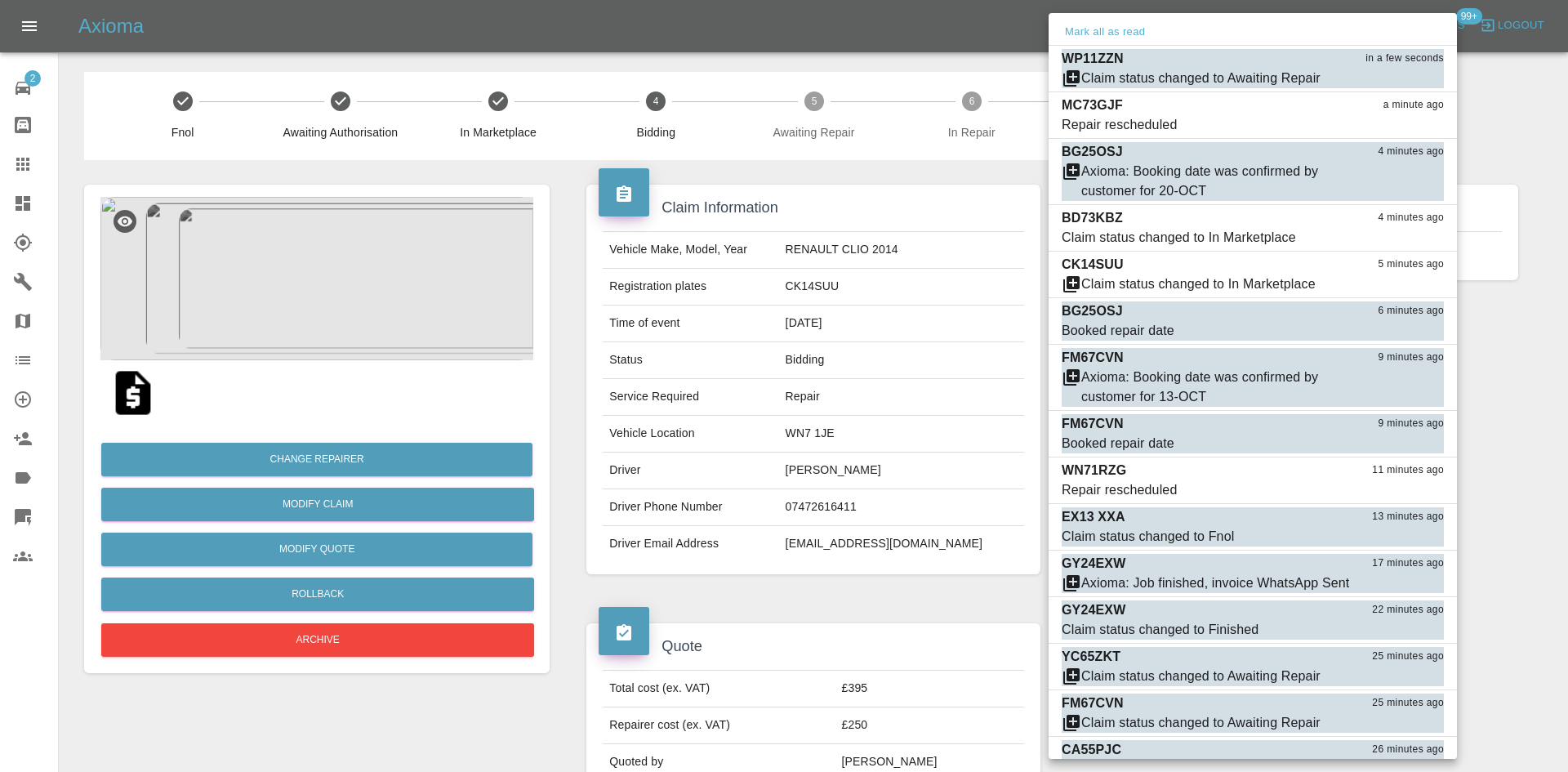
click at [18, 198] on div at bounding box center [784, 386] width 1568 height 772
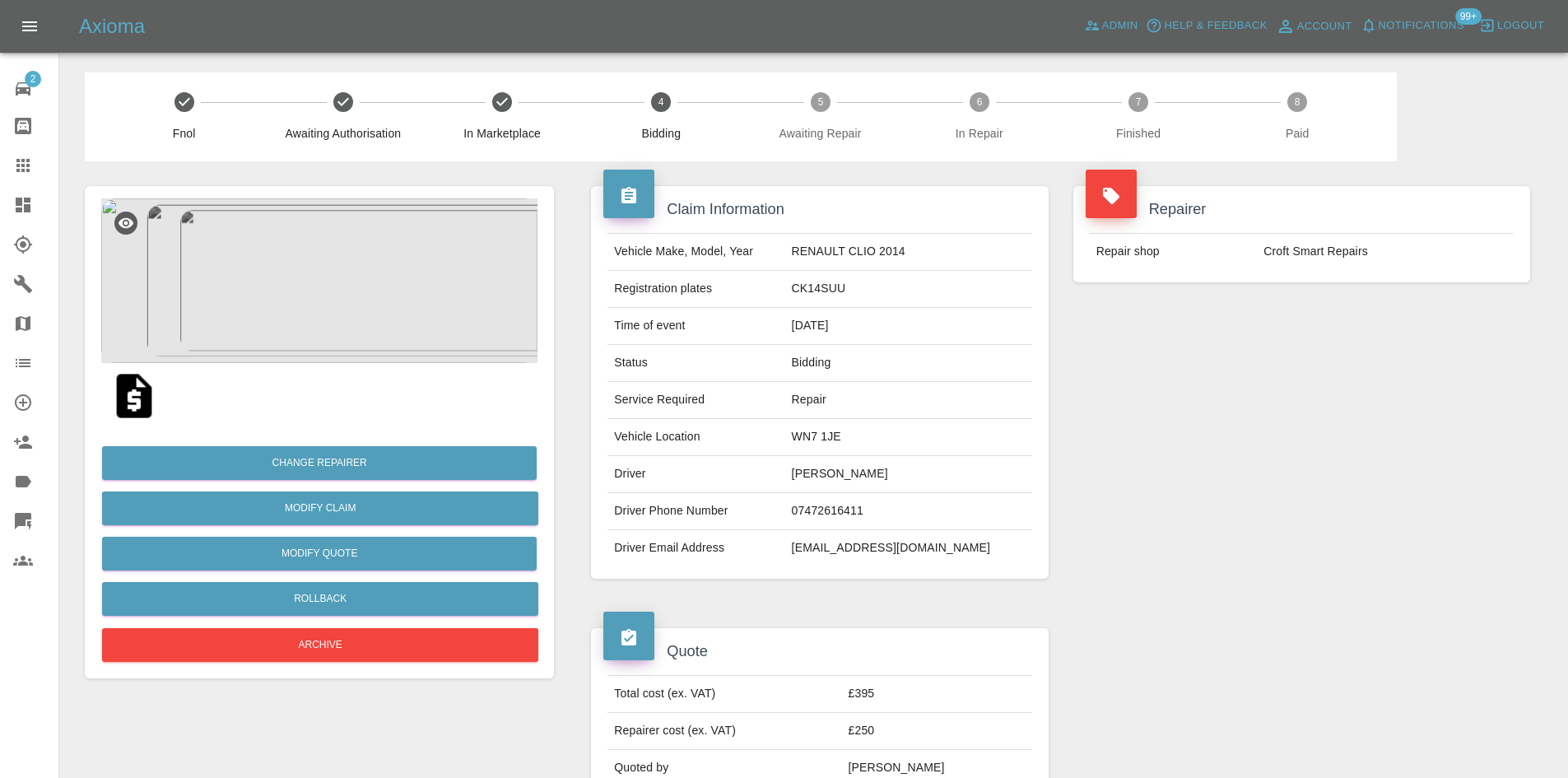
click at [12, 192] on link "Dashboard" at bounding box center [29, 205] width 59 height 40
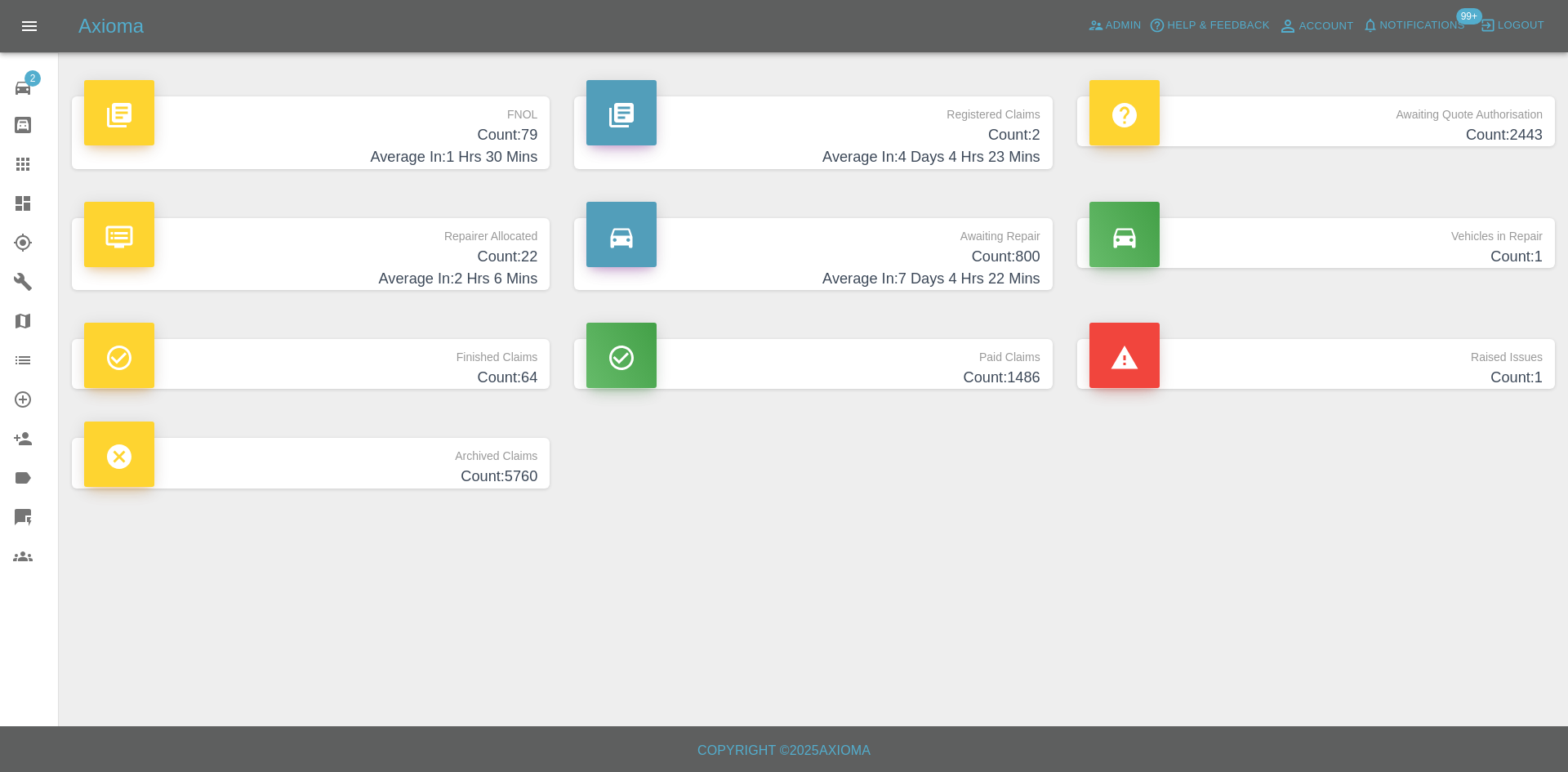
click at [419, 142] on h4 "Count: 79" at bounding box center [310, 135] width 453 height 22
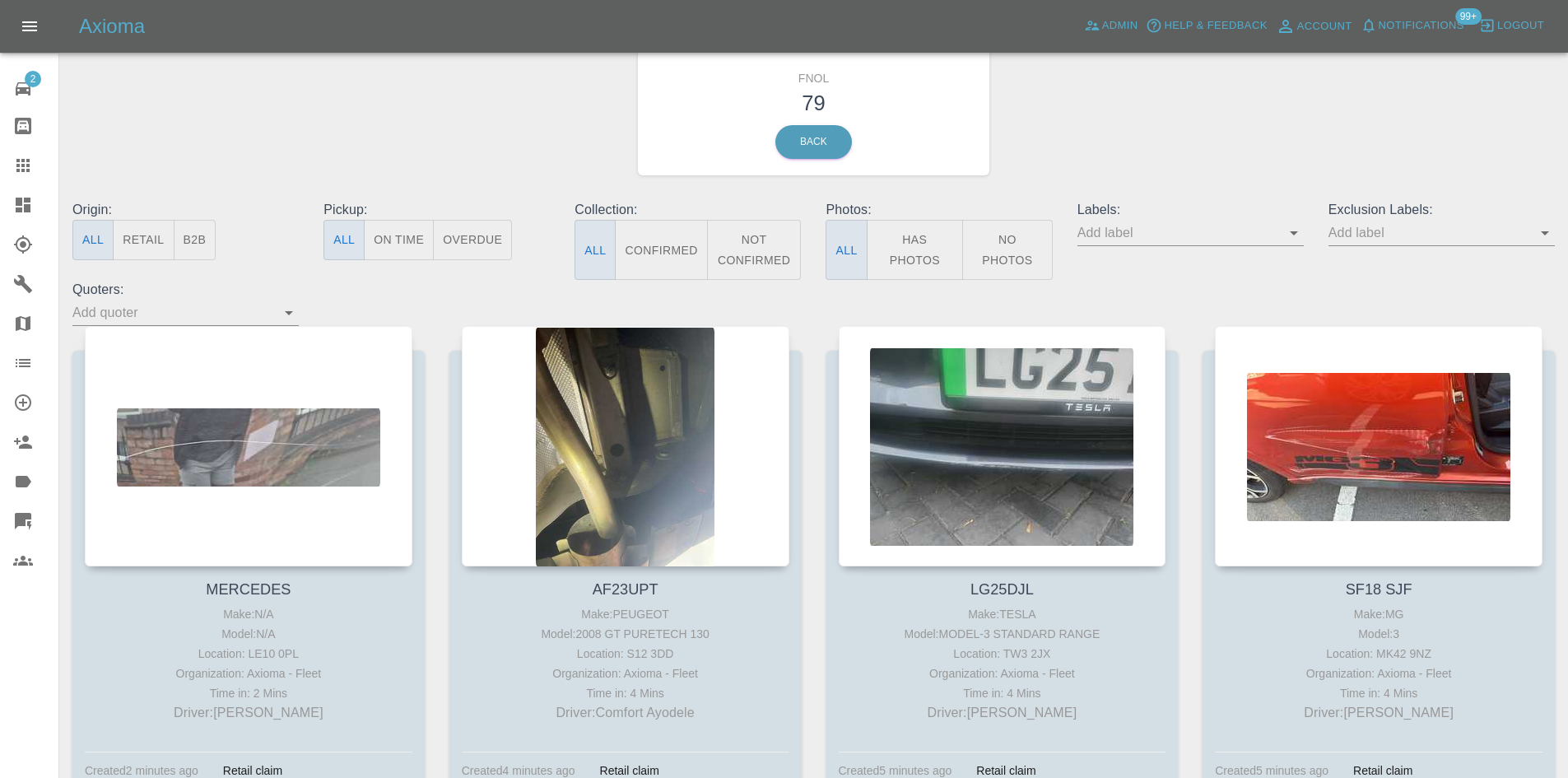
scroll to position [62, 0]
